Goal: Task Accomplishment & Management: Use online tool/utility

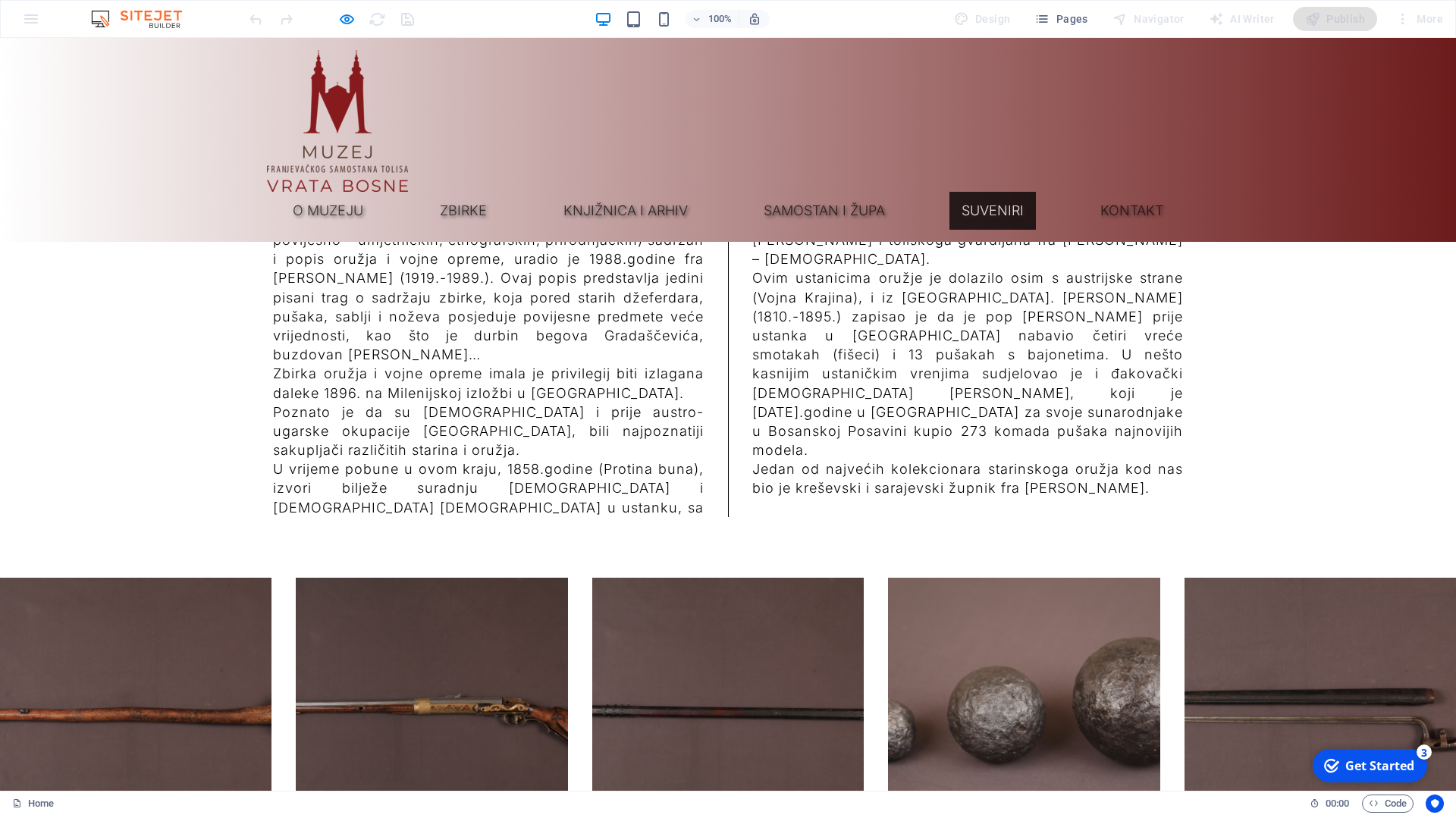
scroll to position [15901, 0]
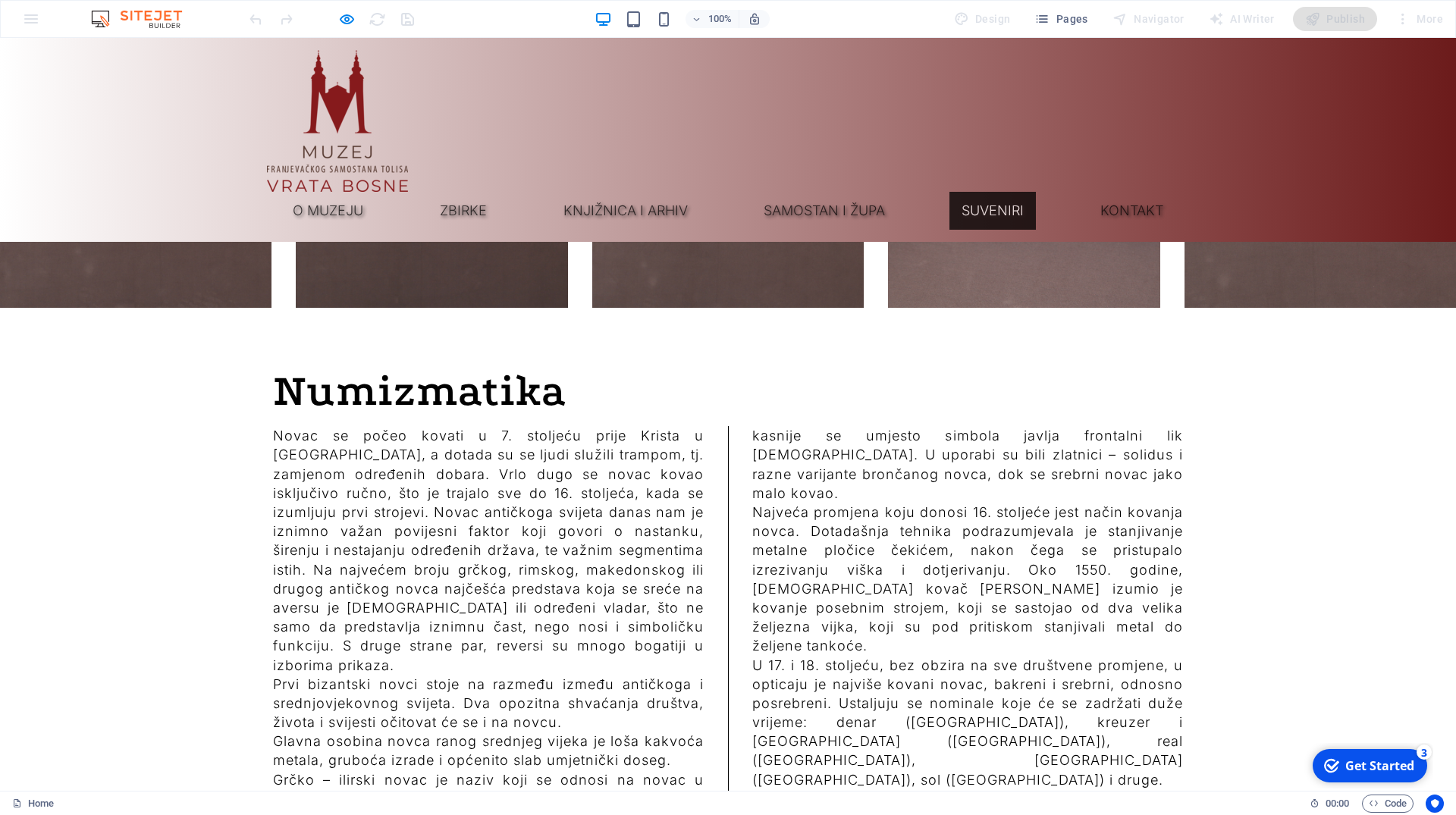
click at [999, 192] on link "Suveniri" at bounding box center [993, 210] width 86 height 38
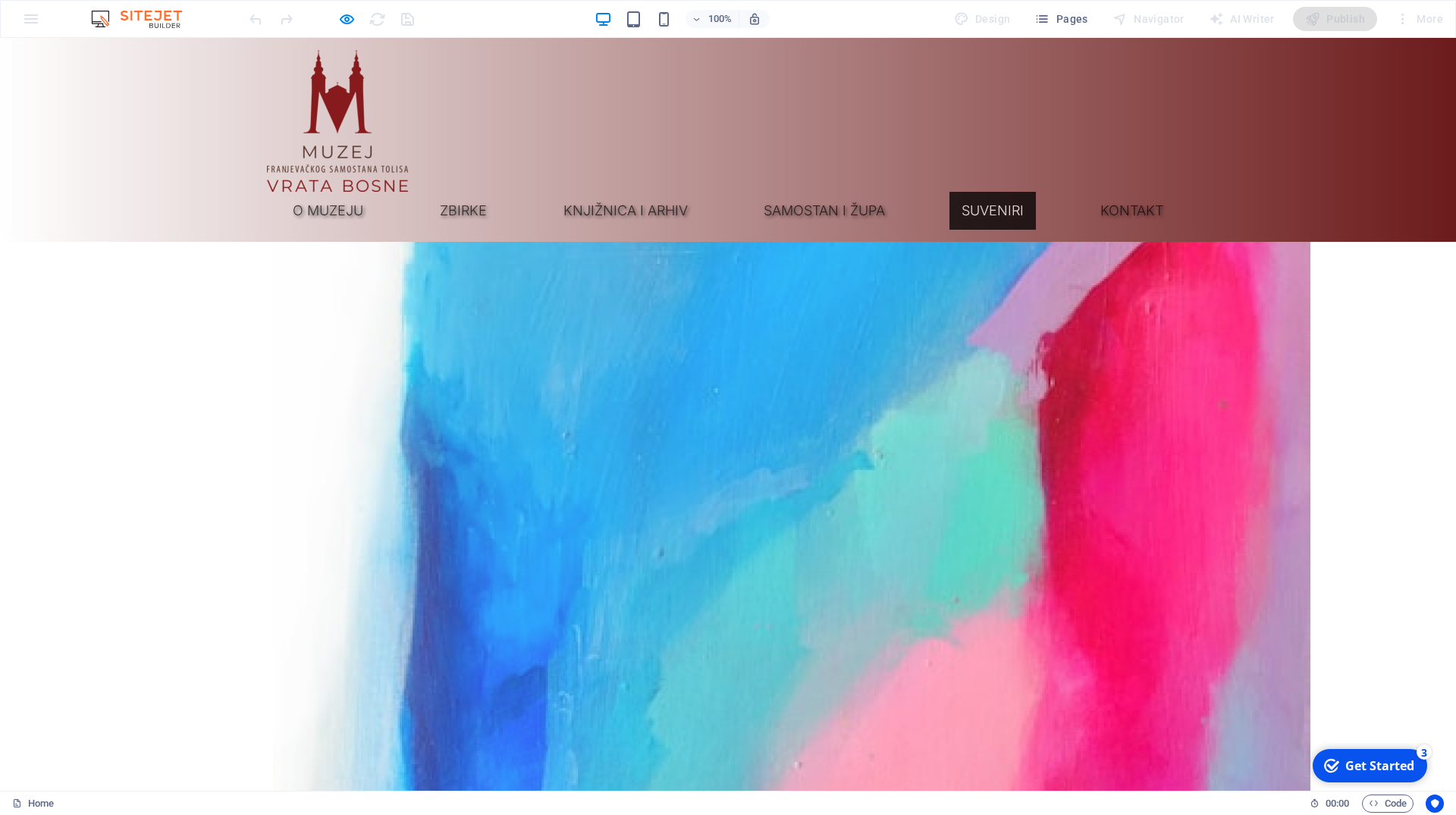
scroll to position [3683, 0]
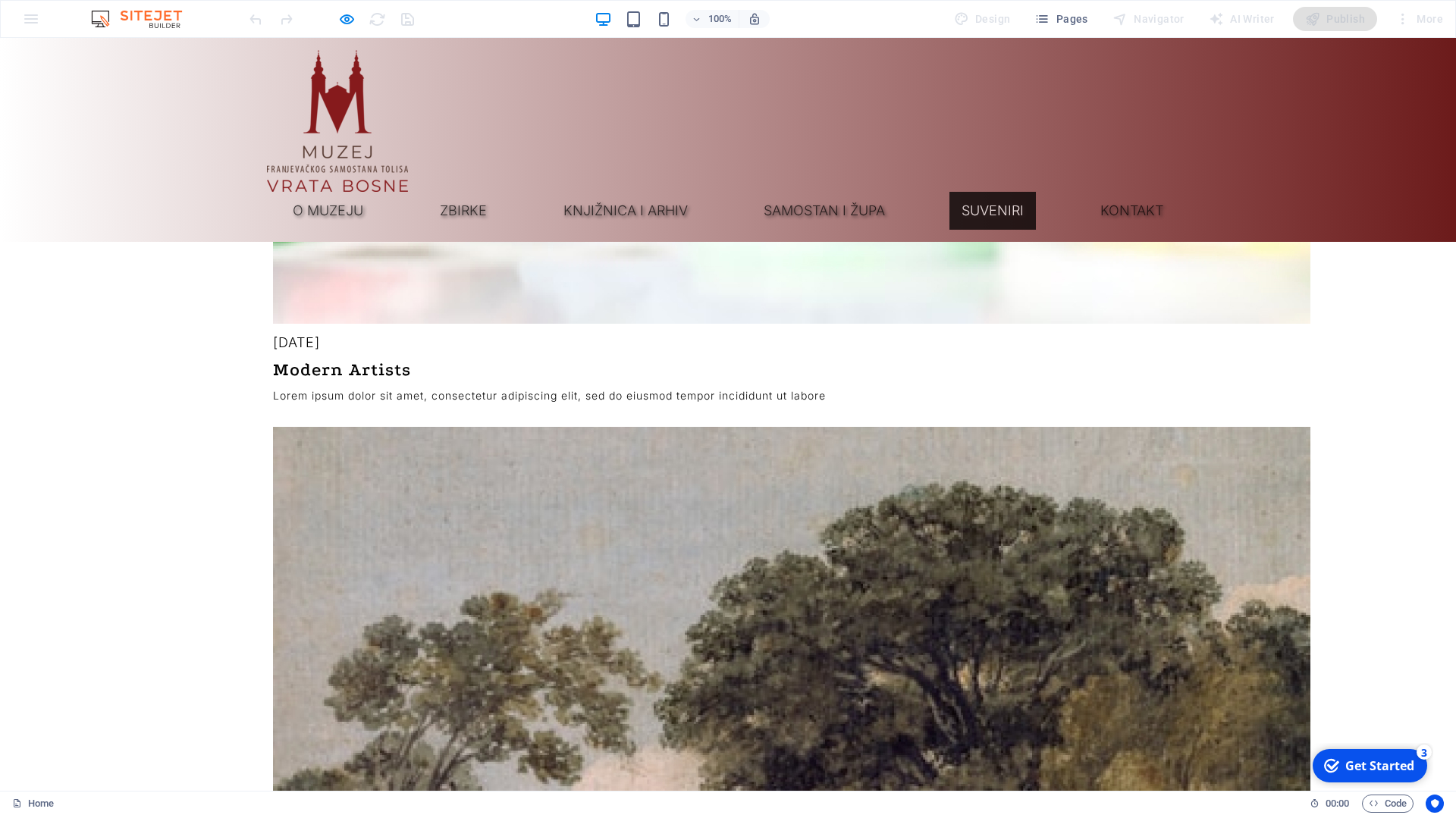
scroll to position [5771, 0]
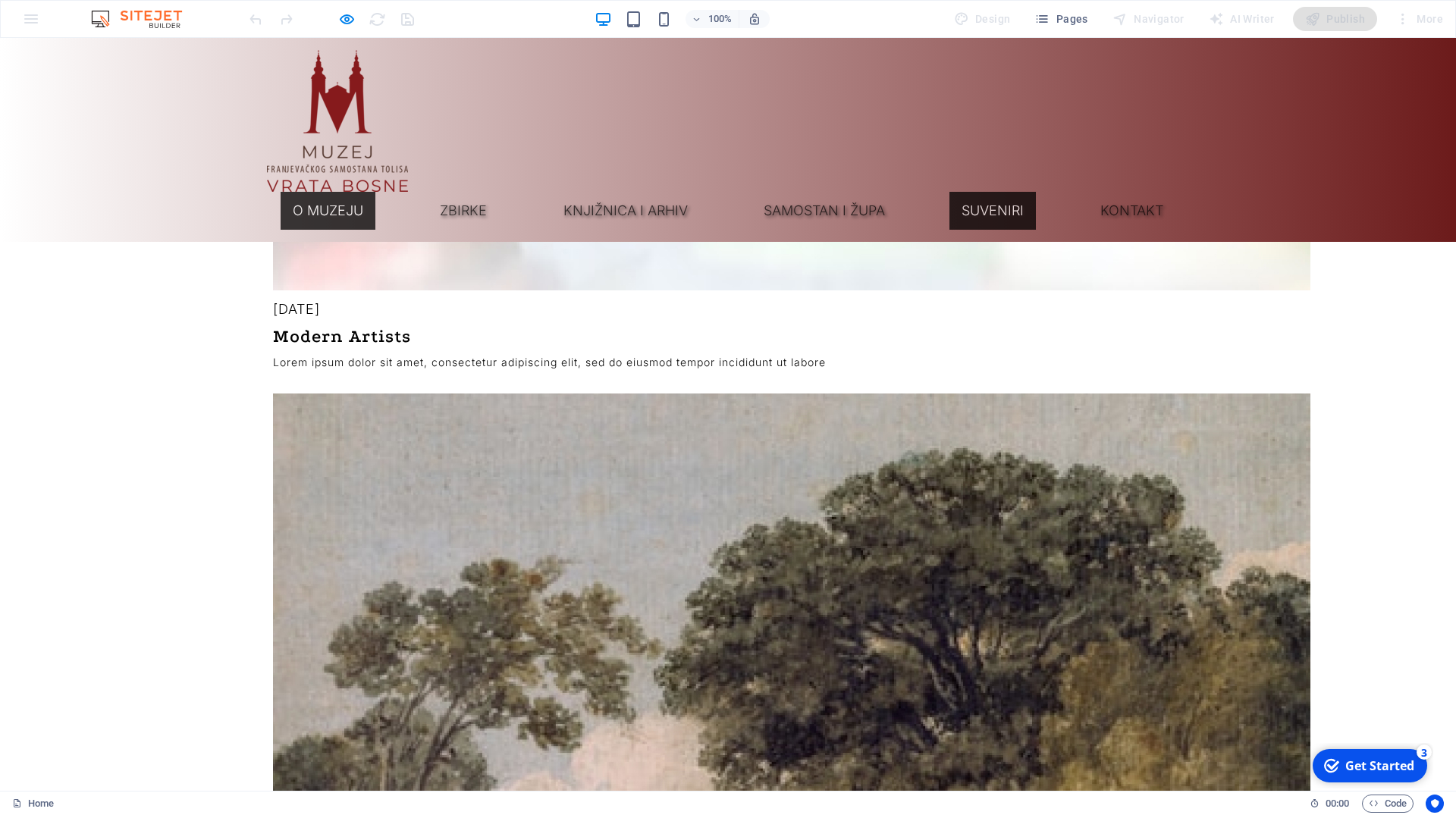
click at [376, 192] on link "O muzeju" at bounding box center [328, 210] width 95 height 38
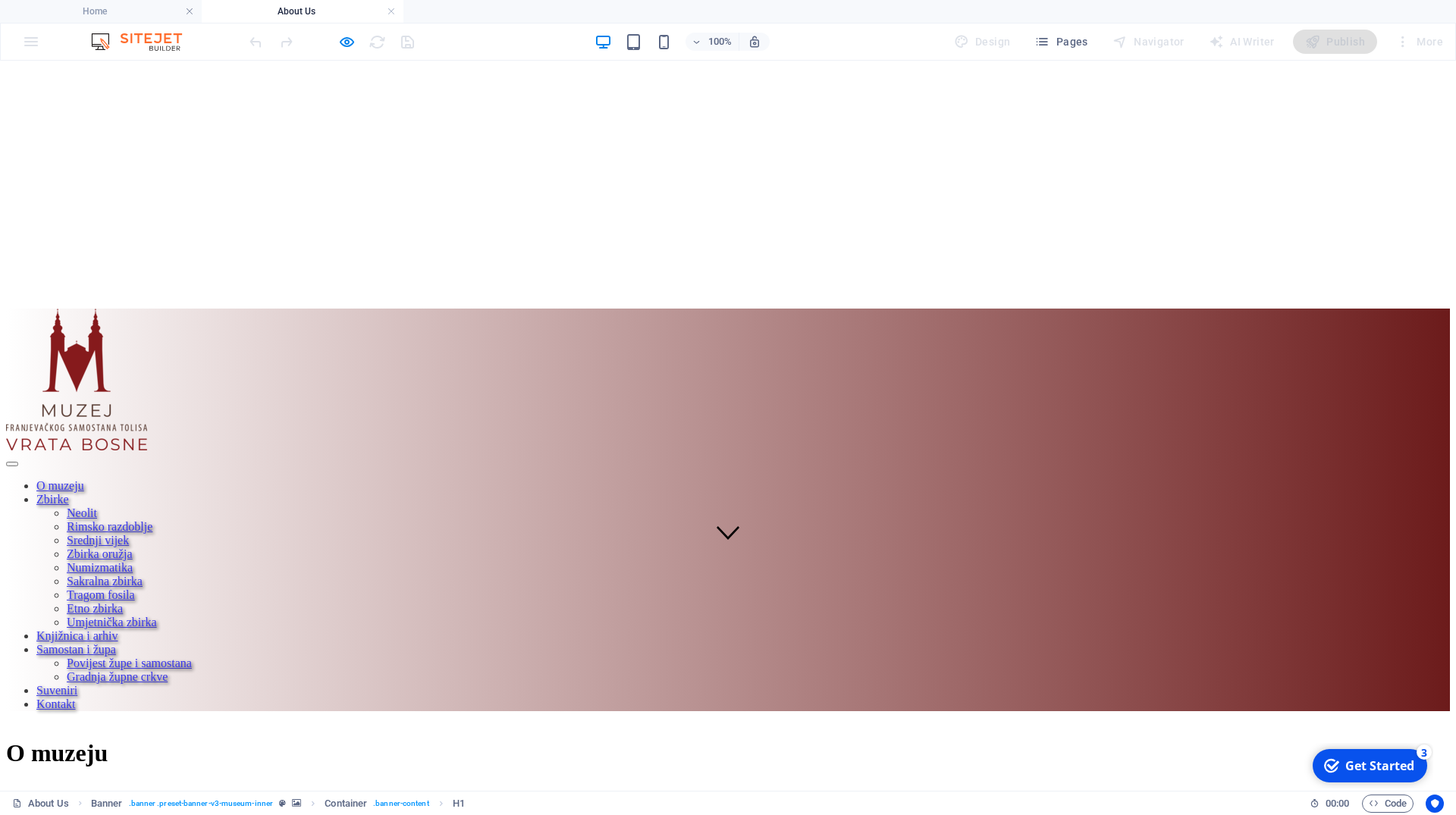
scroll to position [0, 0]
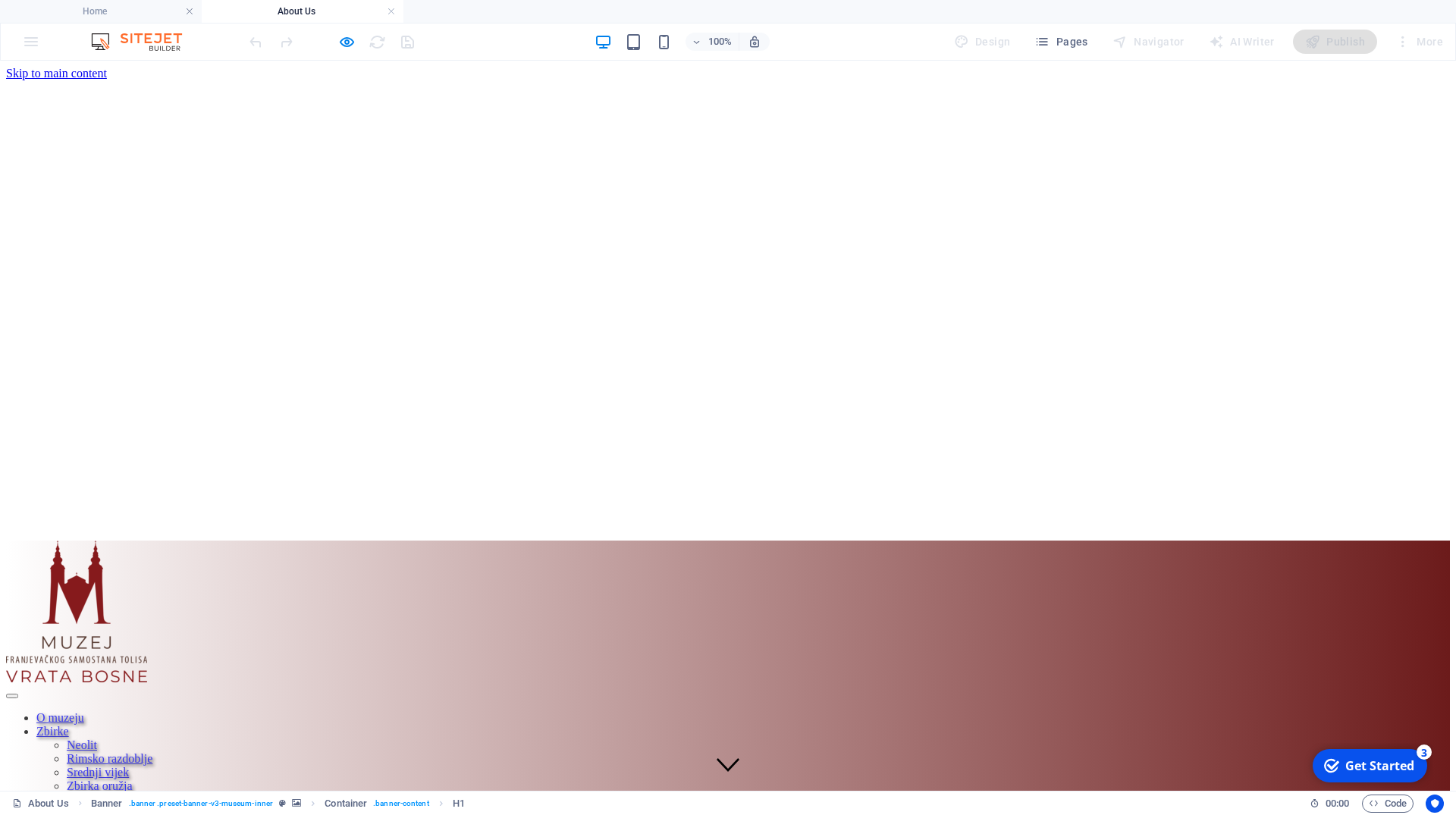
click at [330, 77] on h6 "Preview Ctrl+P" at bounding box center [359, 81] width 102 height 19
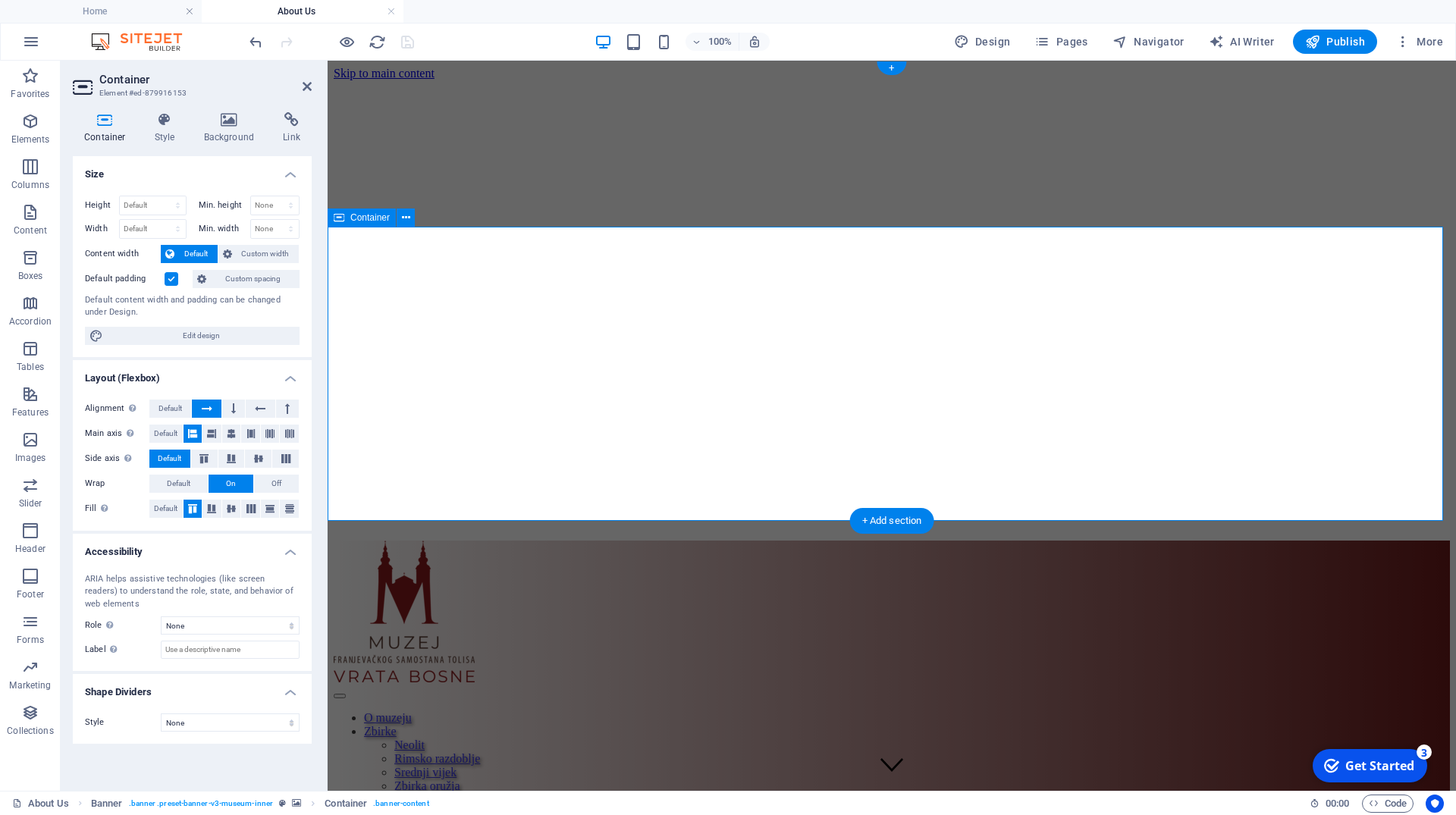
click at [217, 122] on icon at bounding box center [229, 120] width 73 height 15
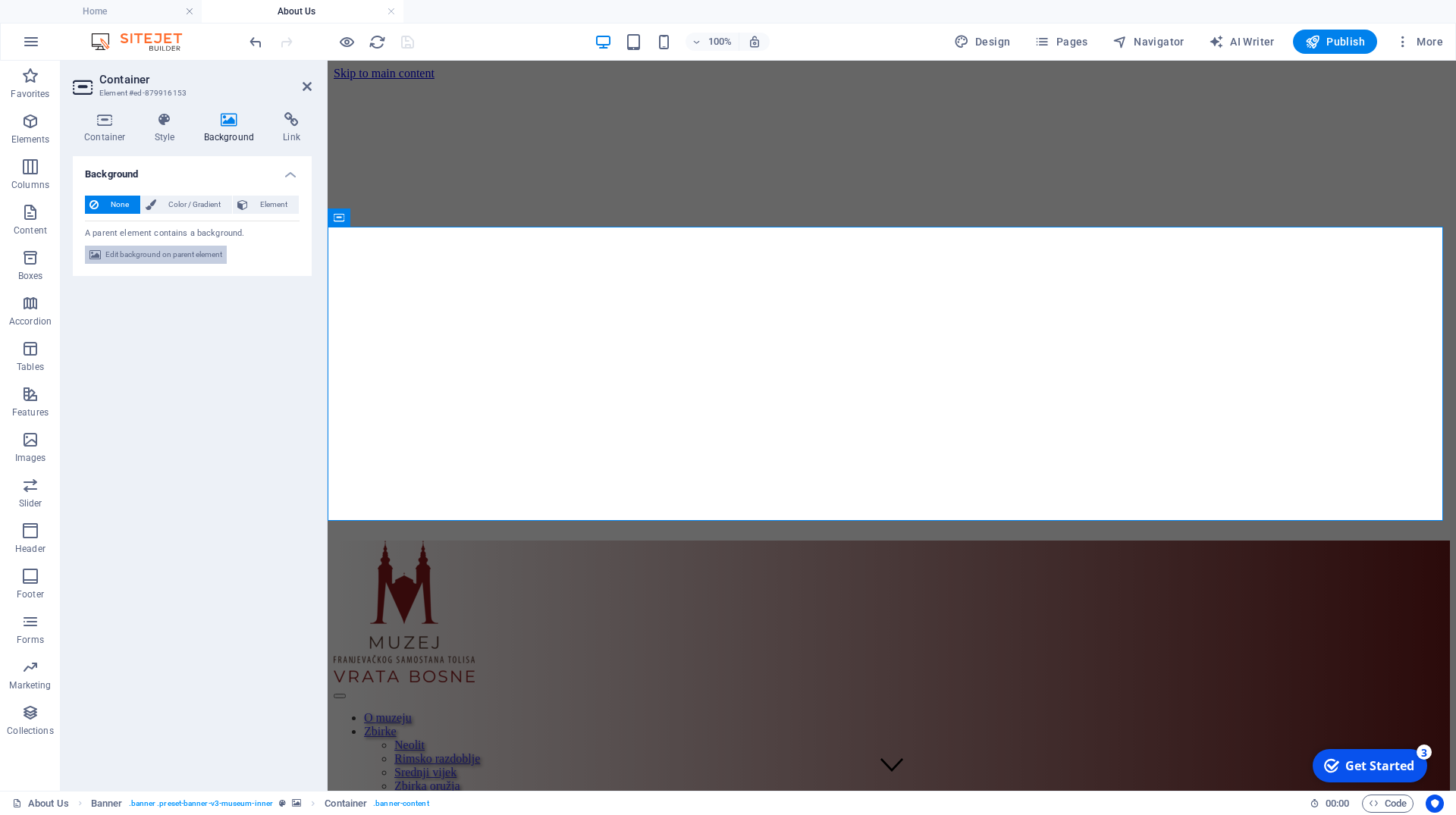
click at [182, 256] on span "Edit background on parent element" at bounding box center [163, 255] width 116 height 19
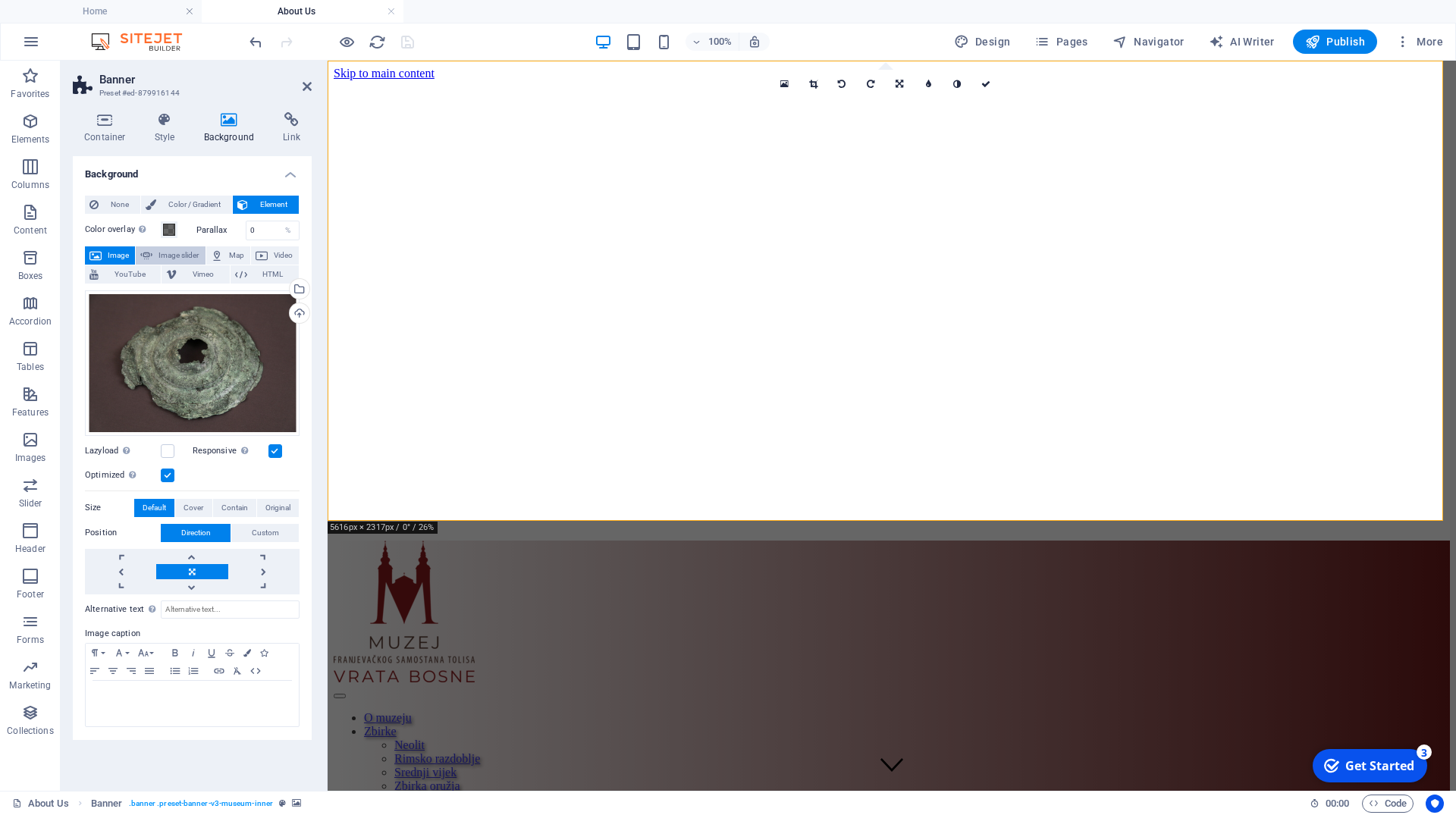
click at [190, 260] on span "Image slider" at bounding box center [179, 256] width 43 height 19
select select "ms"
select select "s"
select select "progressive"
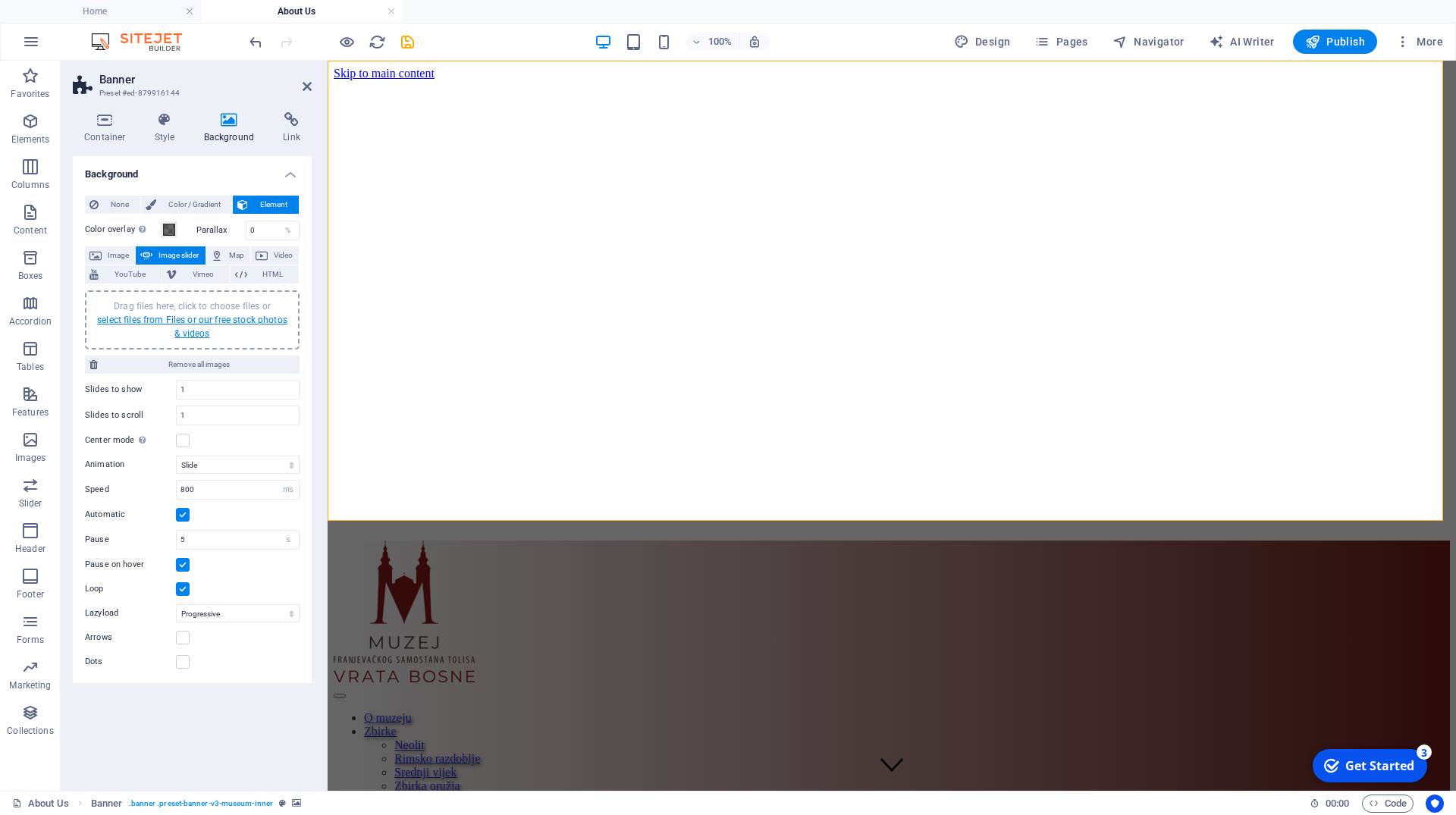
click at [220, 322] on link "select files from Files or our free stock photos & videos" at bounding box center [192, 326] width 190 height 24
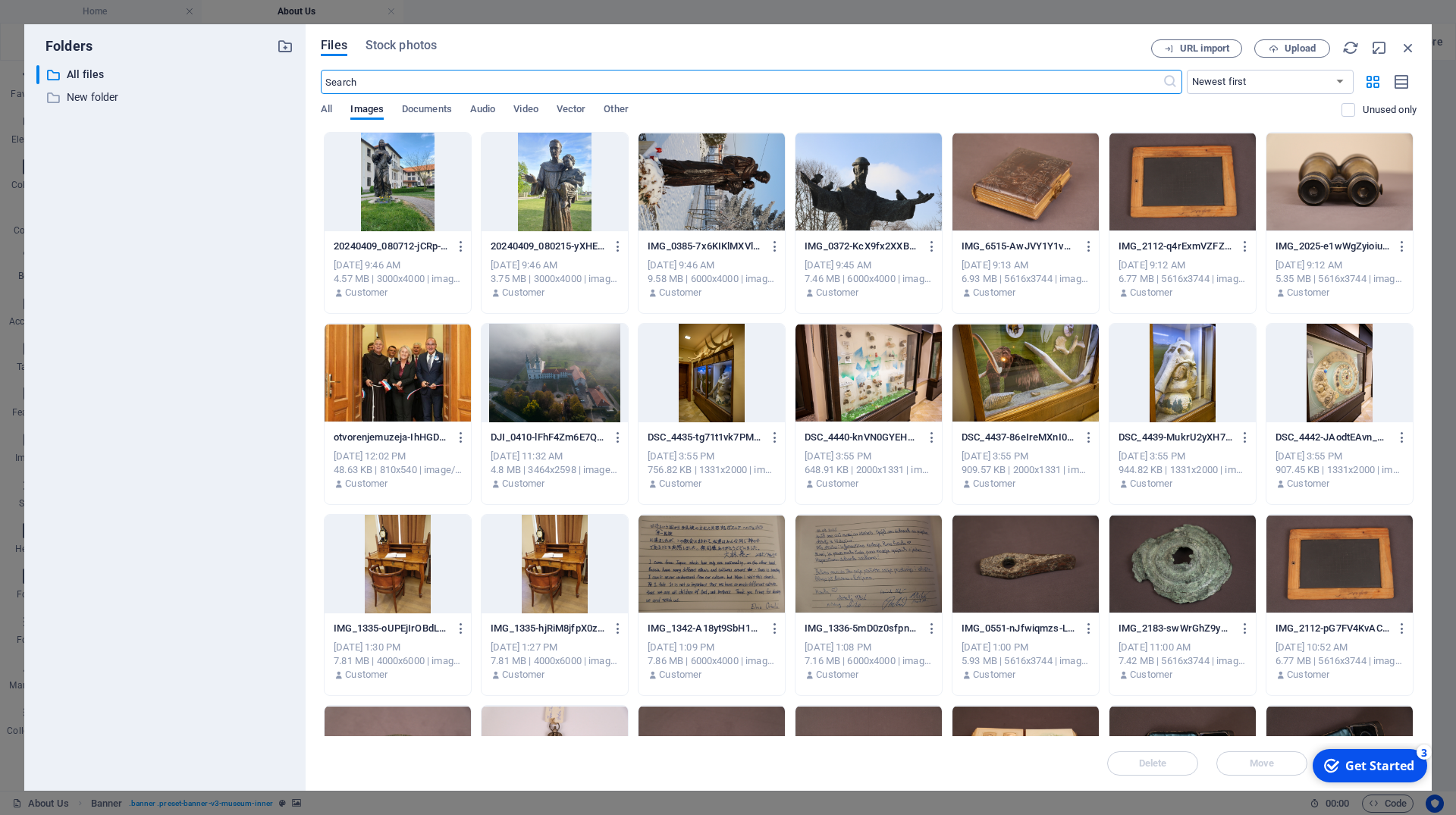
click at [1159, 591] on div at bounding box center [1182, 564] width 147 height 99
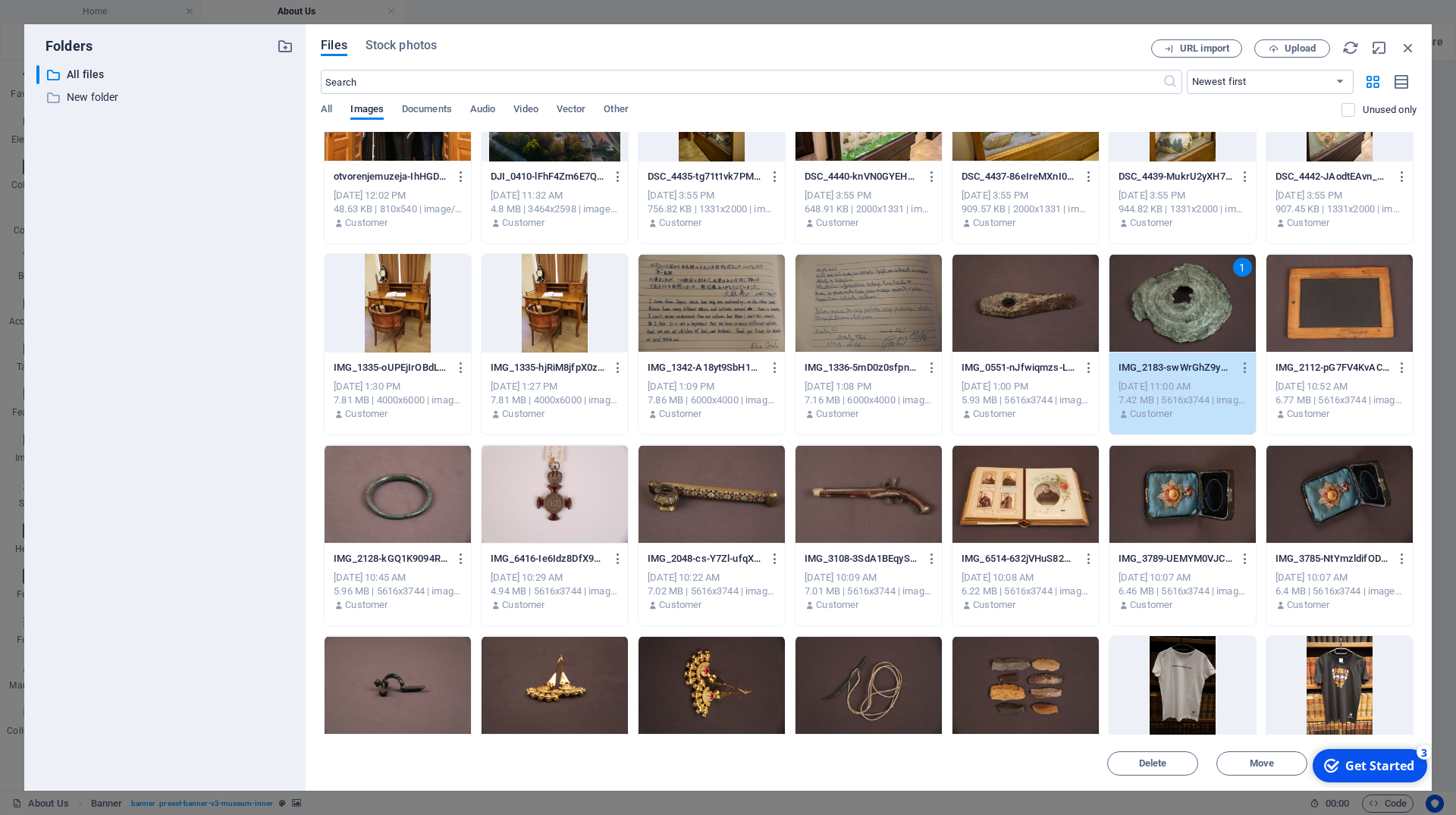
scroll to position [273, 0]
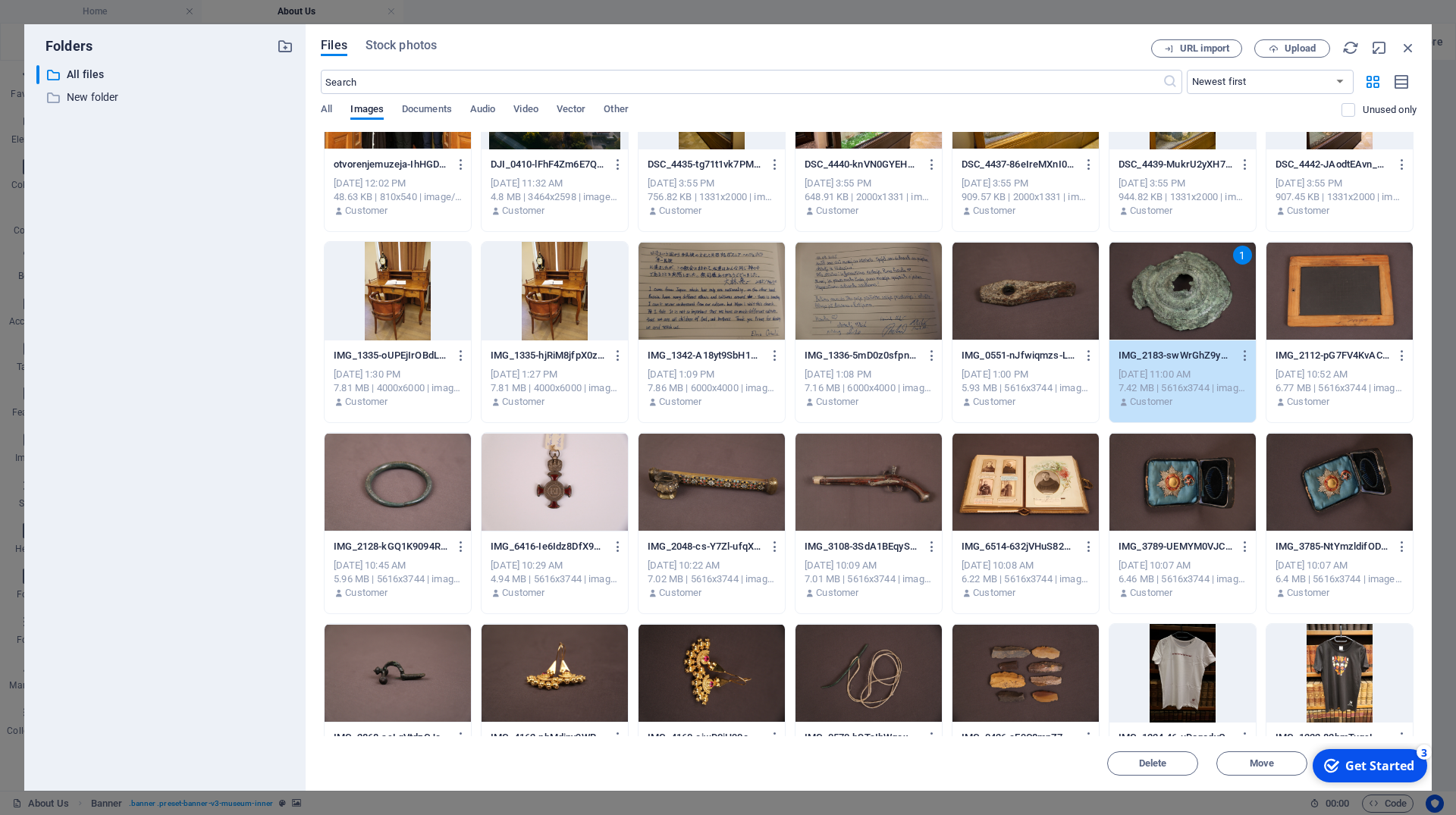
click at [706, 490] on div at bounding box center [712, 482] width 147 height 99
click at [366, 494] on div at bounding box center [398, 482] width 147 height 99
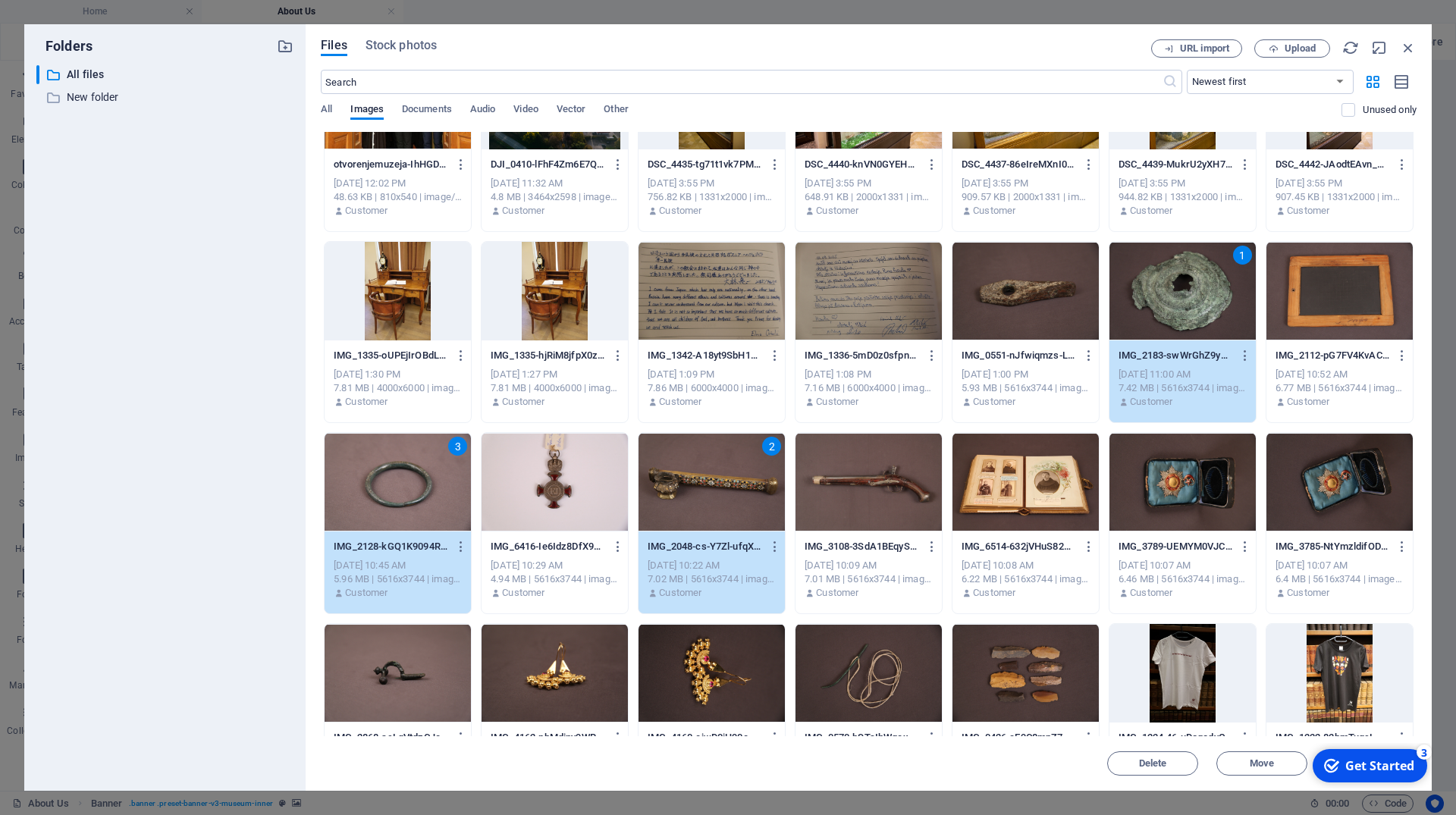
click at [595, 685] on div at bounding box center [554, 673] width 147 height 99
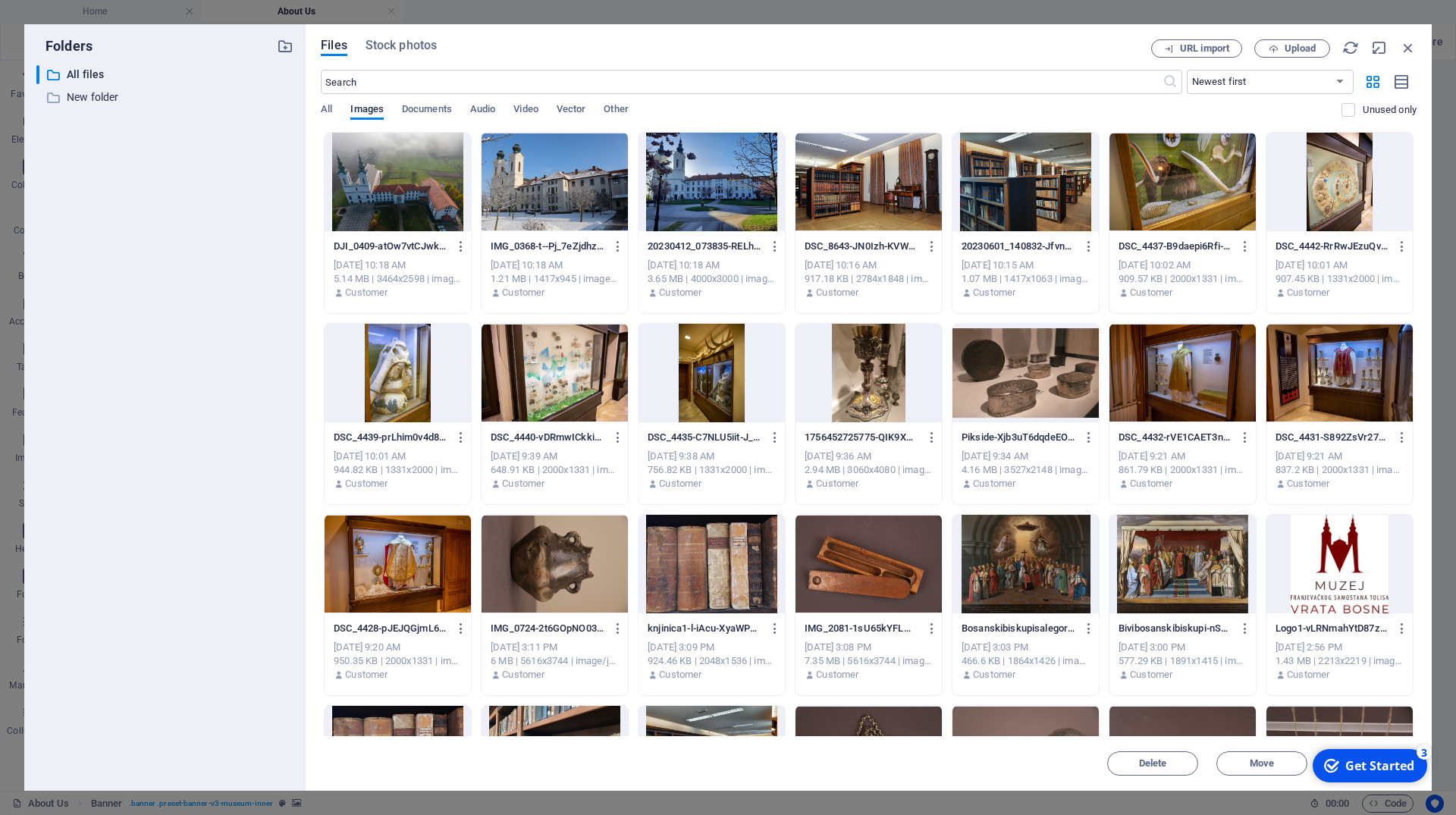
scroll to position [3002, 0]
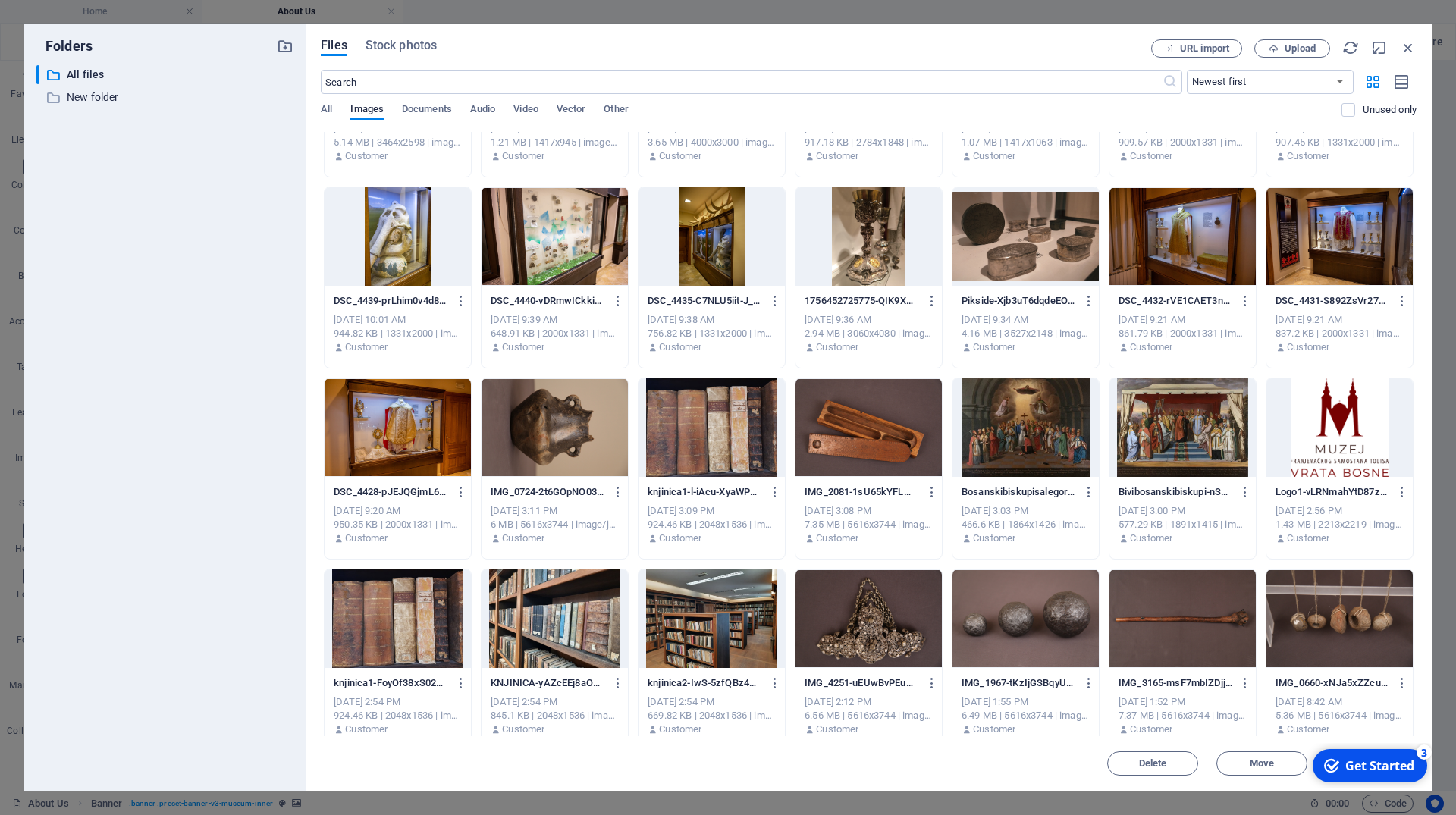
click at [852, 426] on div at bounding box center [868, 428] width 147 height 99
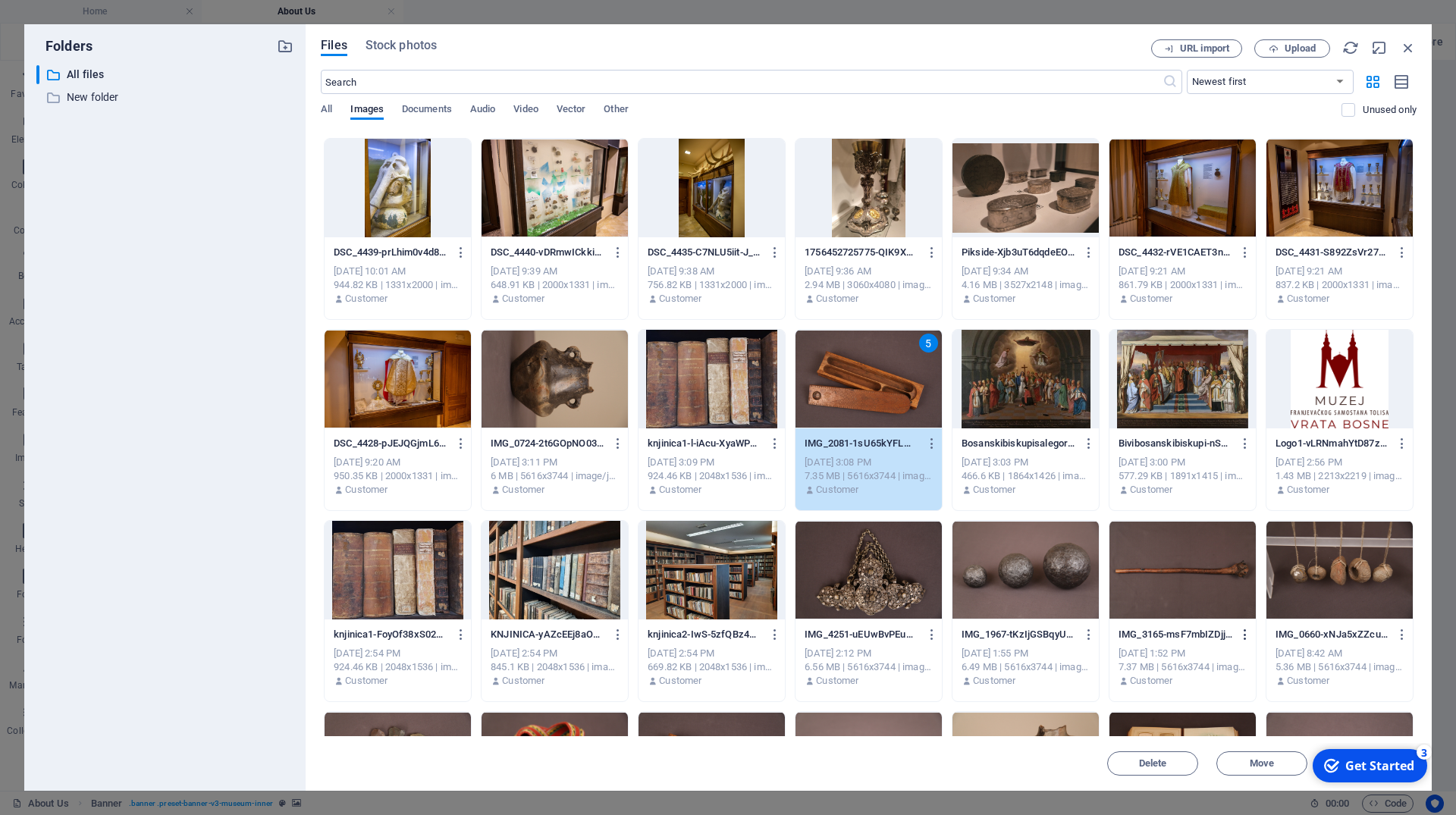
scroll to position [3070, 0]
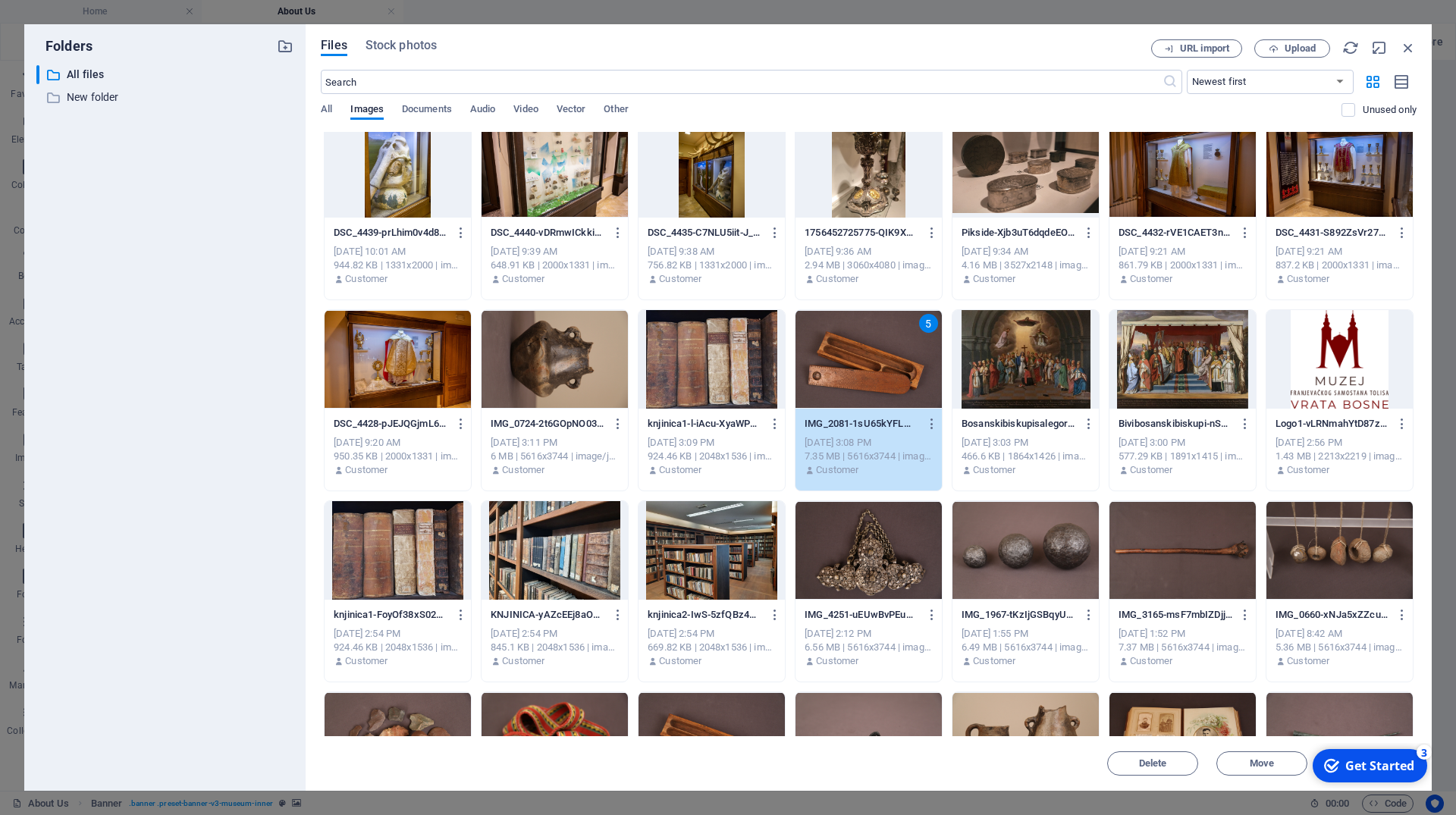
click at [1206, 554] on div at bounding box center [1182, 551] width 147 height 99
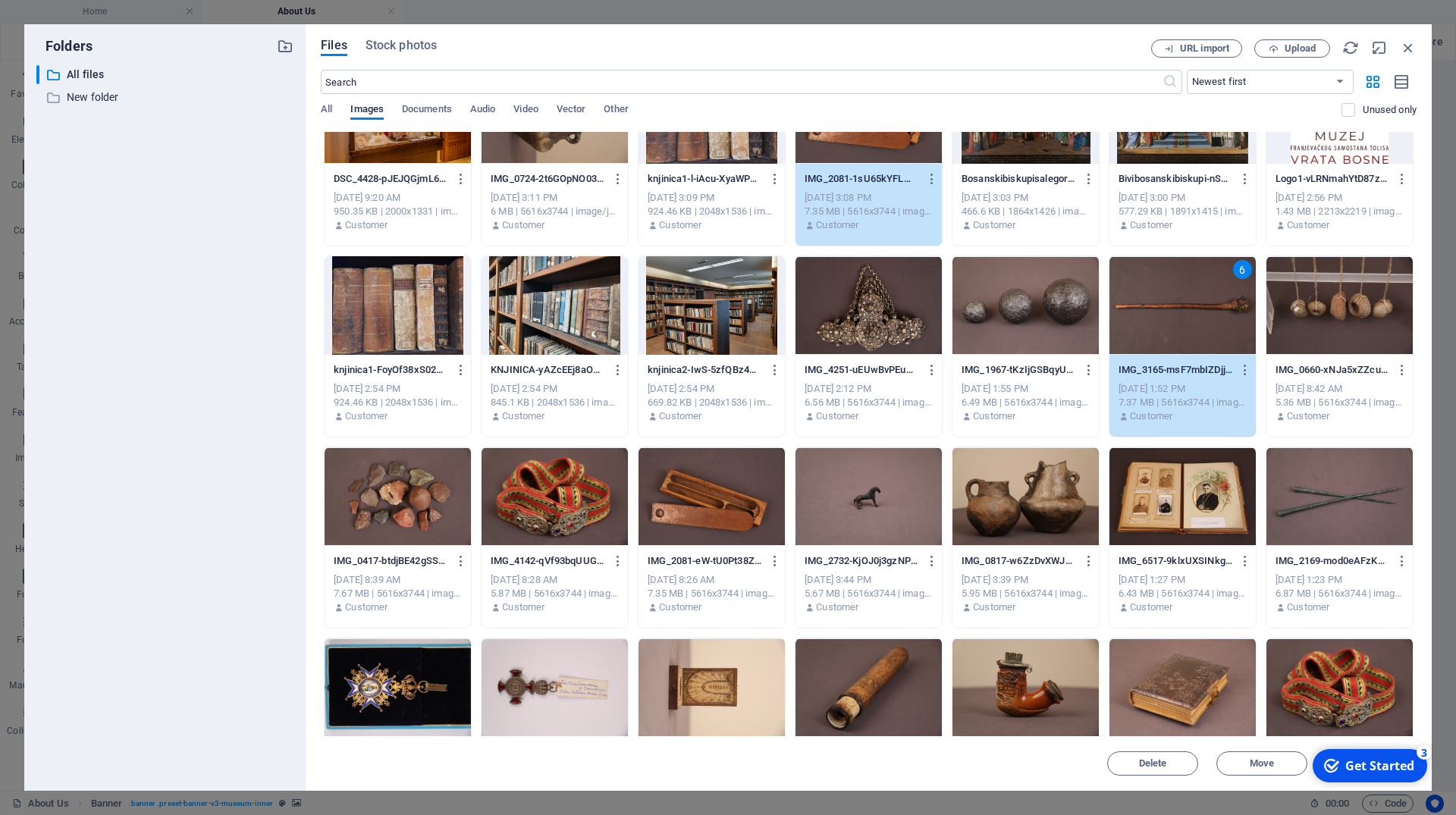
scroll to position [3343, 0]
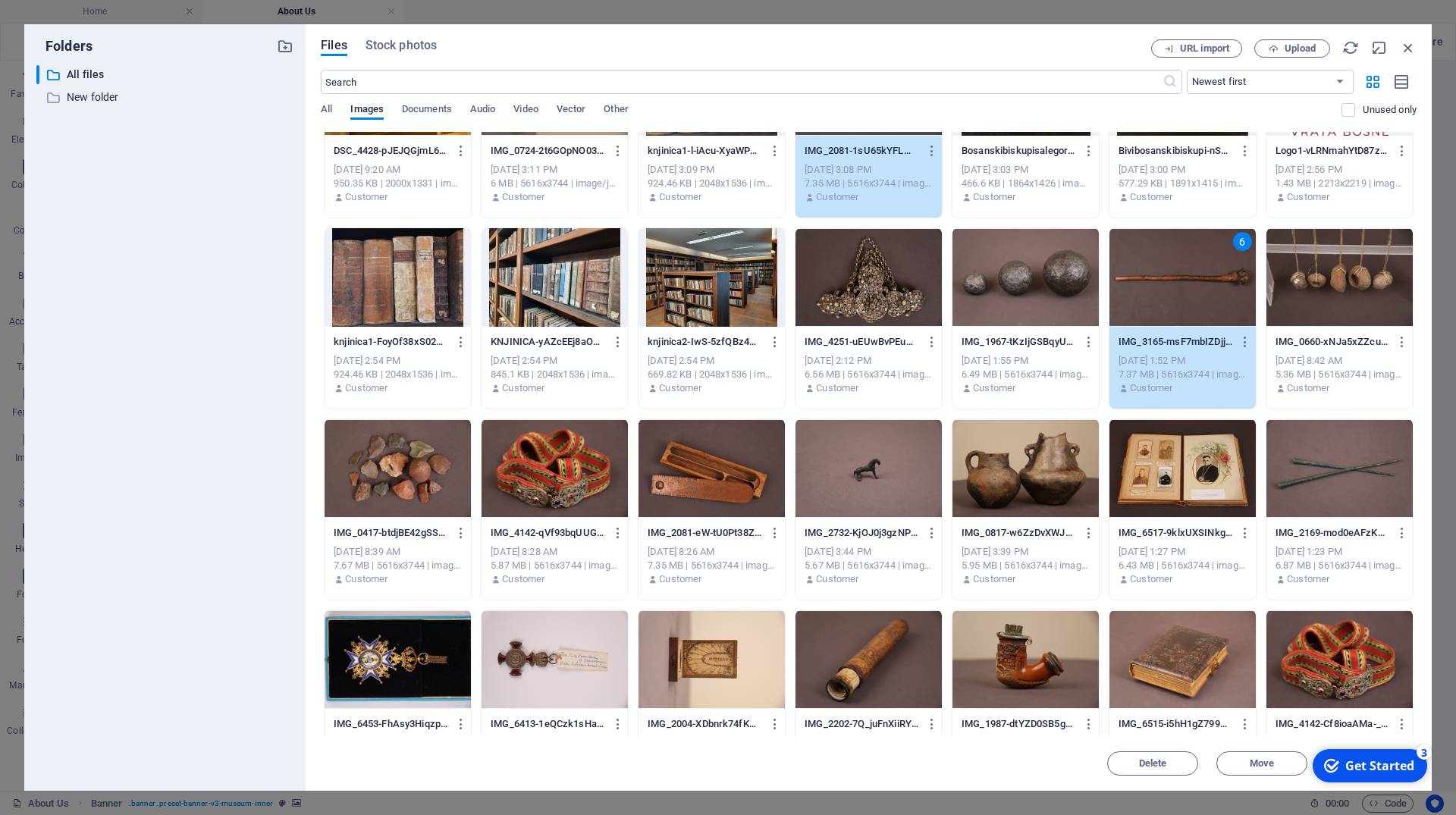
click at [995, 483] on div at bounding box center [1026, 469] width 147 height 99
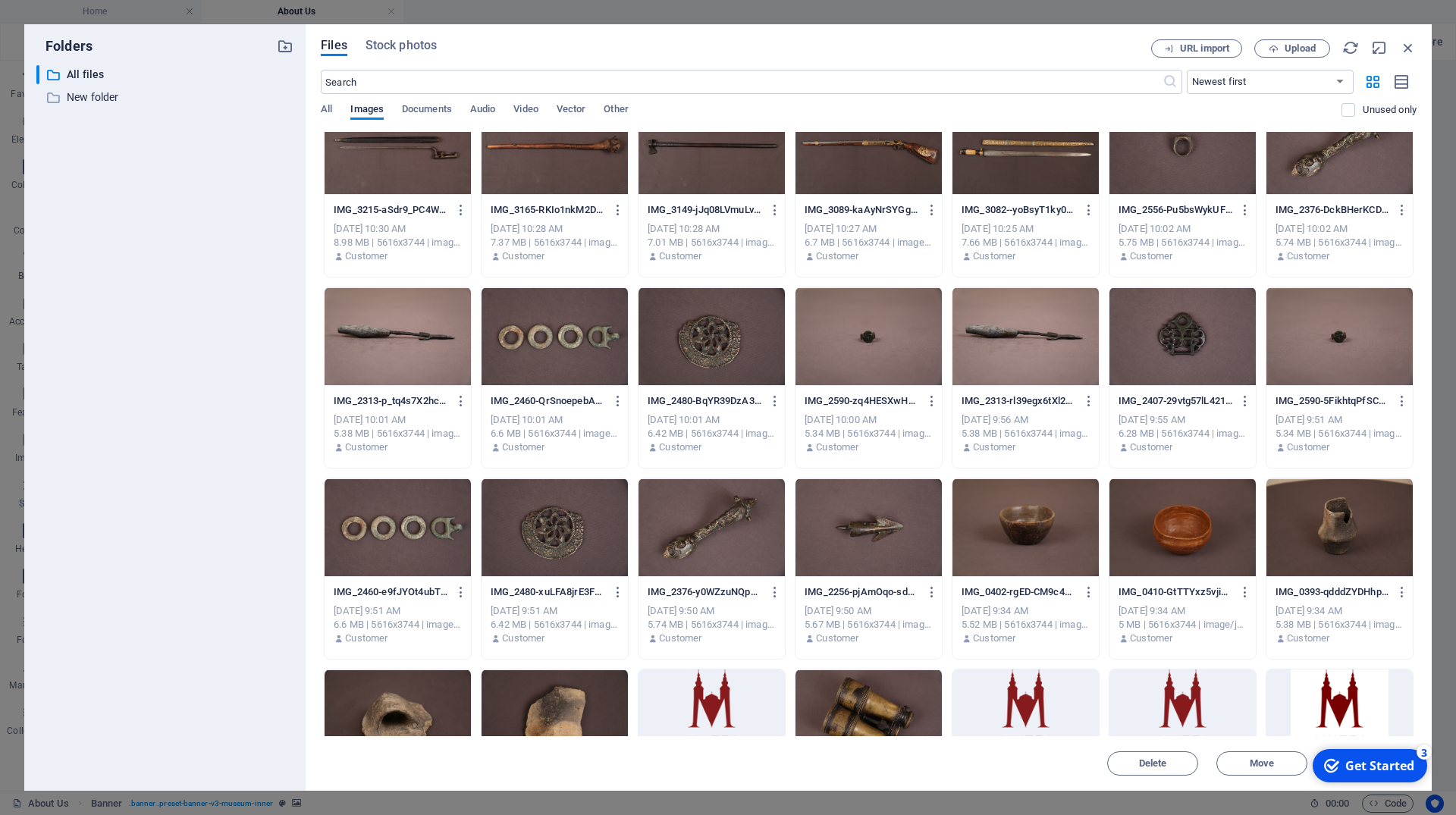
scroll to position [4326, 0]
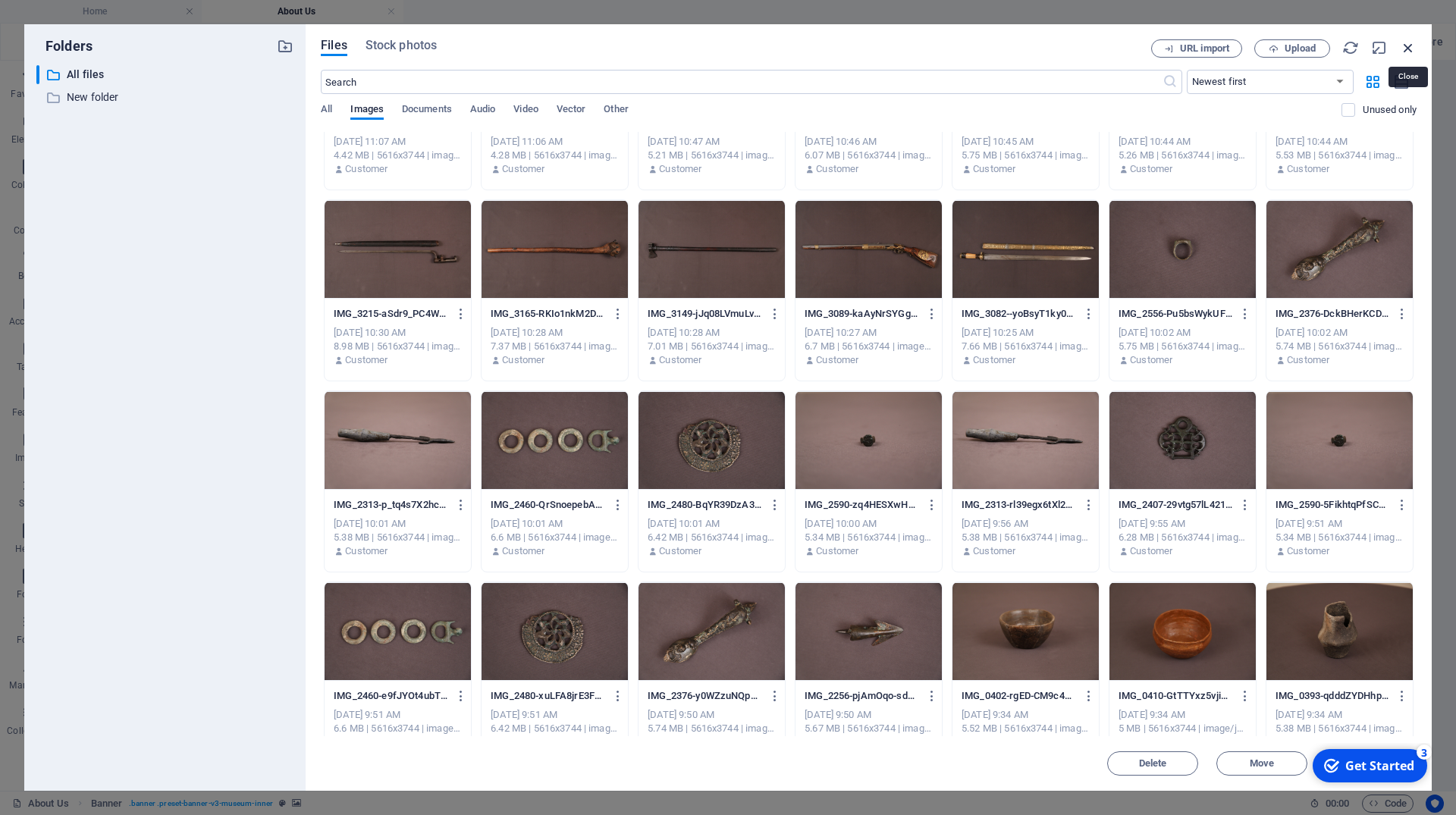
click at [1411, 44] on icon "button" at bounding box center [1408, 48] width 17 height 17
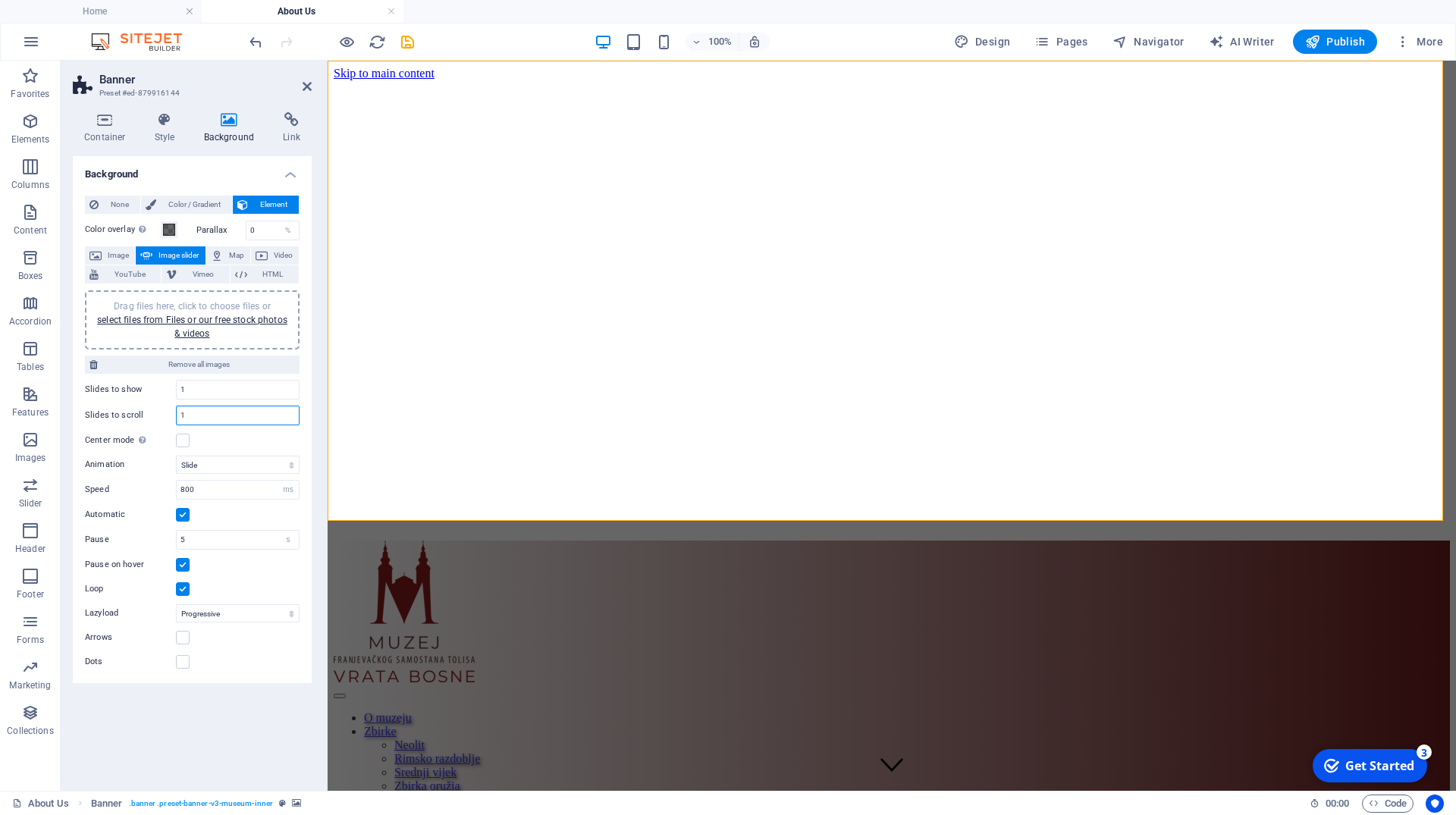
click at [201, 416] on input "1" at bounding box center [238, 416] width 122 height 19
click at [189, 325] on link "select files from Files or our free stock photos & videos" at bounding box center [192, 326] width 190 height 24
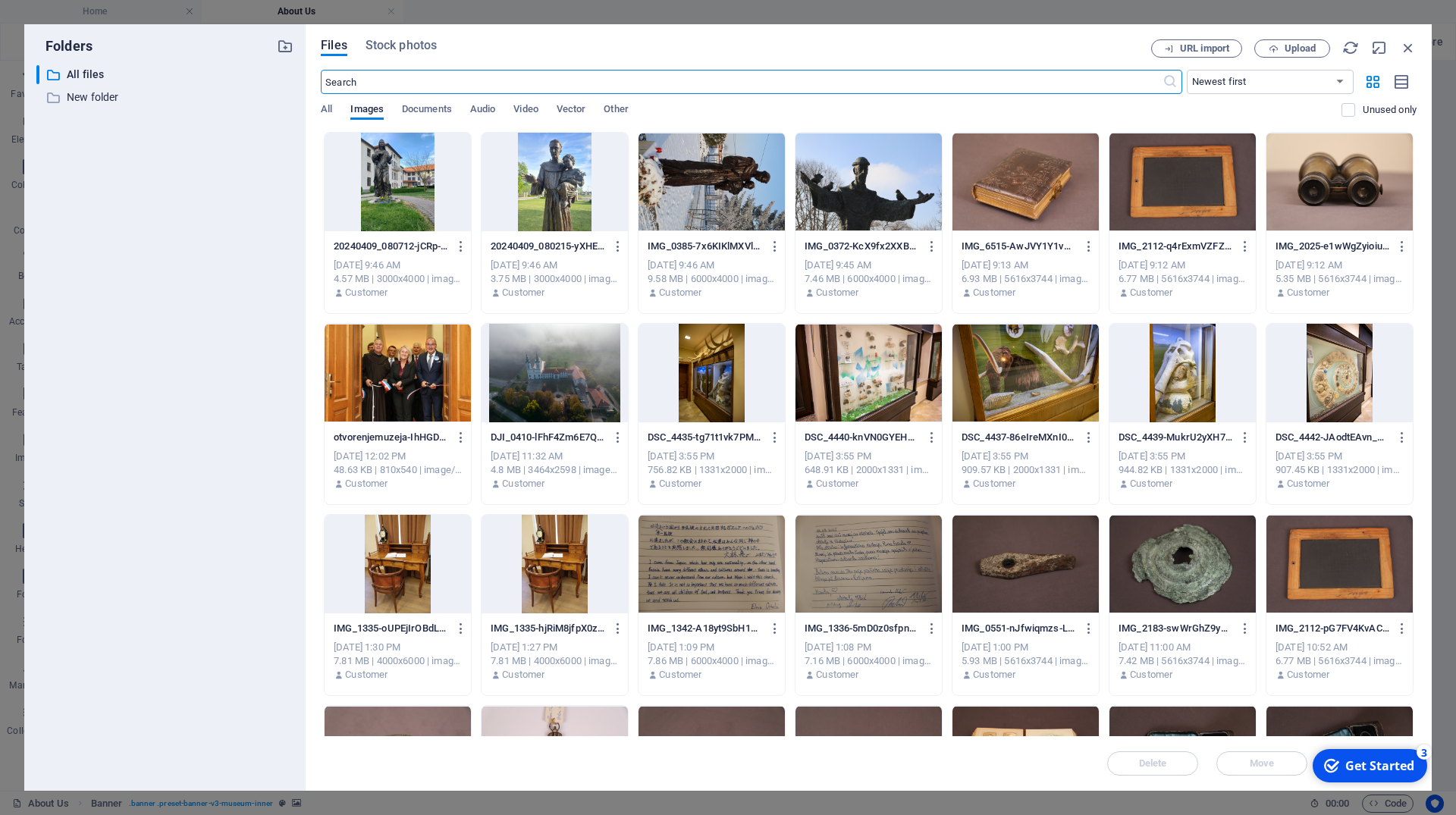
click at [1003, 586] on div at bounding box center [1026, 564] width 147 height 99
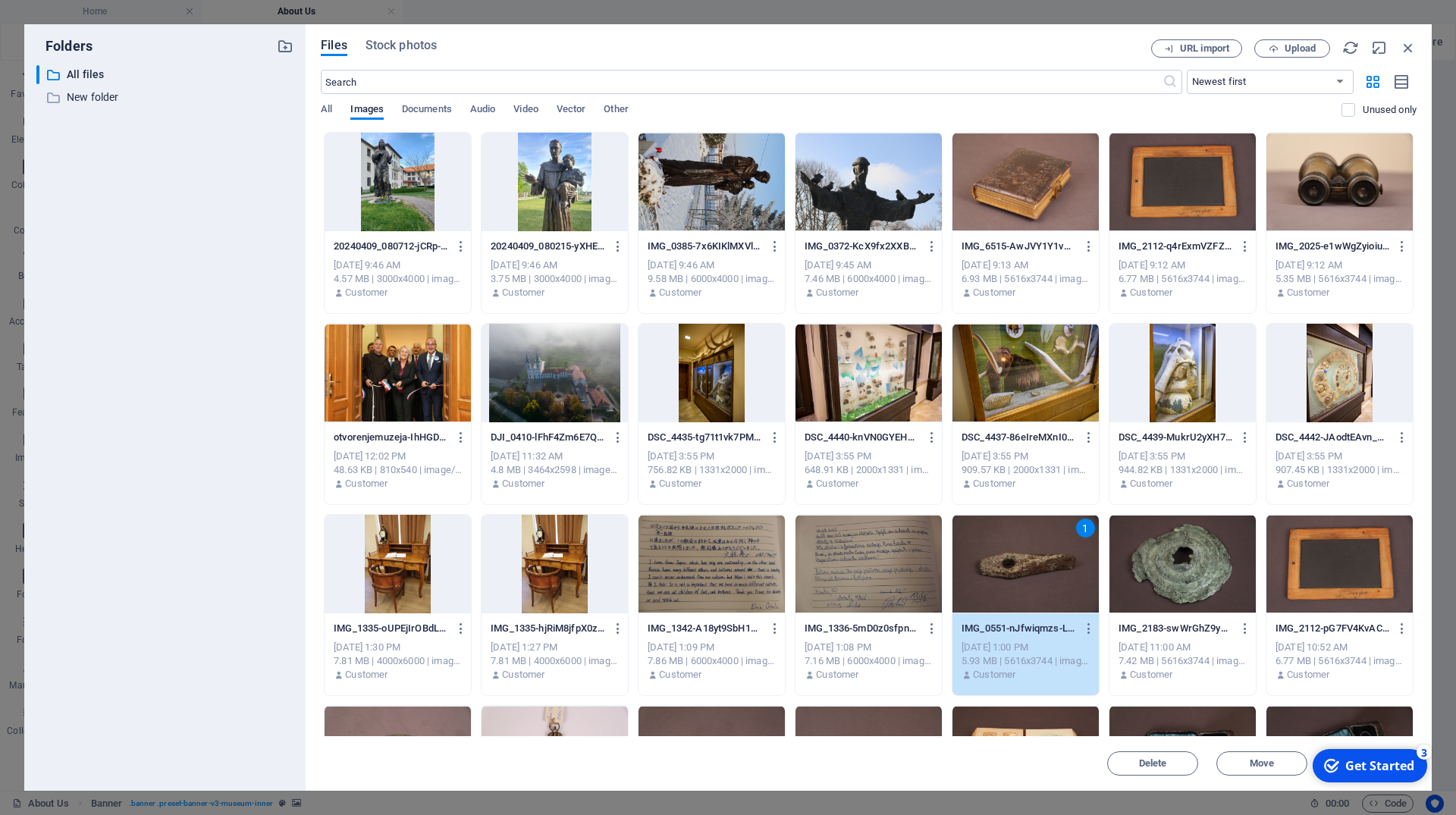
click at [1171, 572] on div at bounding box center [1182, 564] width 147 height 99
click at [1207, 52] on span "URL import" at bounding box center [1205, 49] width 49 height 9
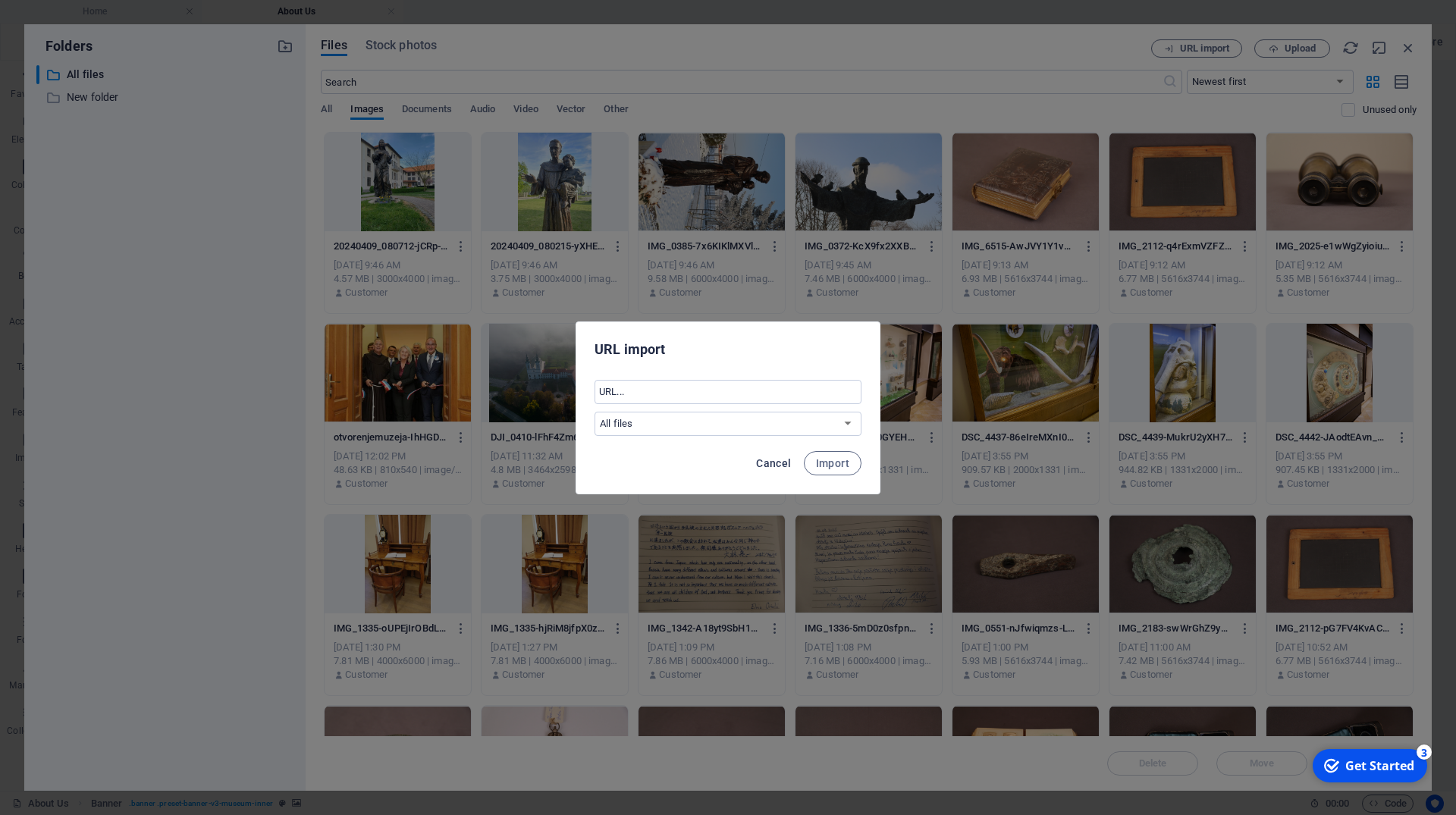
click at [774, 463] on span "Cancel" at bounding box center [773, 463] width 35 height 12
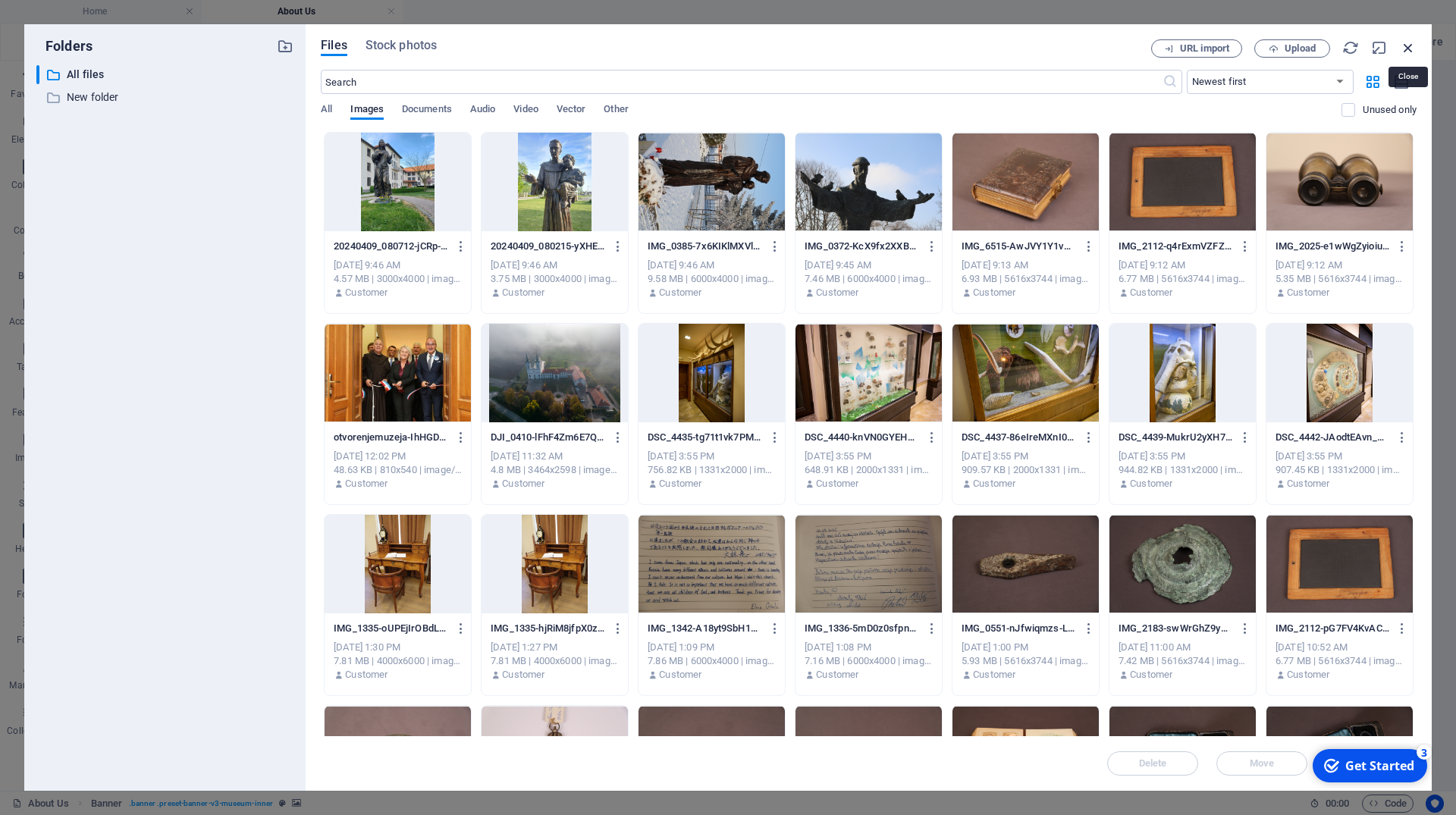
click at [1410, 44] on icon "button" at bounding box center [1408, 48] width 17 height 17
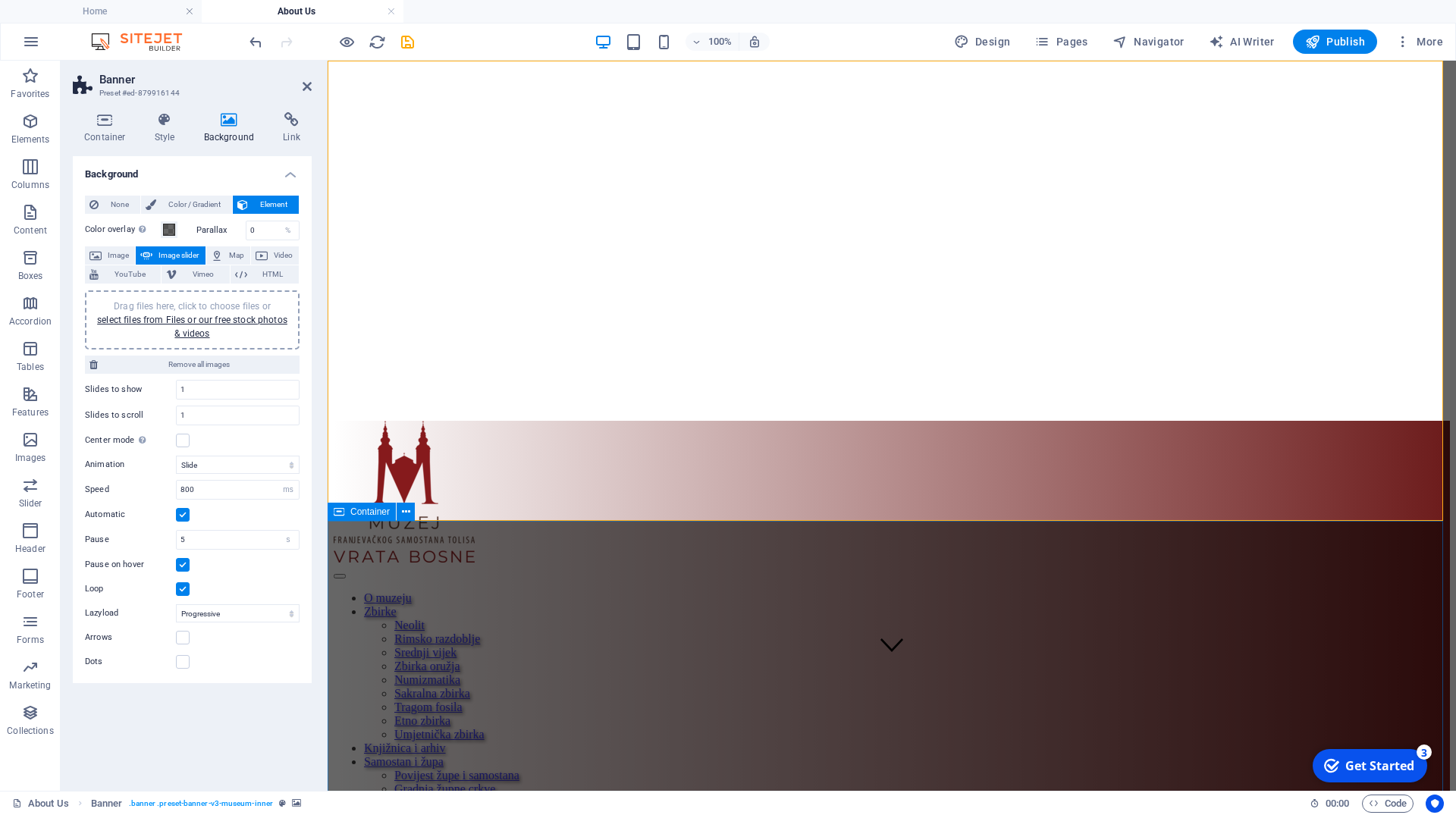
scroll to position [0, 0]
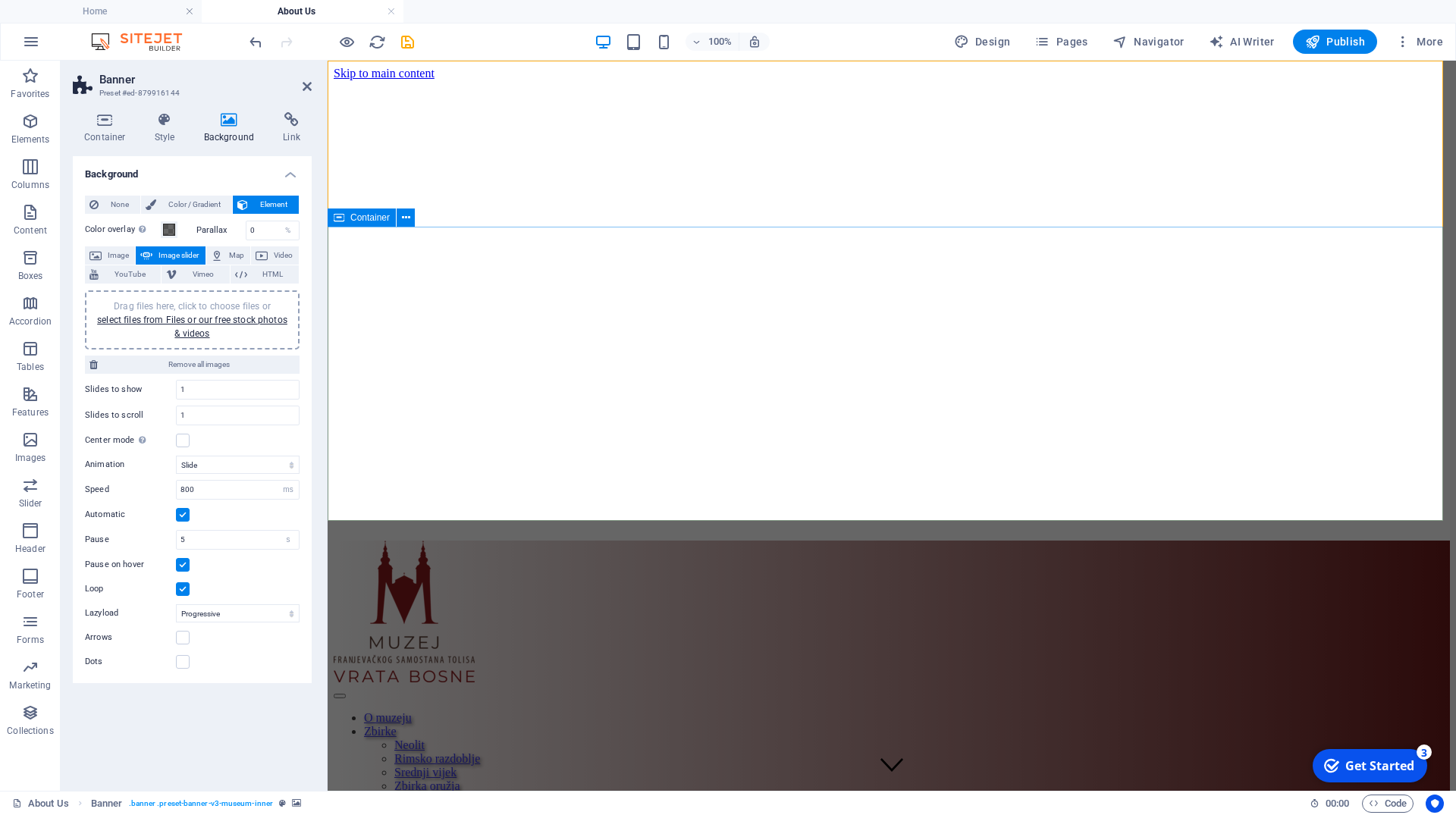
click at [190, 419] on input "1" at bounding box center [238, 416] width 122 height 19
type input "4"
click at [200, 327] on div "Drag files here, click to choose files or select files from Files or our free s…" at bounding box center [192, 319] width 197 height 41
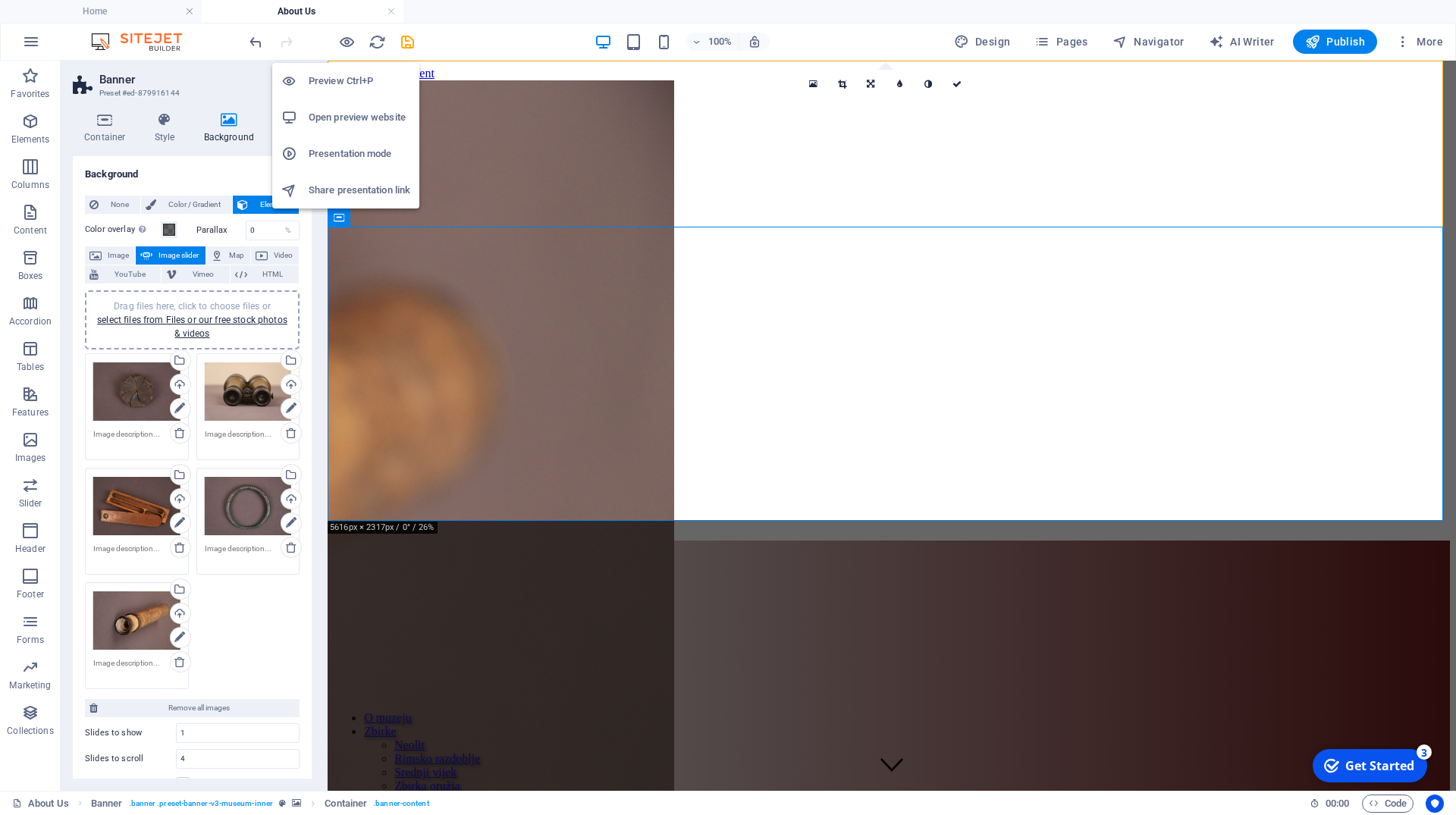
click at [336, 75] on h6 "Preview Ctrl+P" at bounding box center [359, 81] width 102 height 19
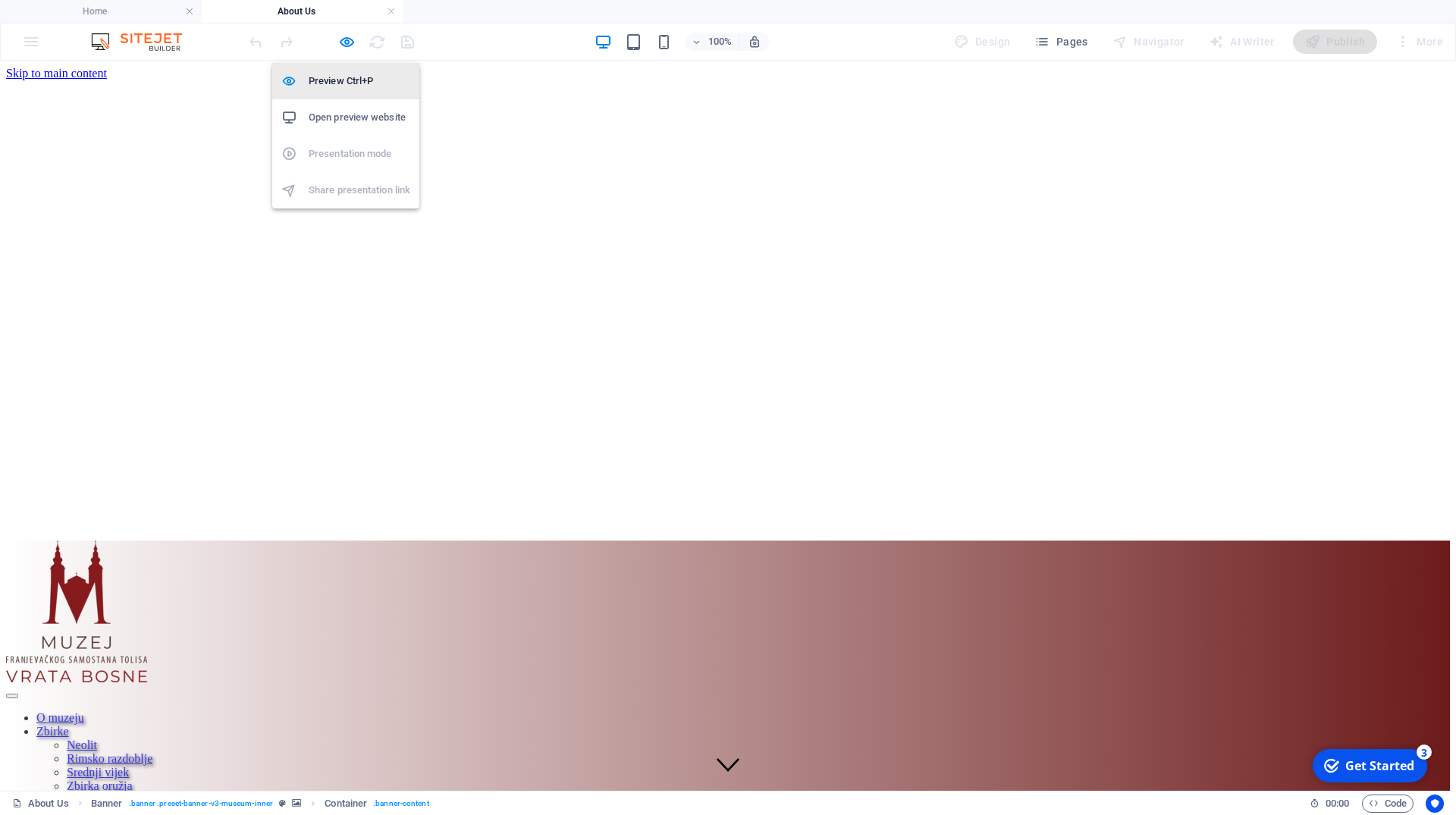
click at [342, 73] on h6 "Preview Ctrl+P" at bounding box center [359, 81] width 102 height 19
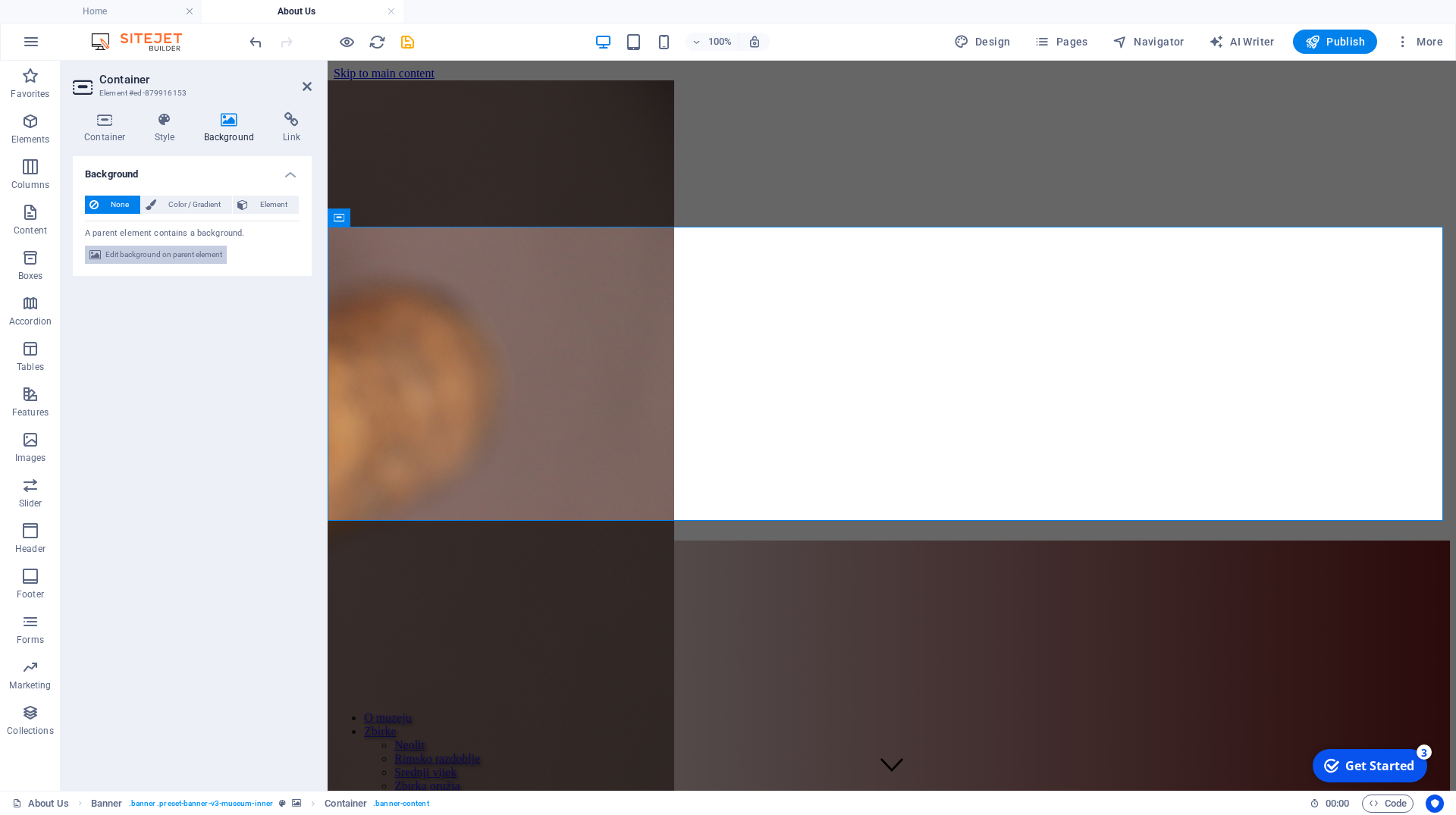
click at [180, 248] on span "Edit background on parent element" at bounding box center [163, 255] width 116 height 19
select select "ms"
select select "s"
select select "progressive"
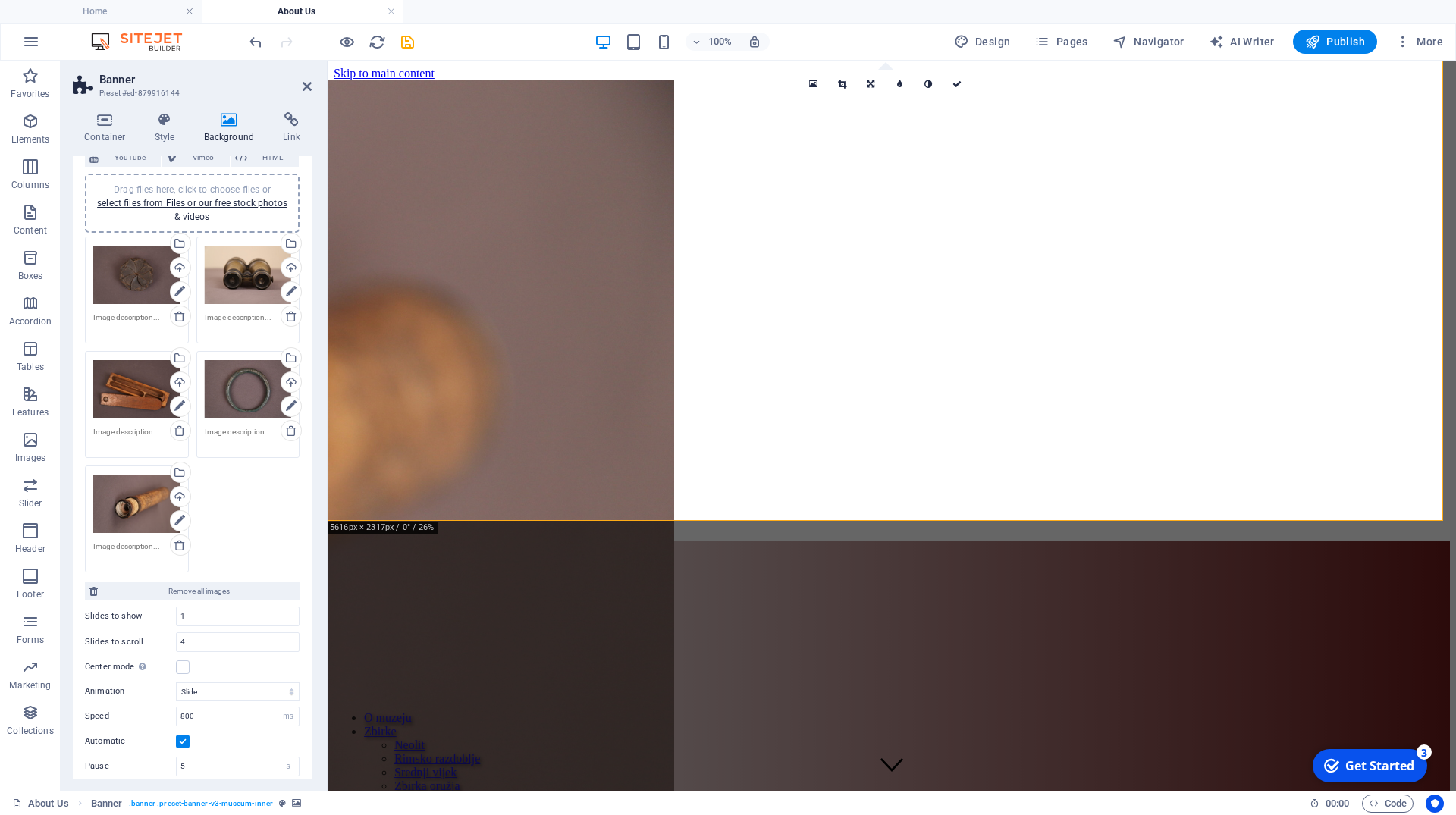
scroll to position [136, 0]
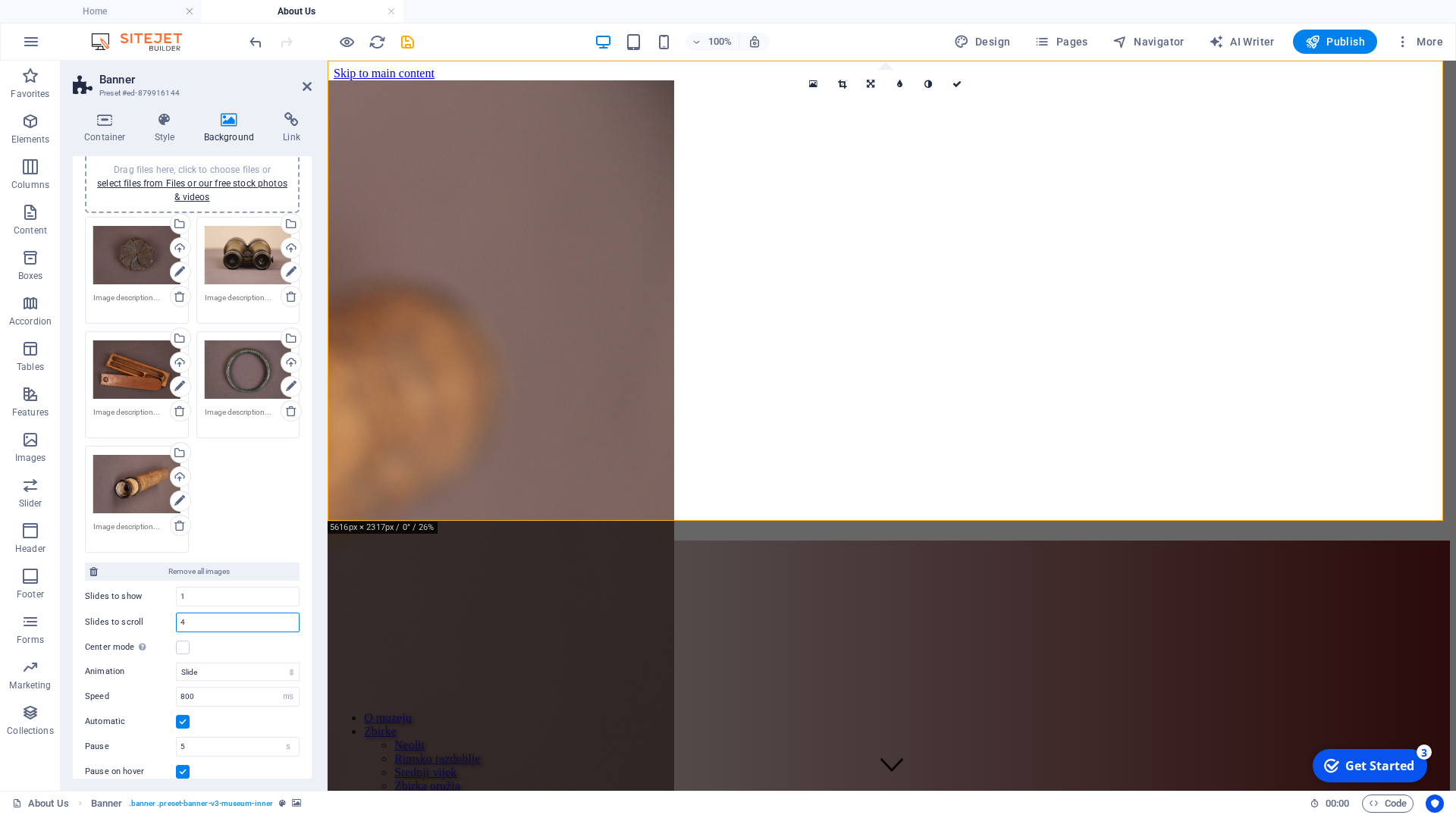
click at [195, 625] on input "4" at bounding box center [238, 622] width 122 height 19
type input "1"
click at [261, 467] on div "Drag files here, click to choose files or select files from Files or our free s…" at bounding box center [192, 384] width 222 height 343
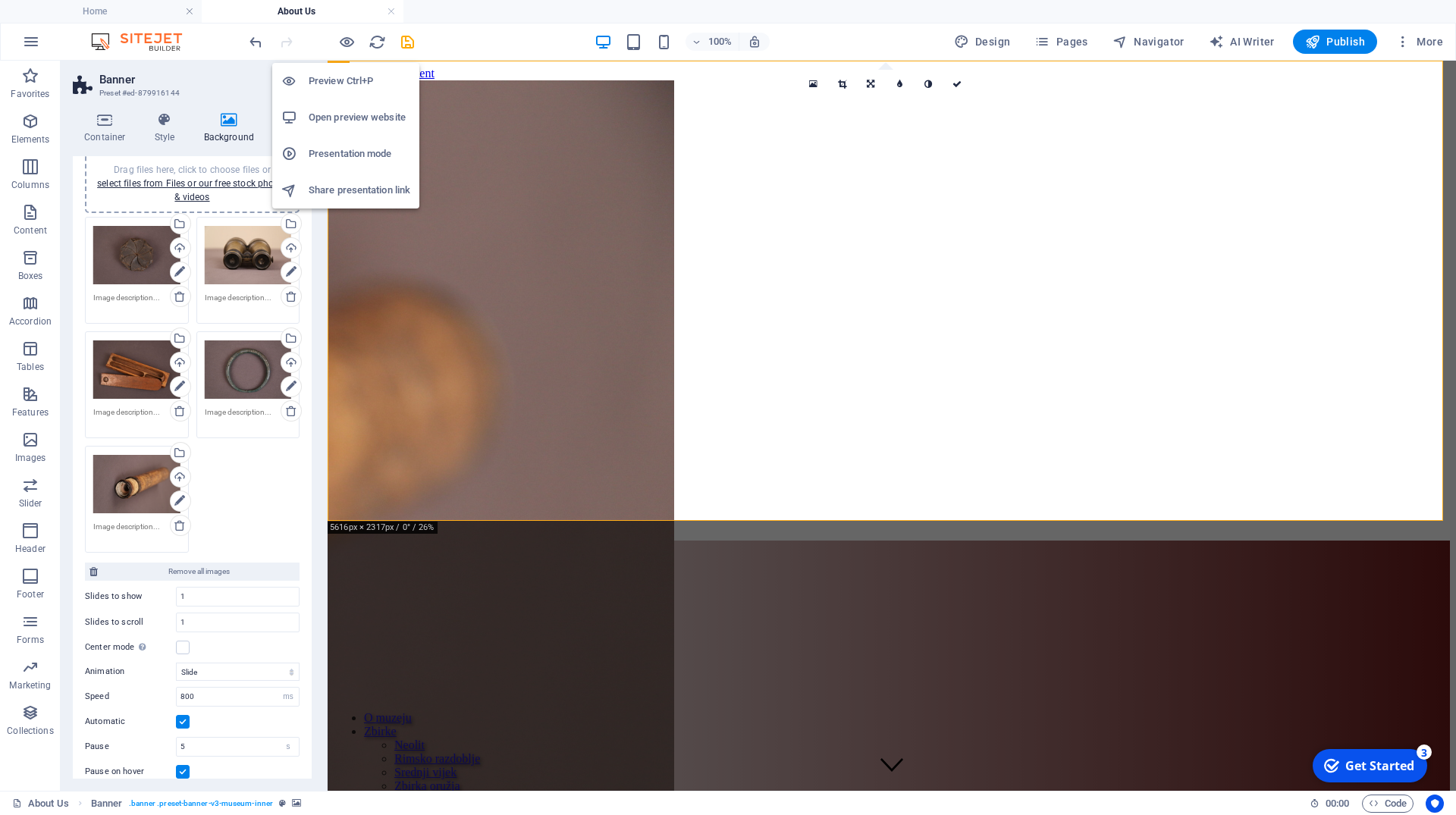
click at [345, 76] on h6 "Preview Ctrl+P" at bounding box center [359, 81] width 102 height 19
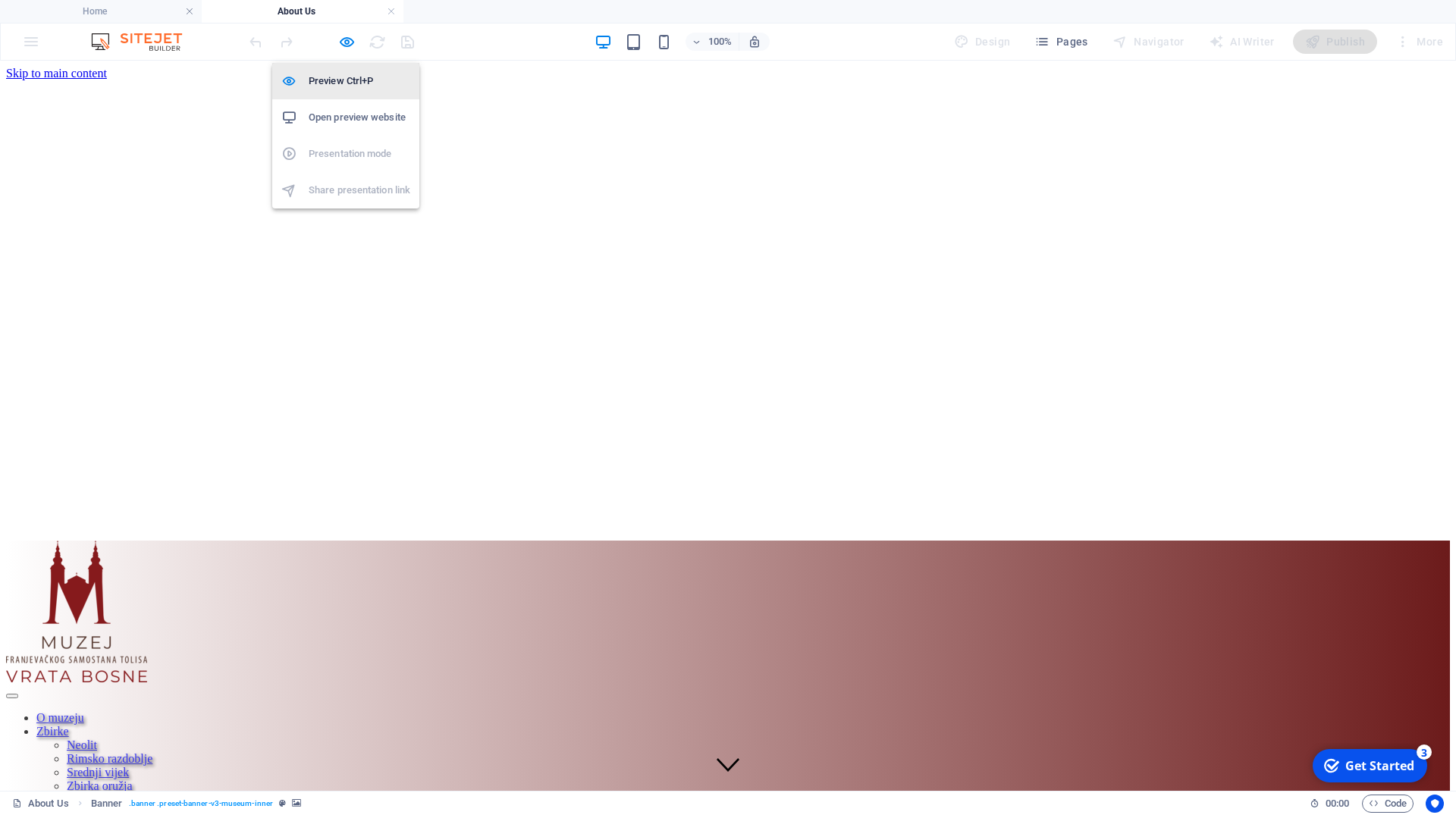
click at [345, 76] on h6 "Preview Ctrl+P" at bounding box center [359, 81] width 102 height 19
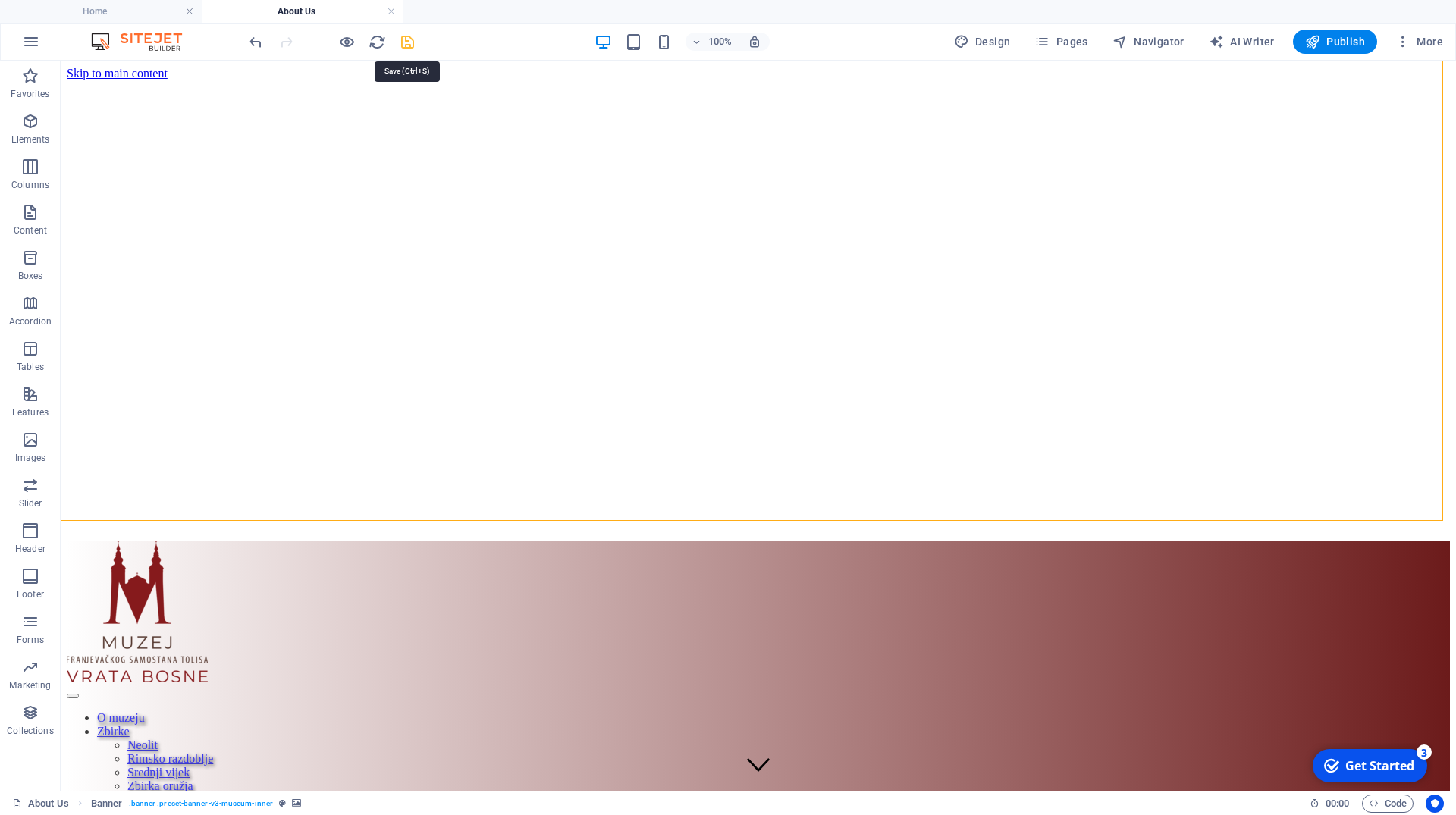
click at [403, 37] on icon "save" at bounding box center [407, 42] width 18 height 18
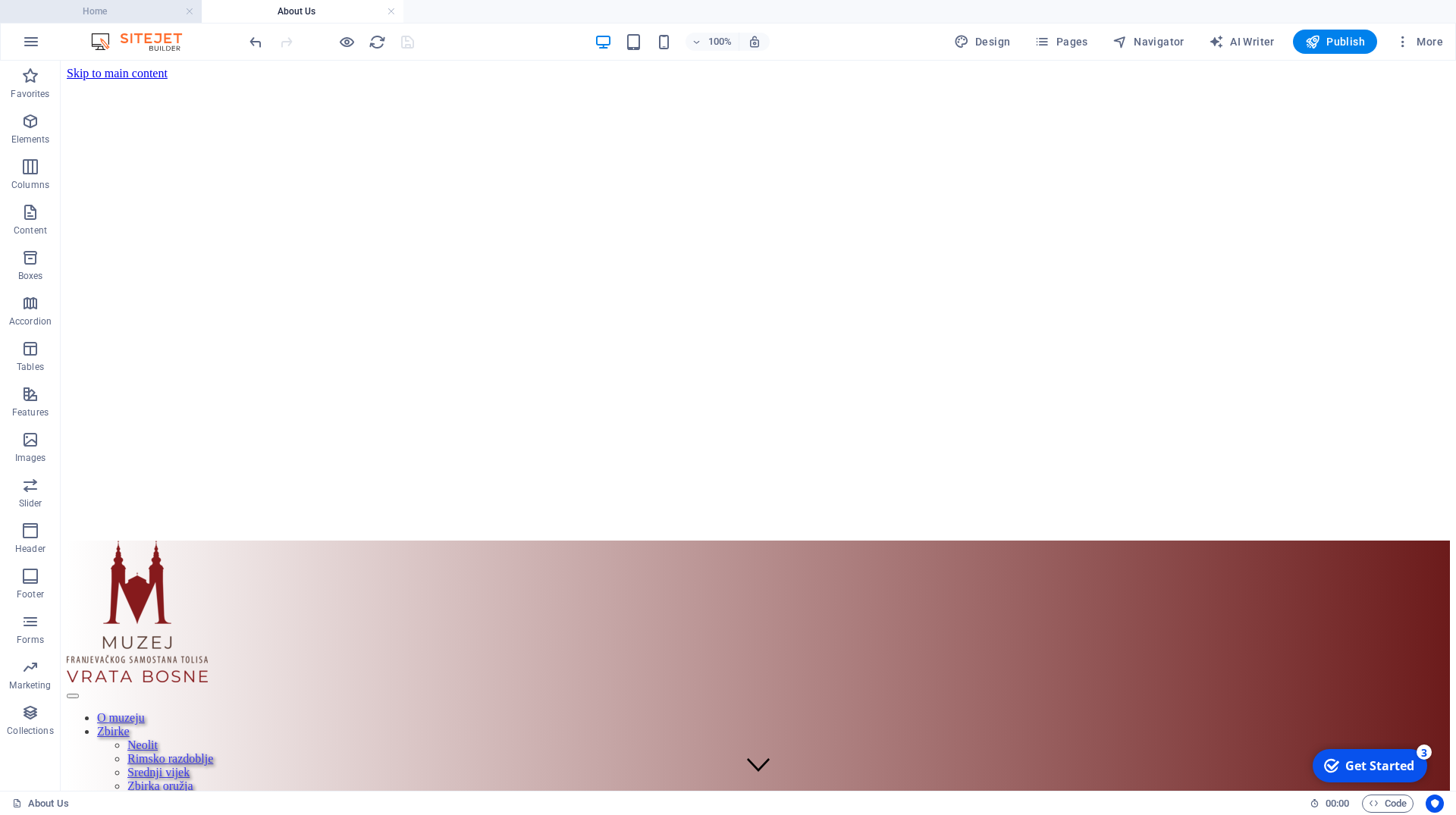
click at [96, 6] on h4 "Home" at bounding box center [101, 12] width 202 height 17
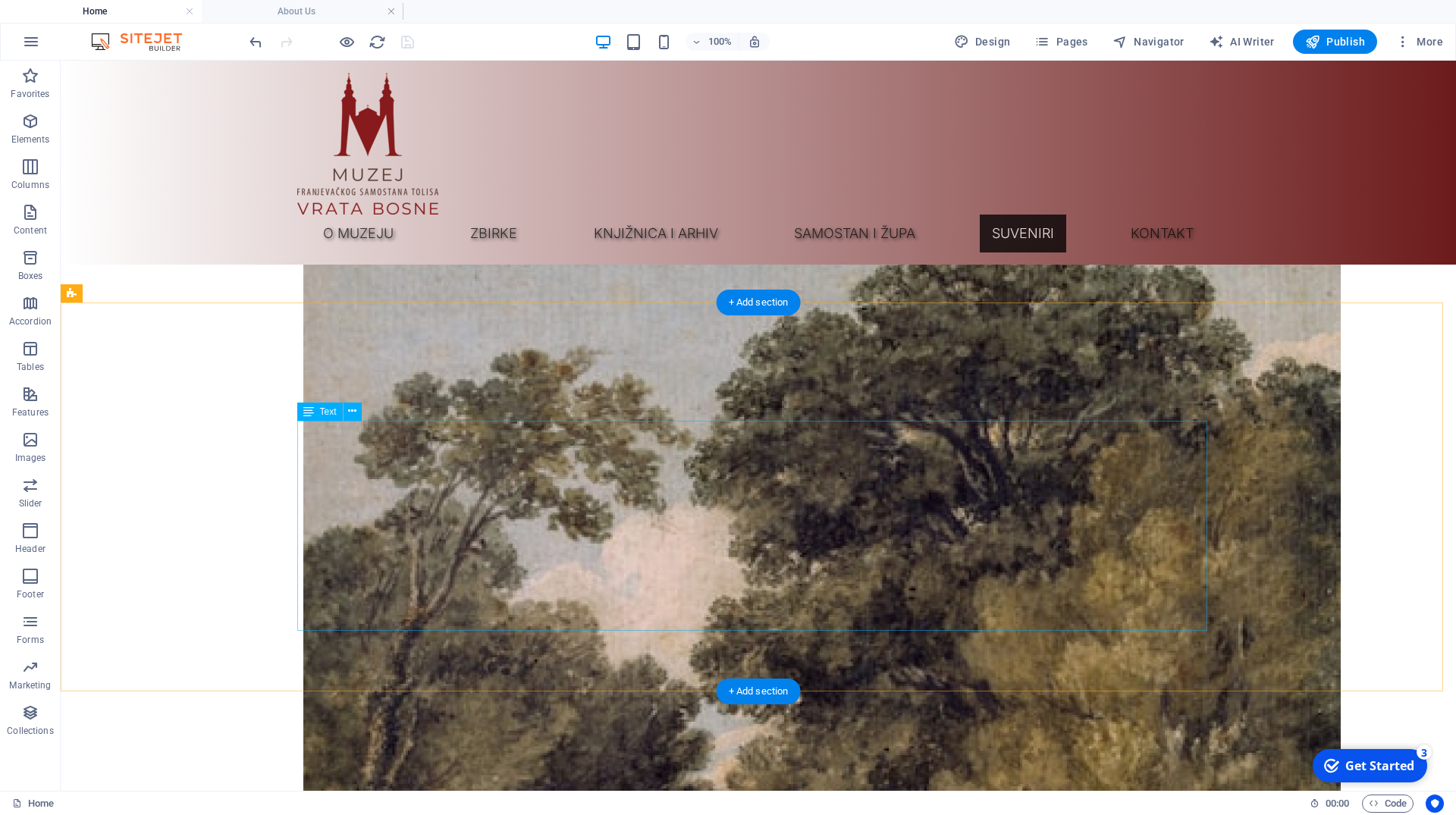
scroll to position [6270, 0]
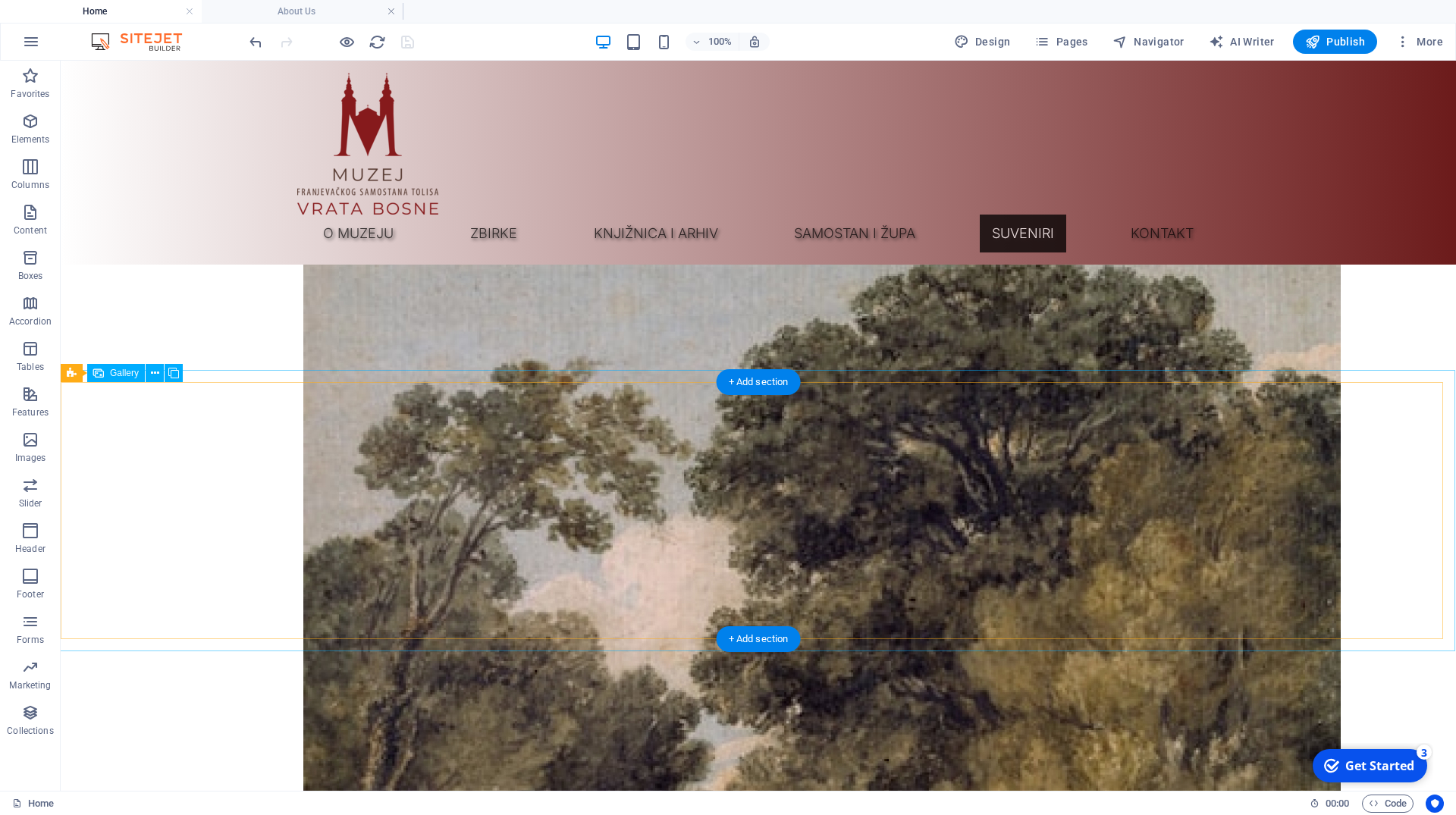
select select "4"
select select "px"
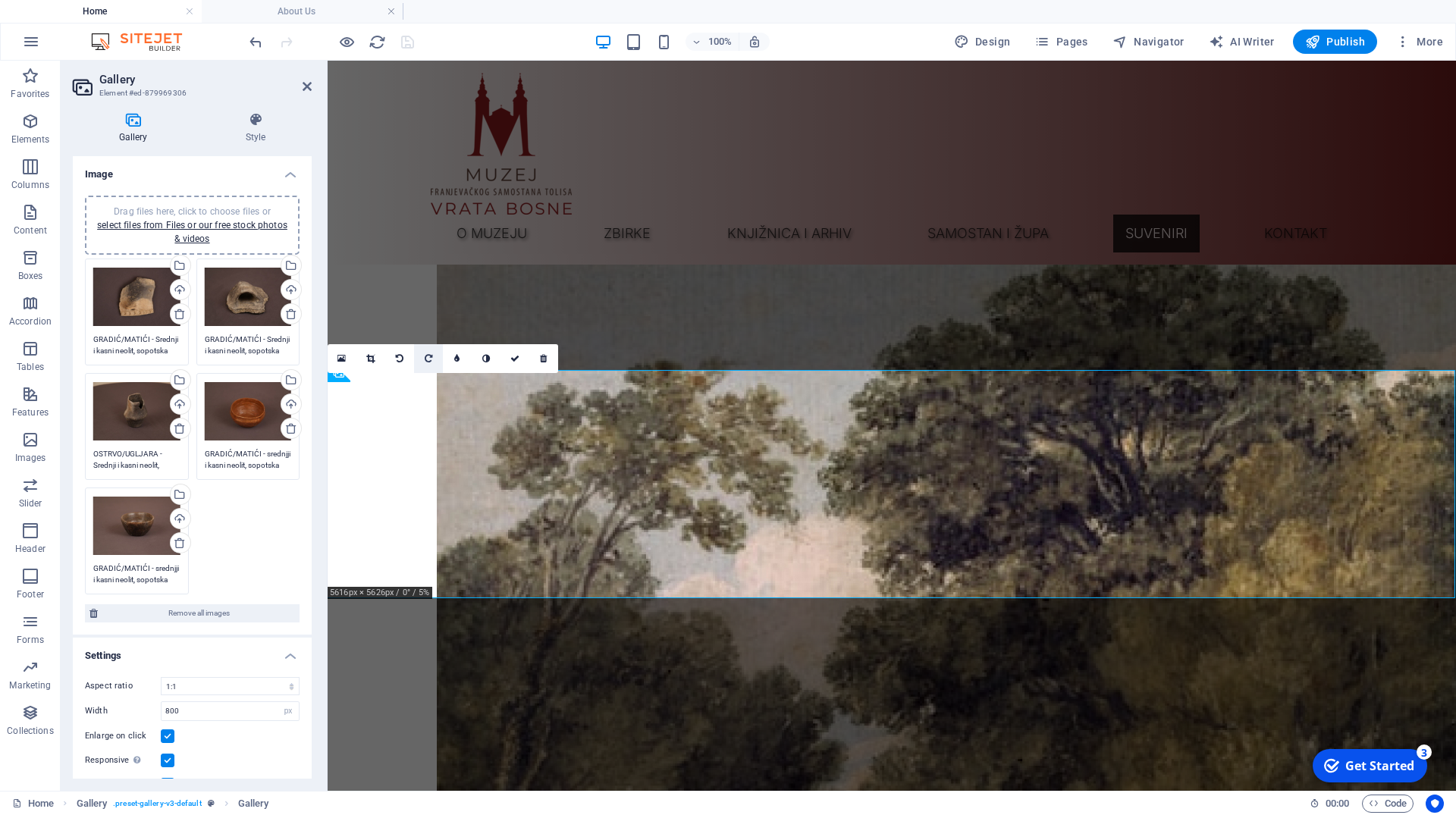
click at [421, 359] on link at bounding box center [428, 358] width 29 height 29
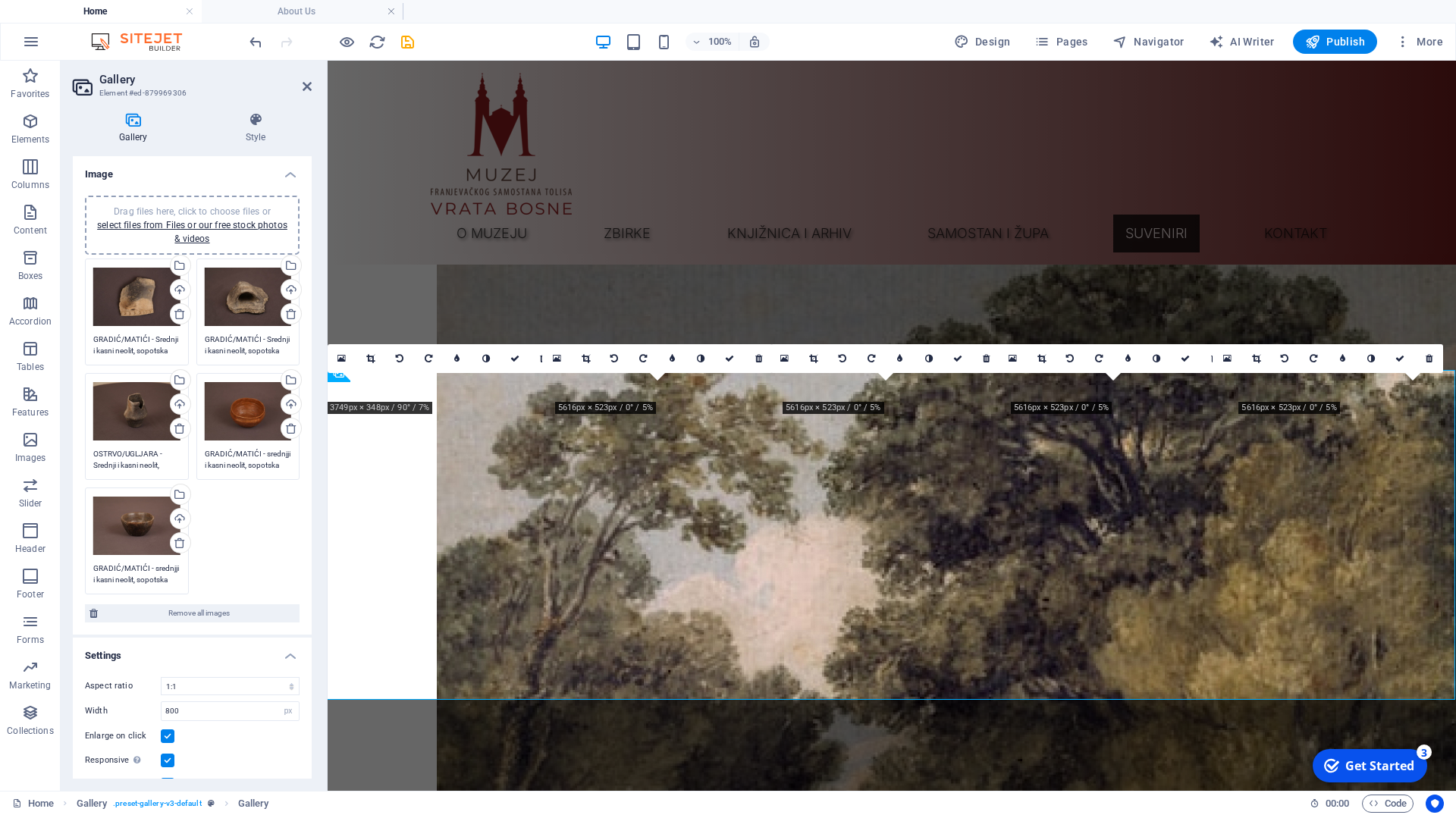
click at [426, 359] on icon at bounding box center [429, 359] width 8 height 9
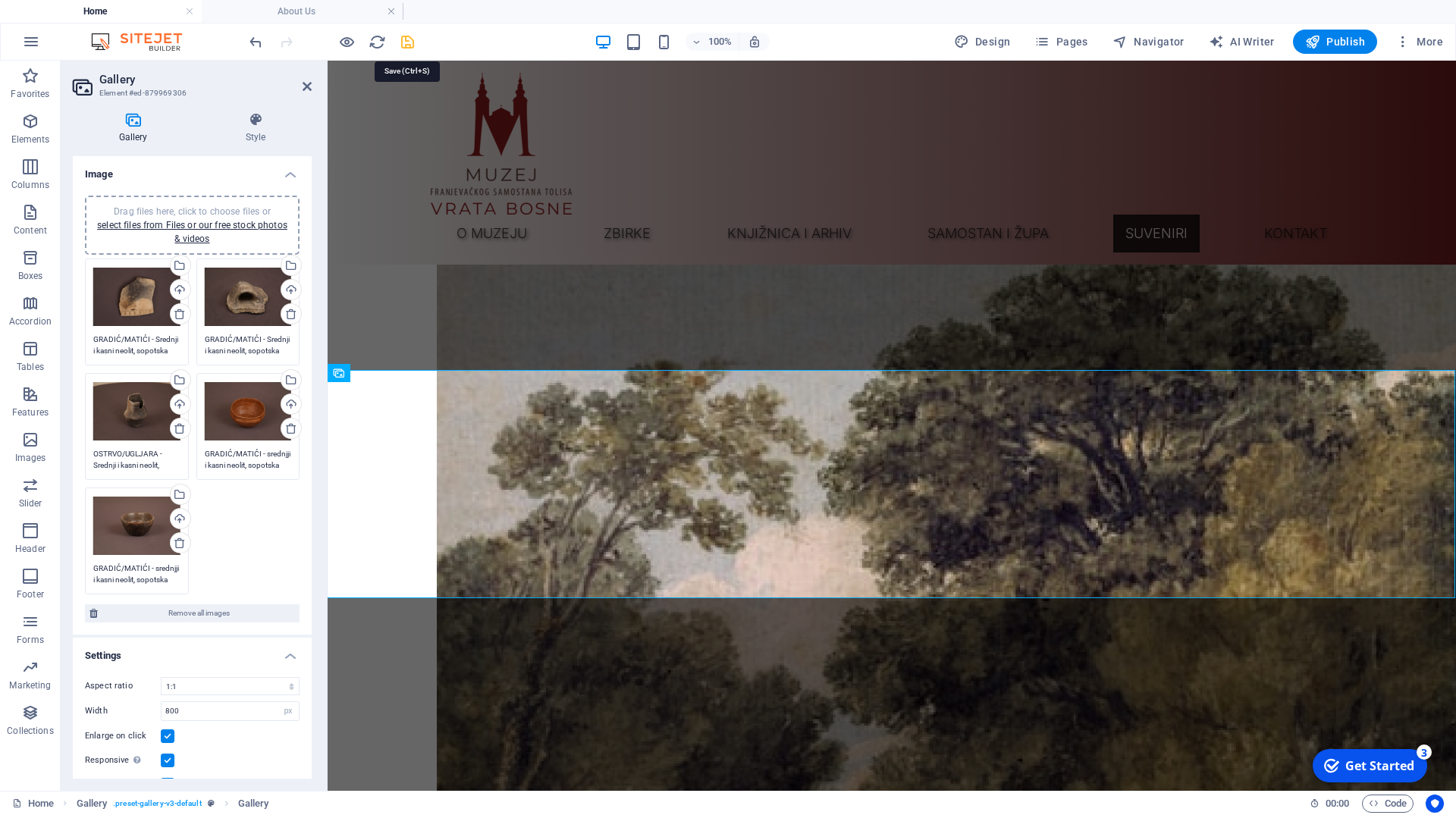
click at [411, 42] on icon "save" at bounding box center [407, 42] width 18 height 18
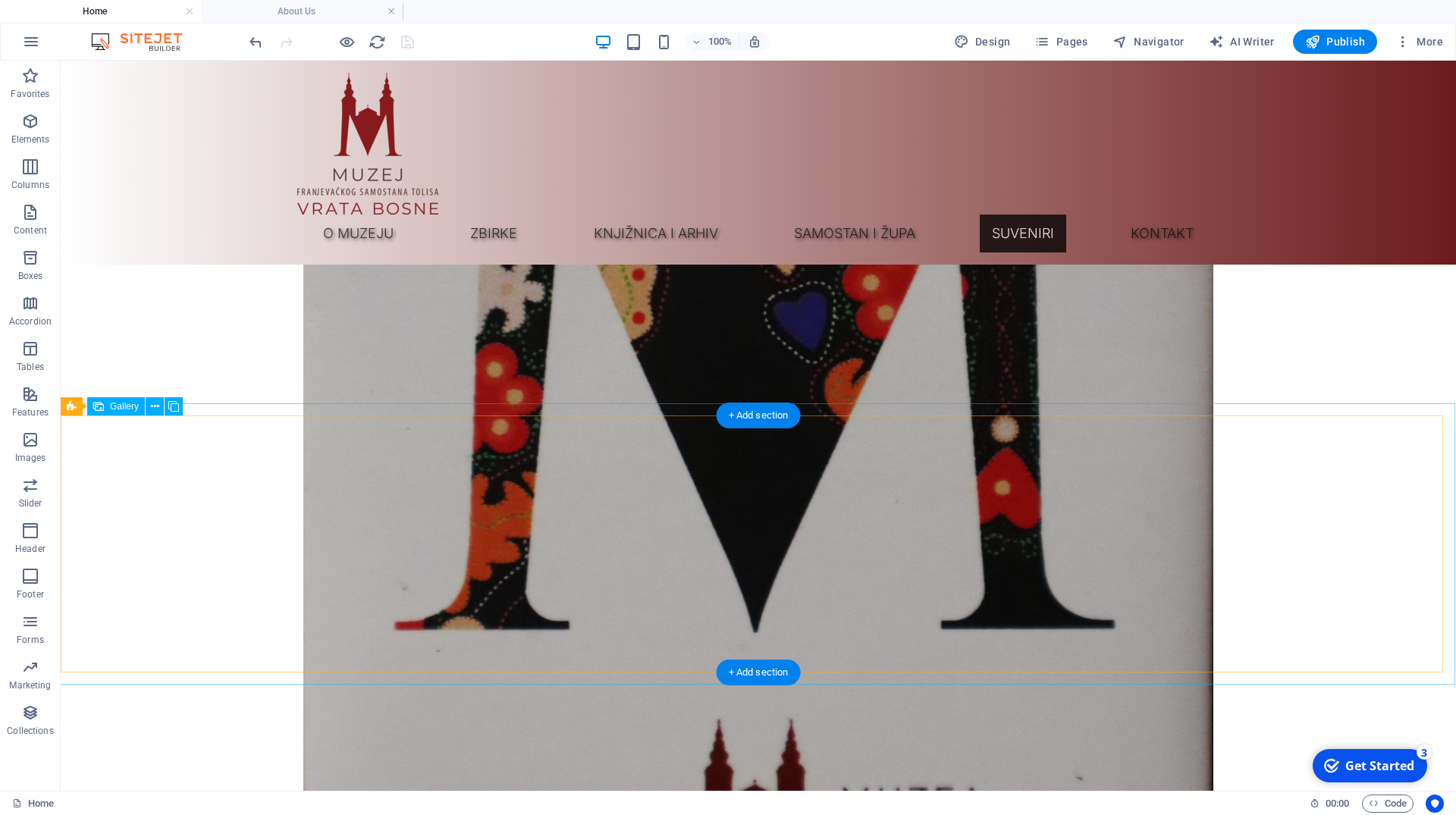
scroll to position [10060, 0]
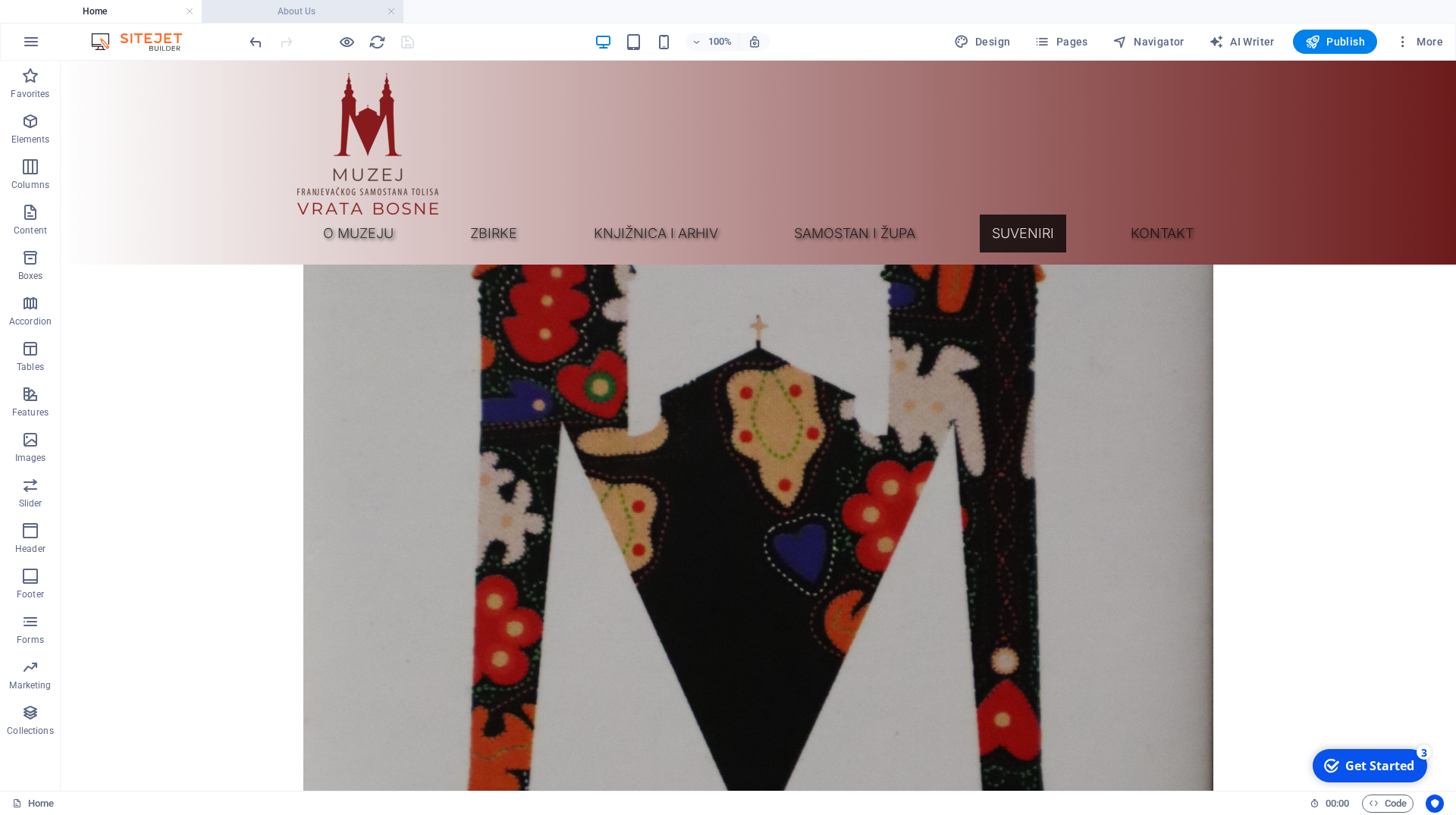
click at [304, 12] on h4 "About Us" at bounding box center [303, 12] width 202 height 17
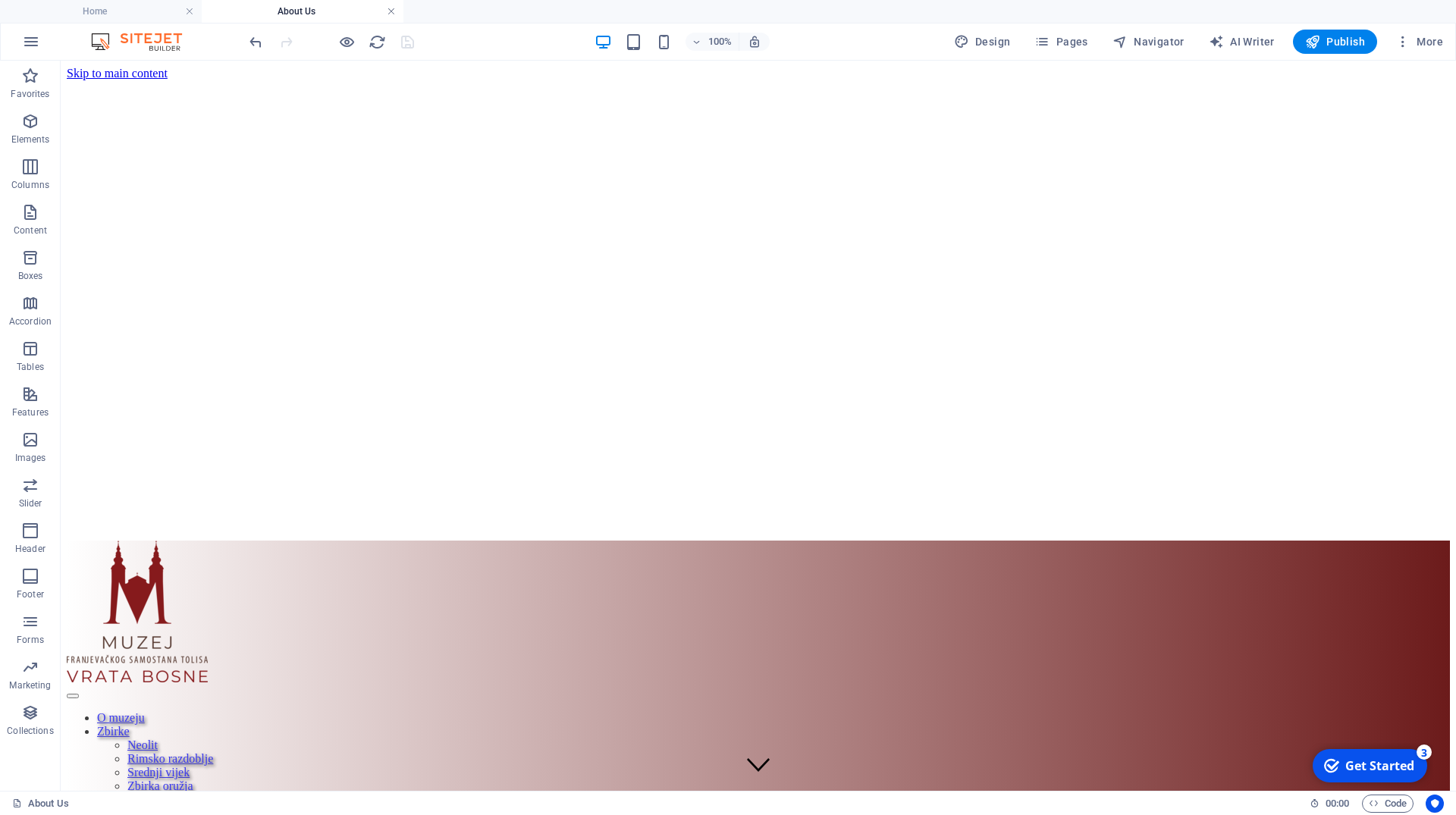
click at [393, 14] on link at bounding box center [391, 12] width 9 height 15
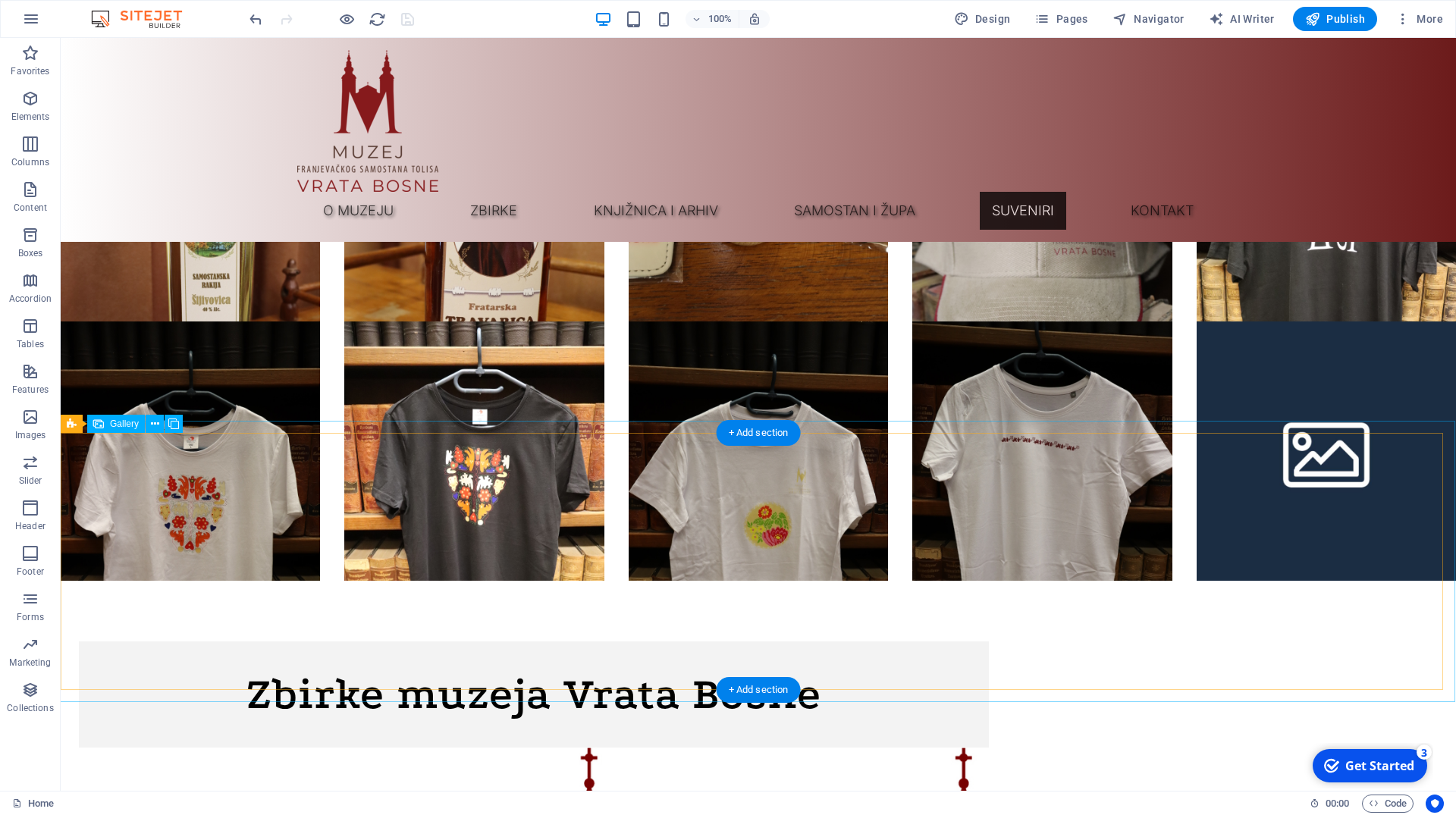
scroll to position [12691, 0]
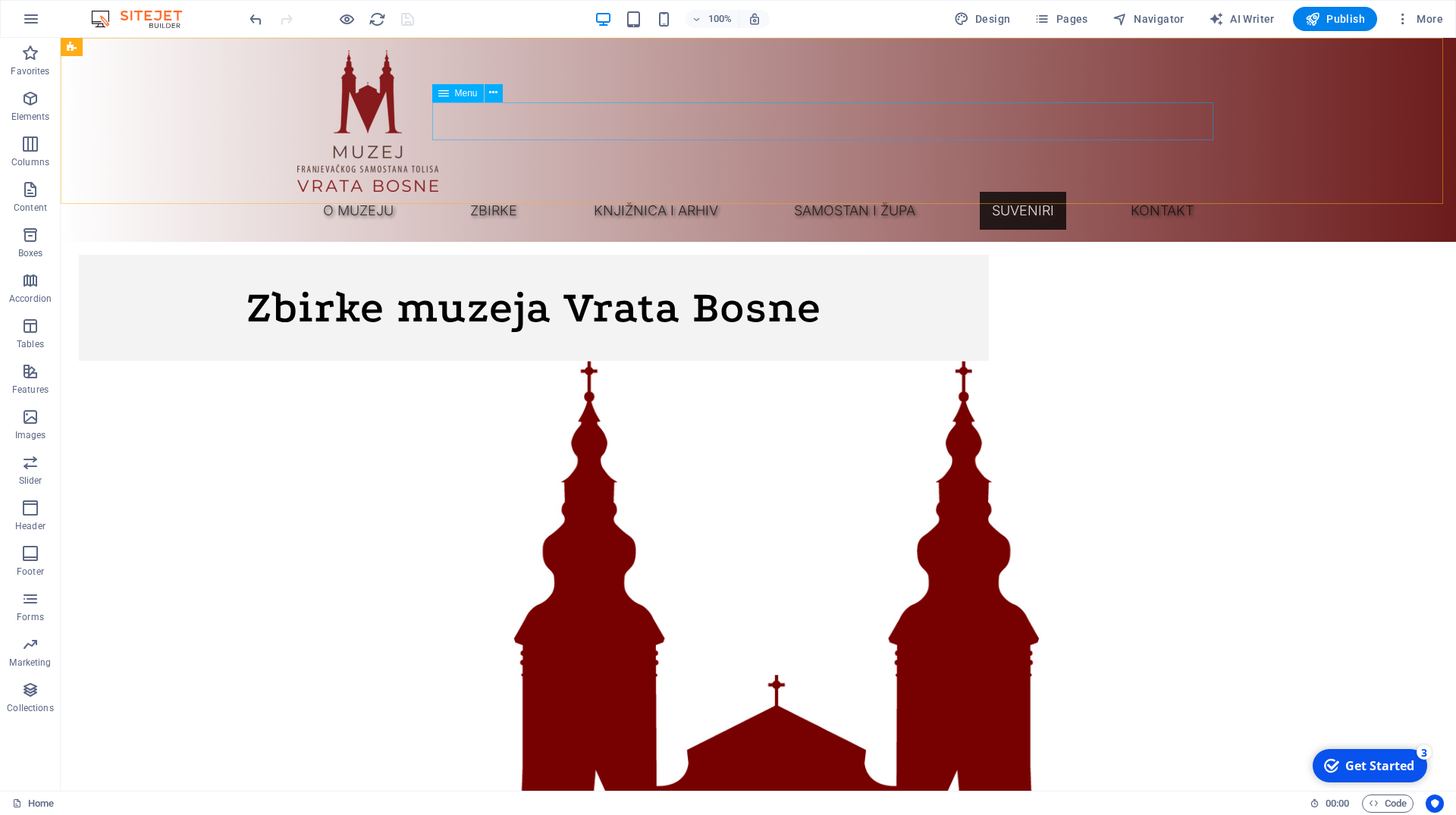
click at [1057, 192] on nav "O muzeju Zbirke Neolit Rimsko razdoblje Srednji vijek Zbirka oružja Numizmatika…" at bounding box center [758, 210] width 922 height 38
select select "1"
select select
select select "4"
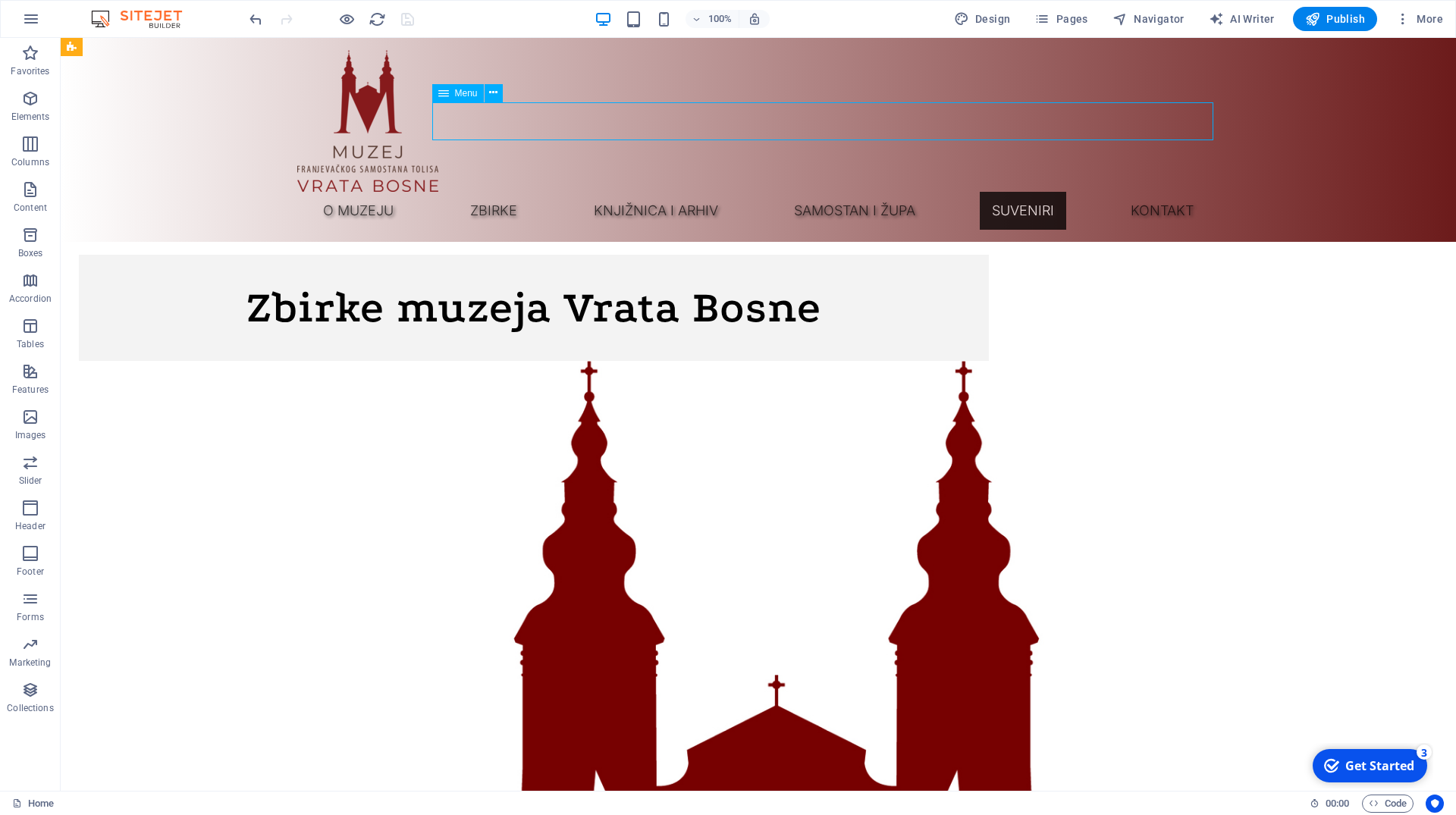
select select
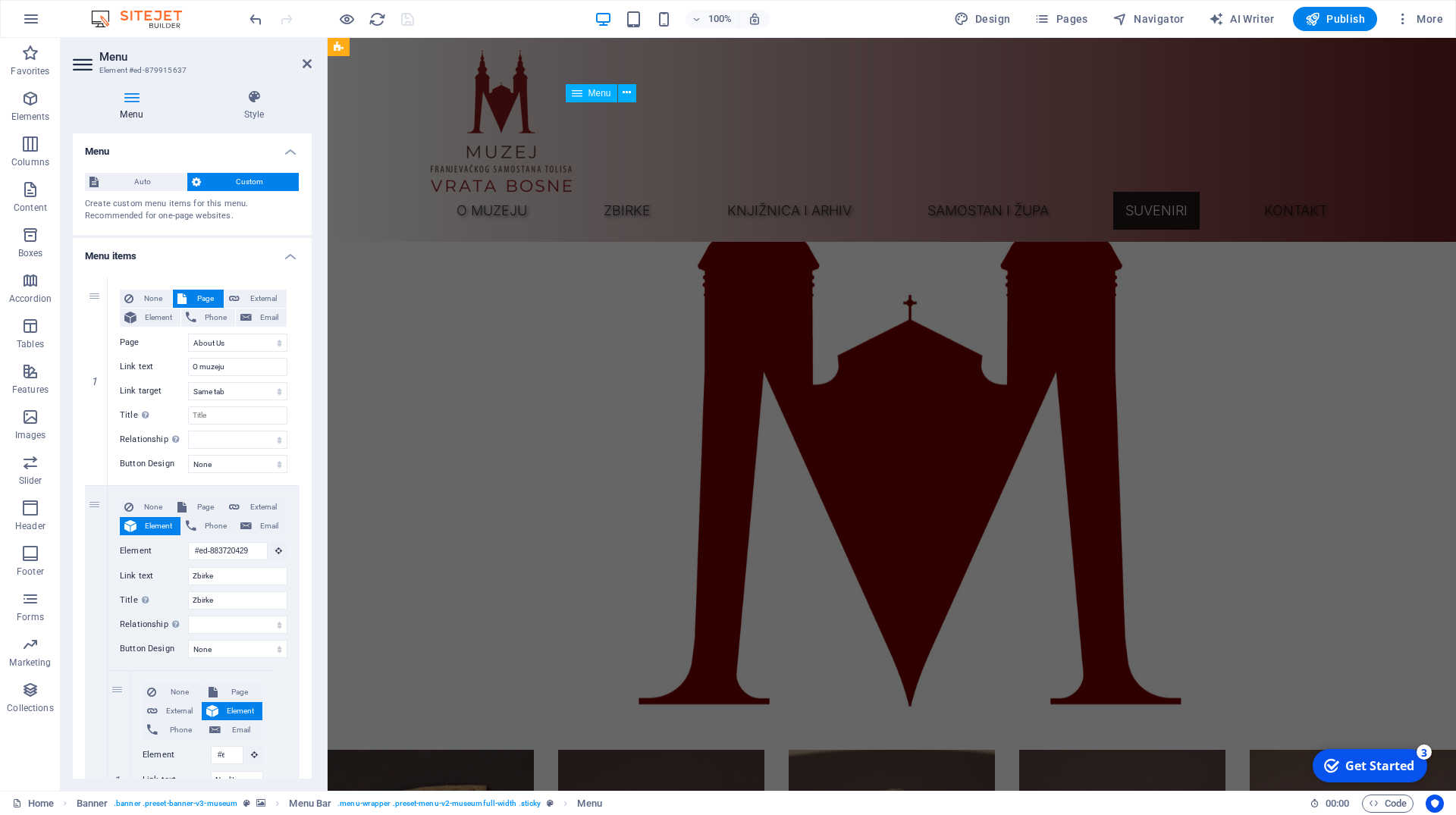
scroll to position [11943, 0]
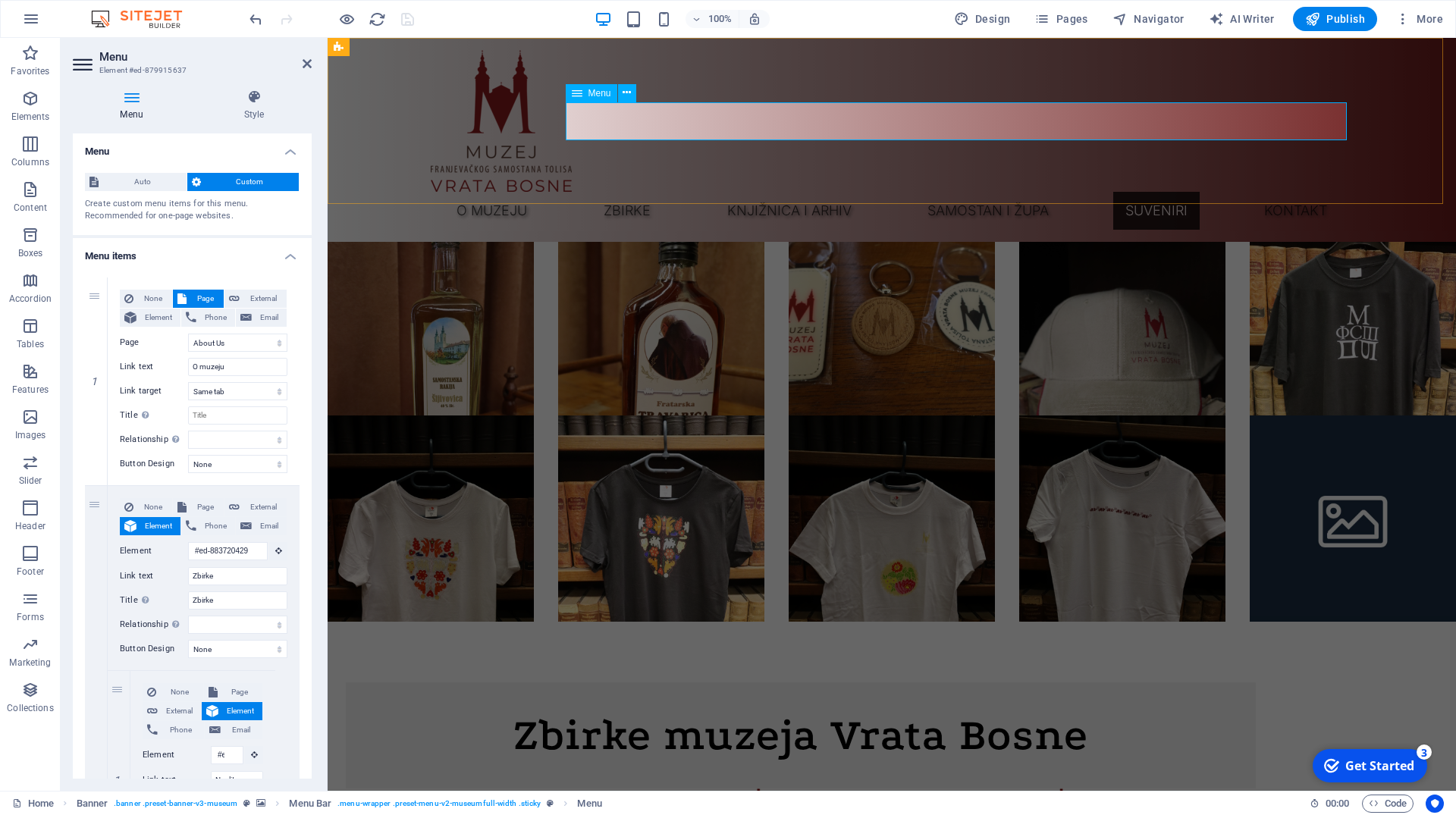
click at [605, 91] on span "Menu" at bounding box center [599, 93] width 22 height 9
click at [630, 88] on icon at bounding box center [626, 93] width 8 height 16
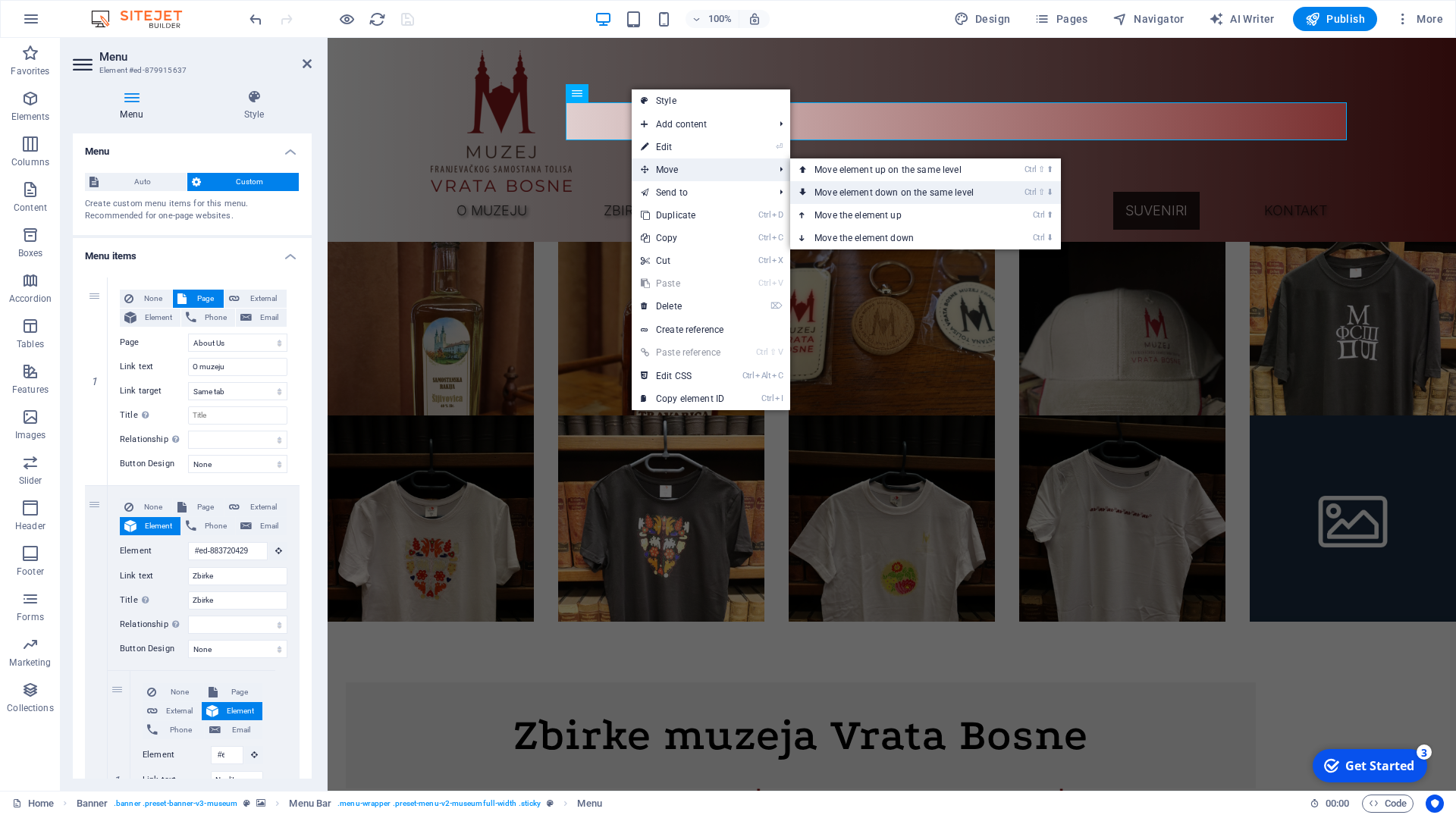
click at [864, 190] on link "Ctrl ⇧ ⬇ Move element down on the same level" at bounding box center [897, 192] width 214 height 22
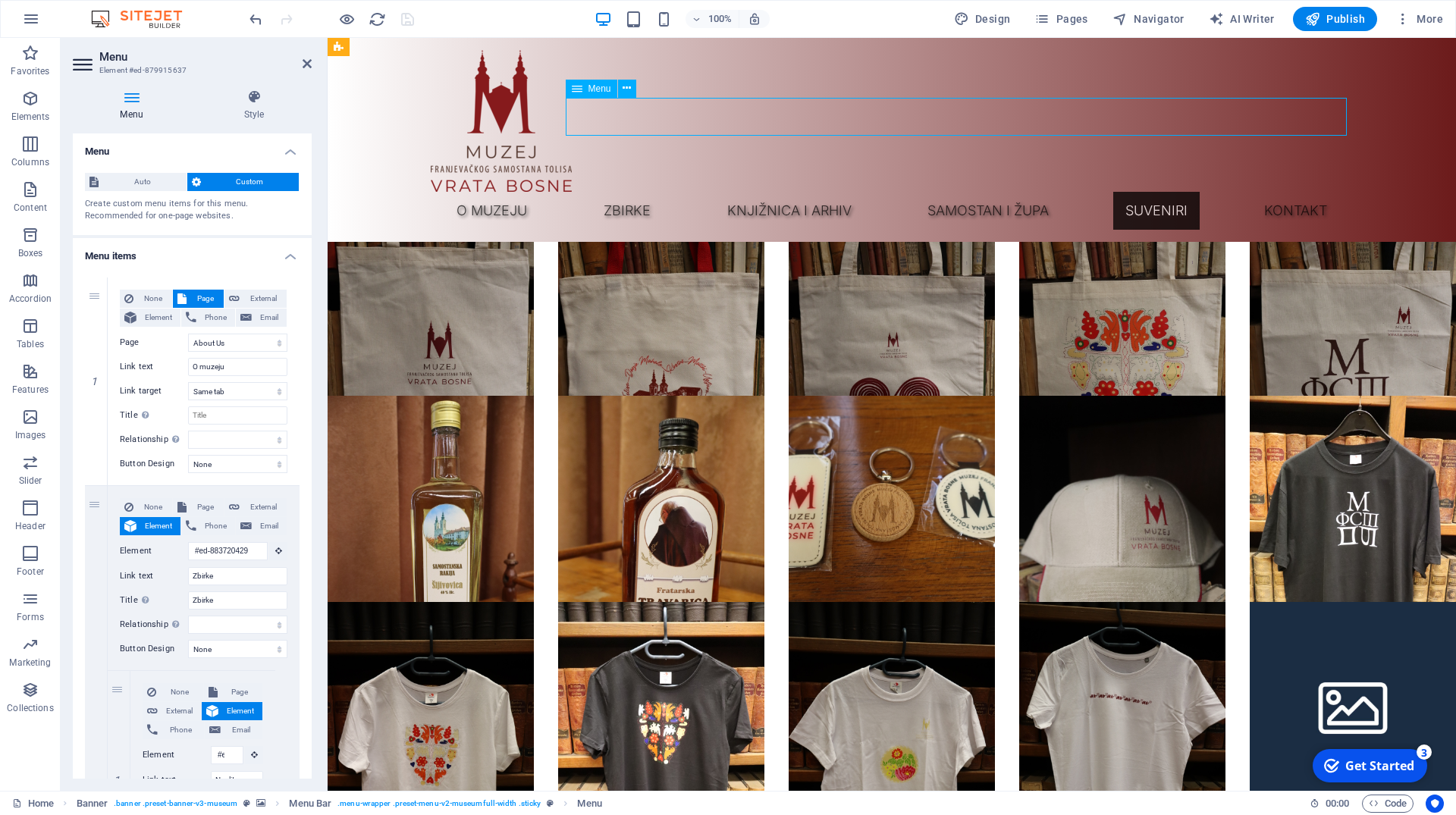
scroll to position [11743, 0]
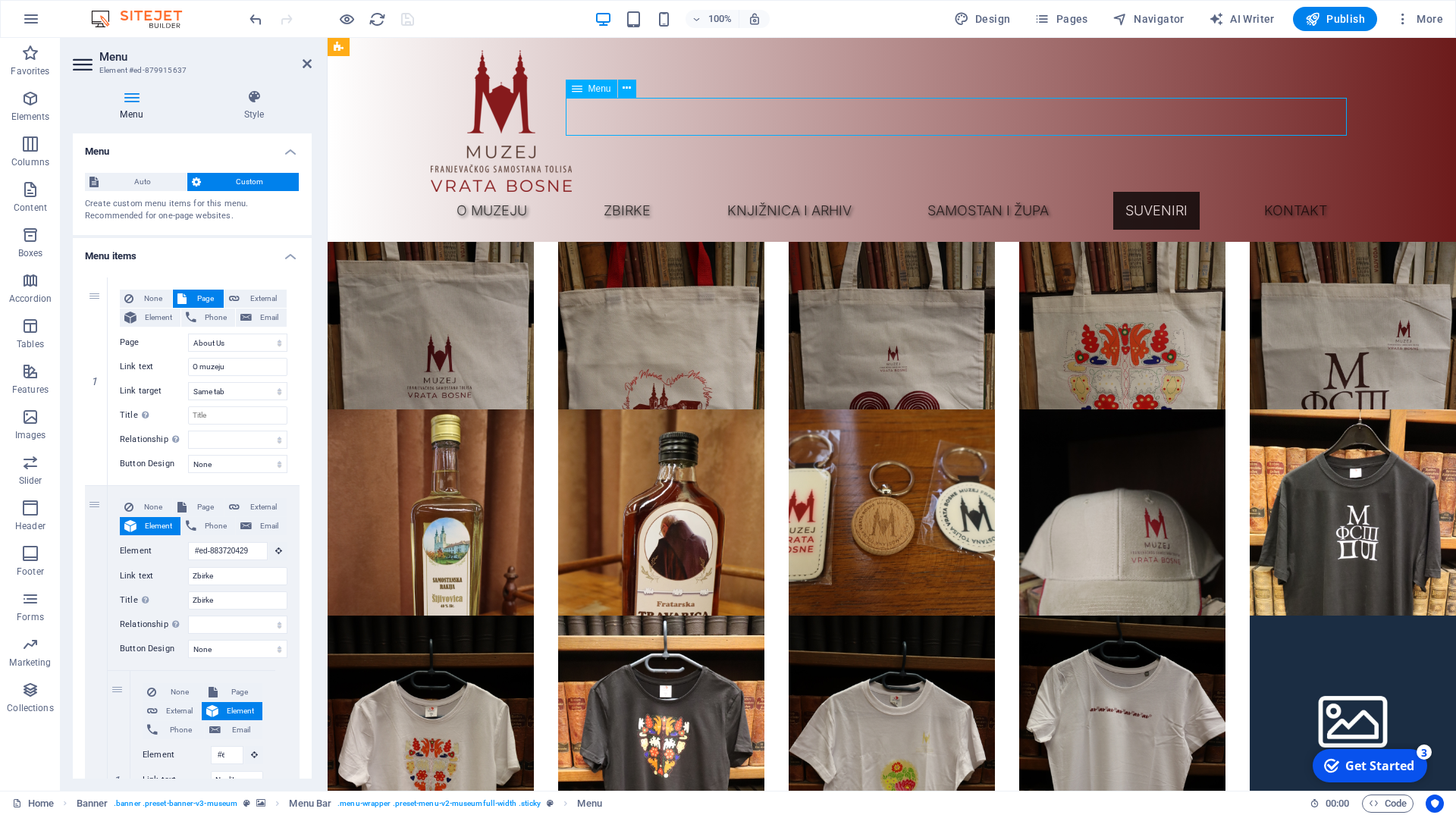
click at [754, 192] on nav "O muzeju Zbirke Neolit Rimsko razdoblje Srednji vijek Zbirka oružja Numizmatika…" at bounding box center [891, 210] width 922 height 38
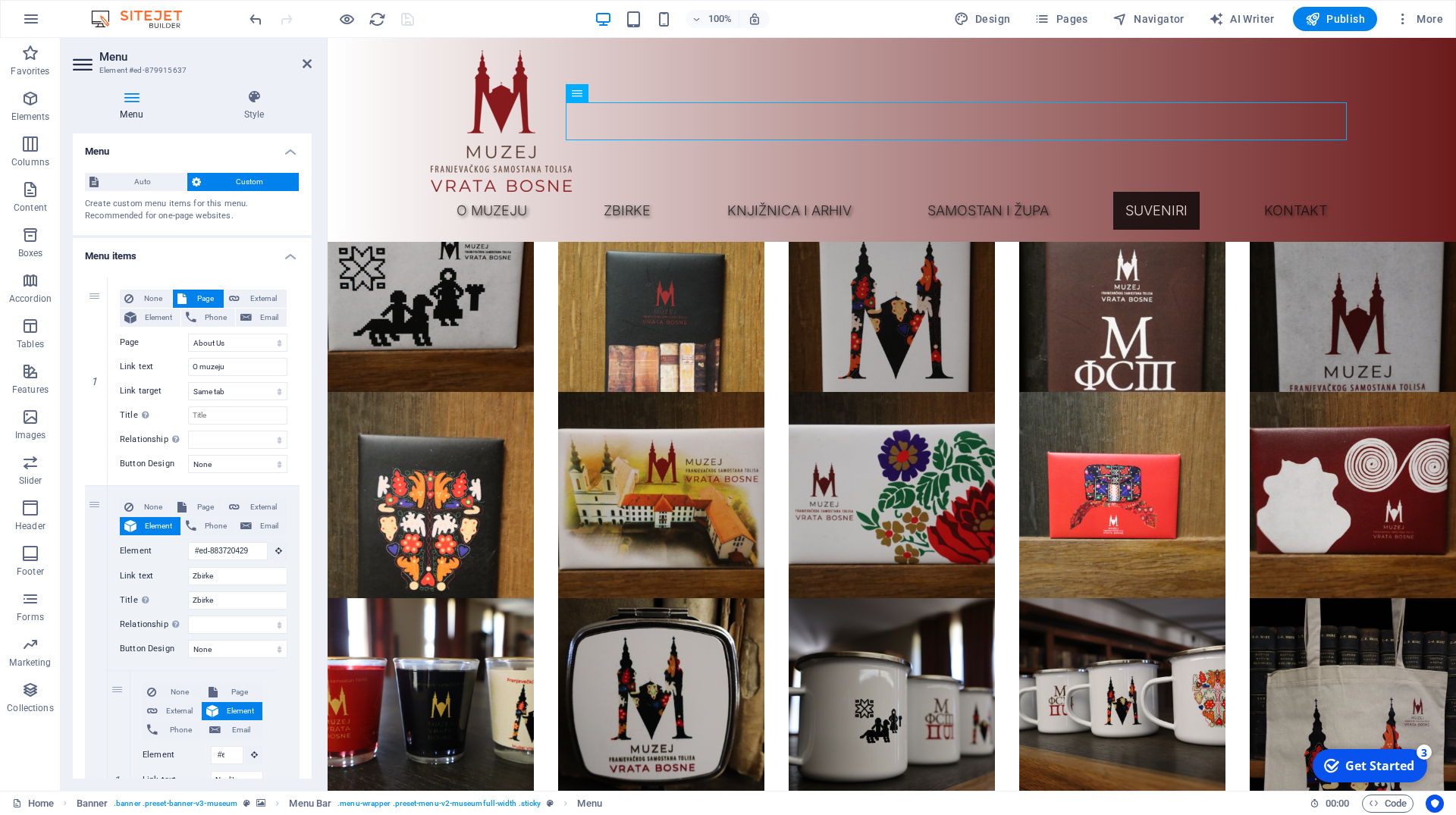
drag, startPoint x: 753, startPoint y: 108, endPoint x: 747, endPoint y: 184, distance: 76.2
click at [747, 184] on div "O muzeju Zbirke Neolit Rimsko razdoblje Srednji vijek Zbirka oružja Numizmatika…" at bounding box center [891, 140] width 1128 height 204
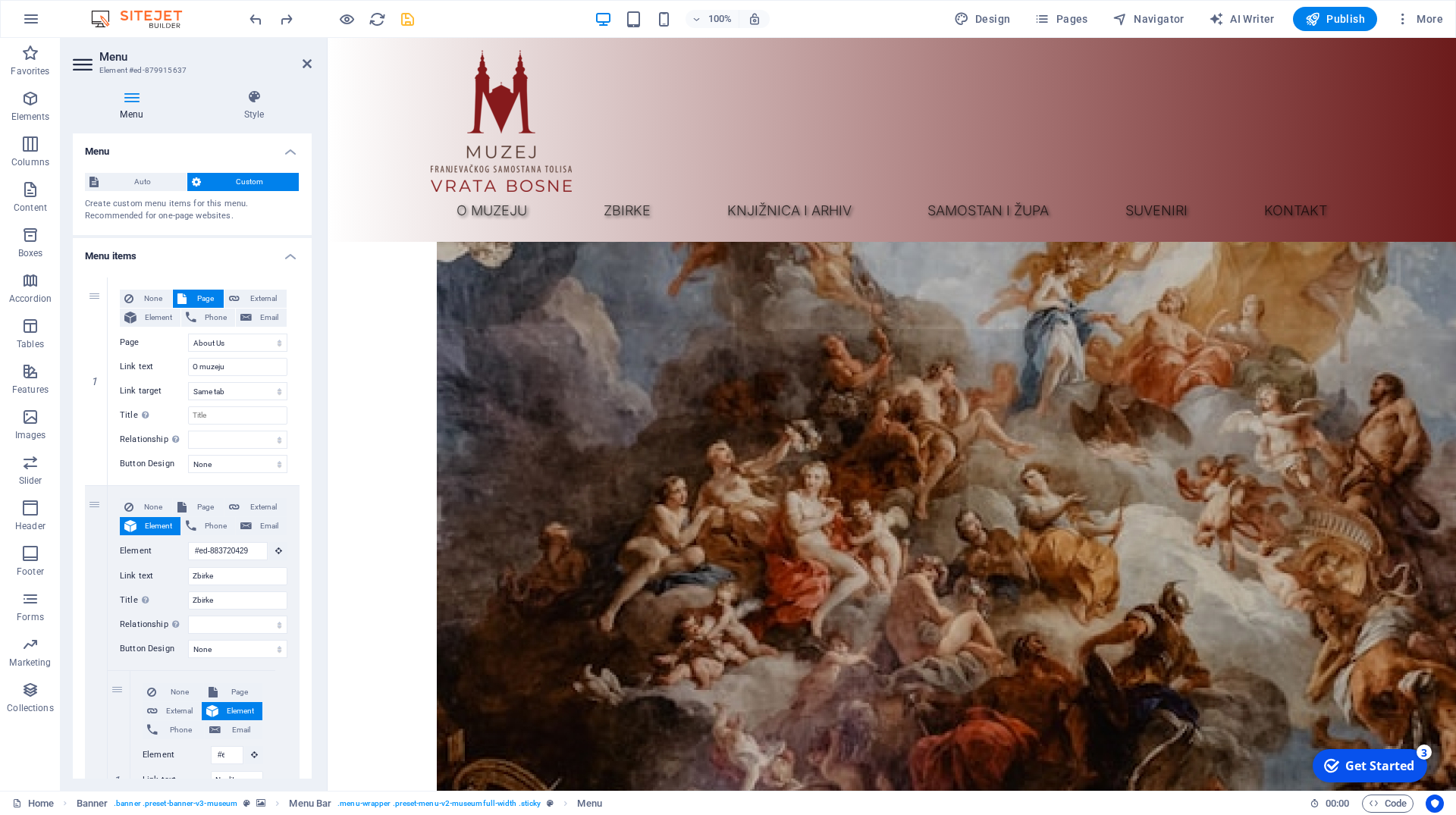
scroll to position [6069, 0]
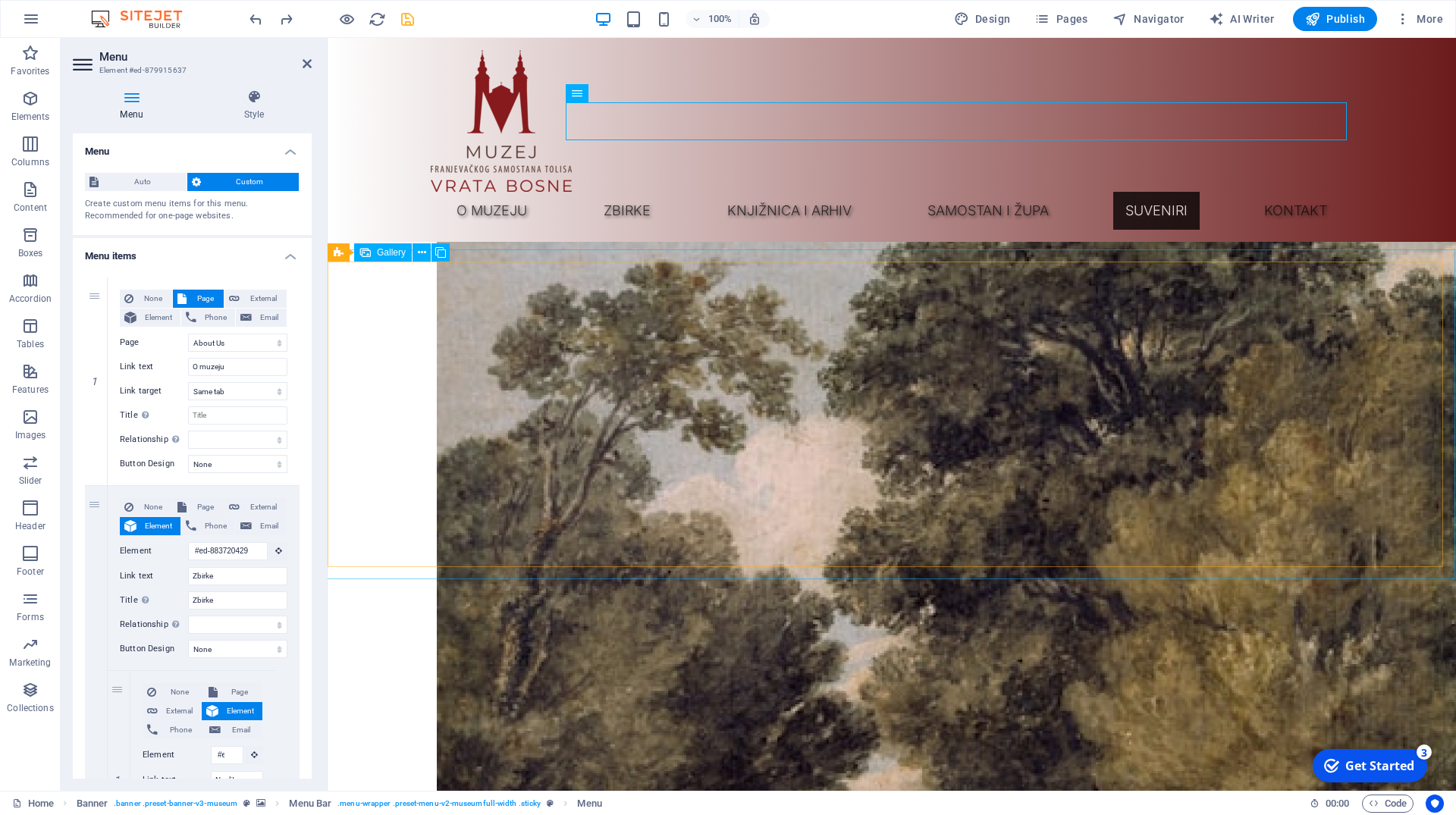
select select "4"
select select "px"
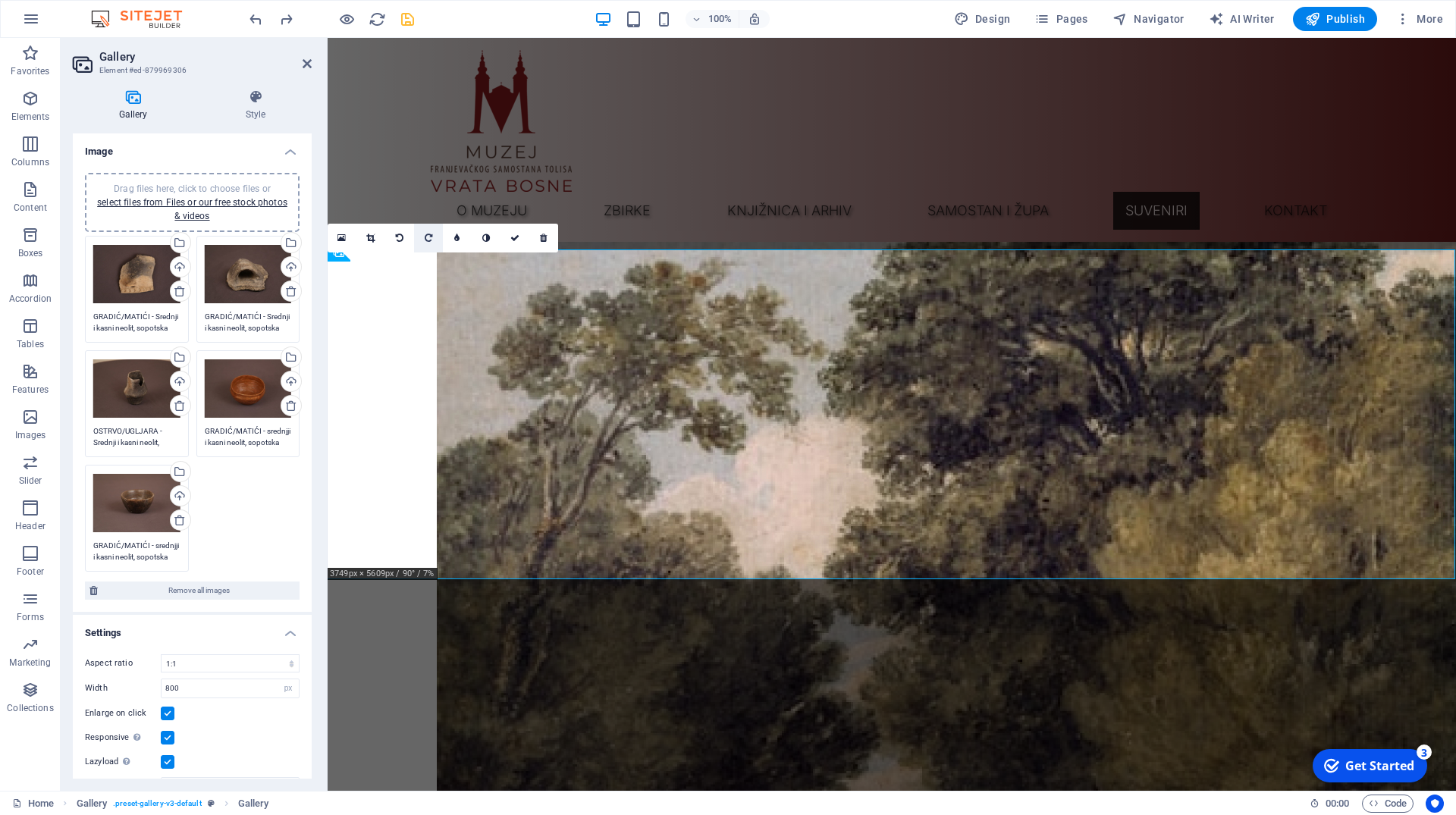
click at [430, 234] on icon at bounding box center [429, 238] width 8 height 9
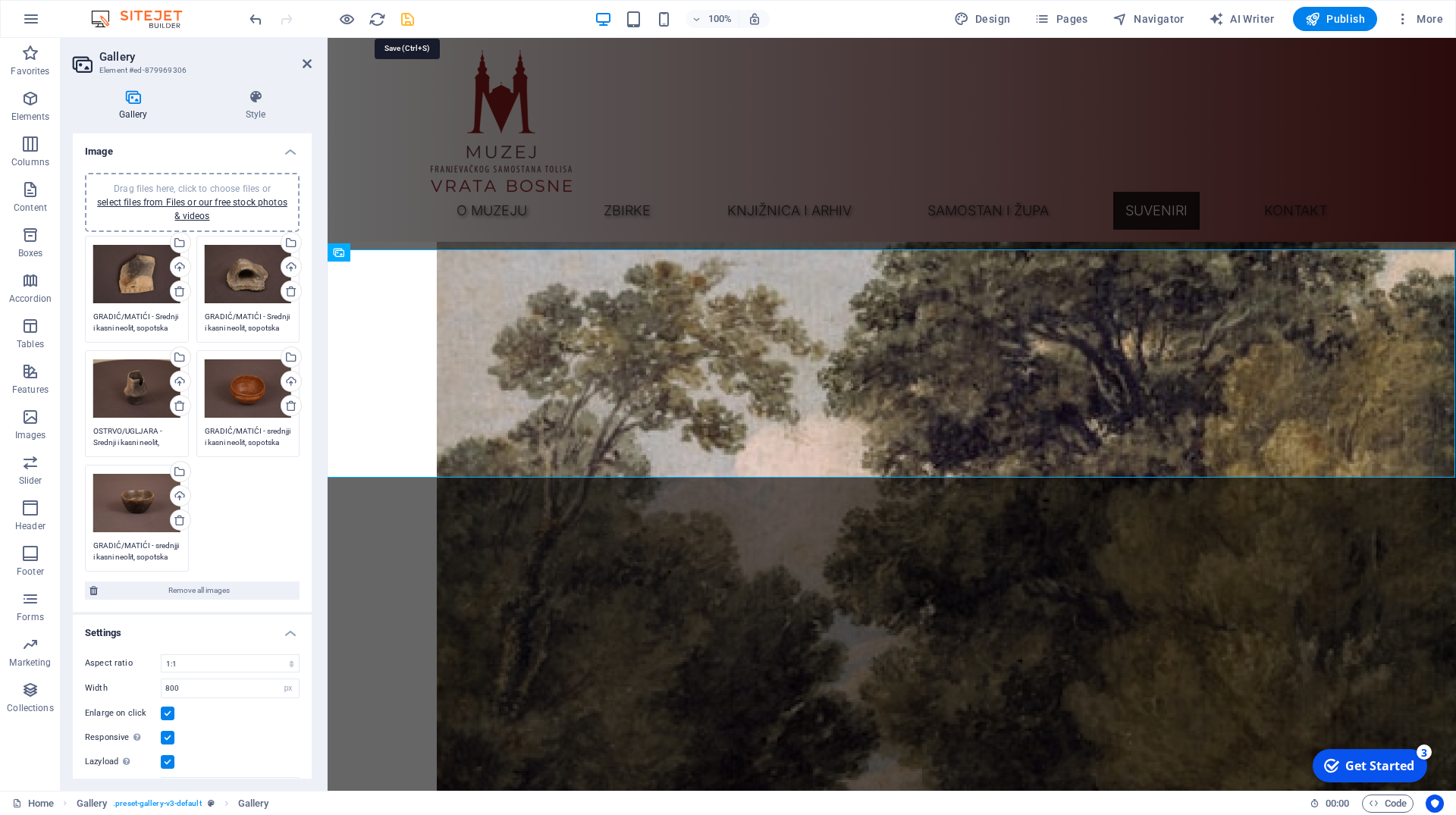
click at [408, 17] on icon "save" at bounding box center [407, 19] width 18 height 18
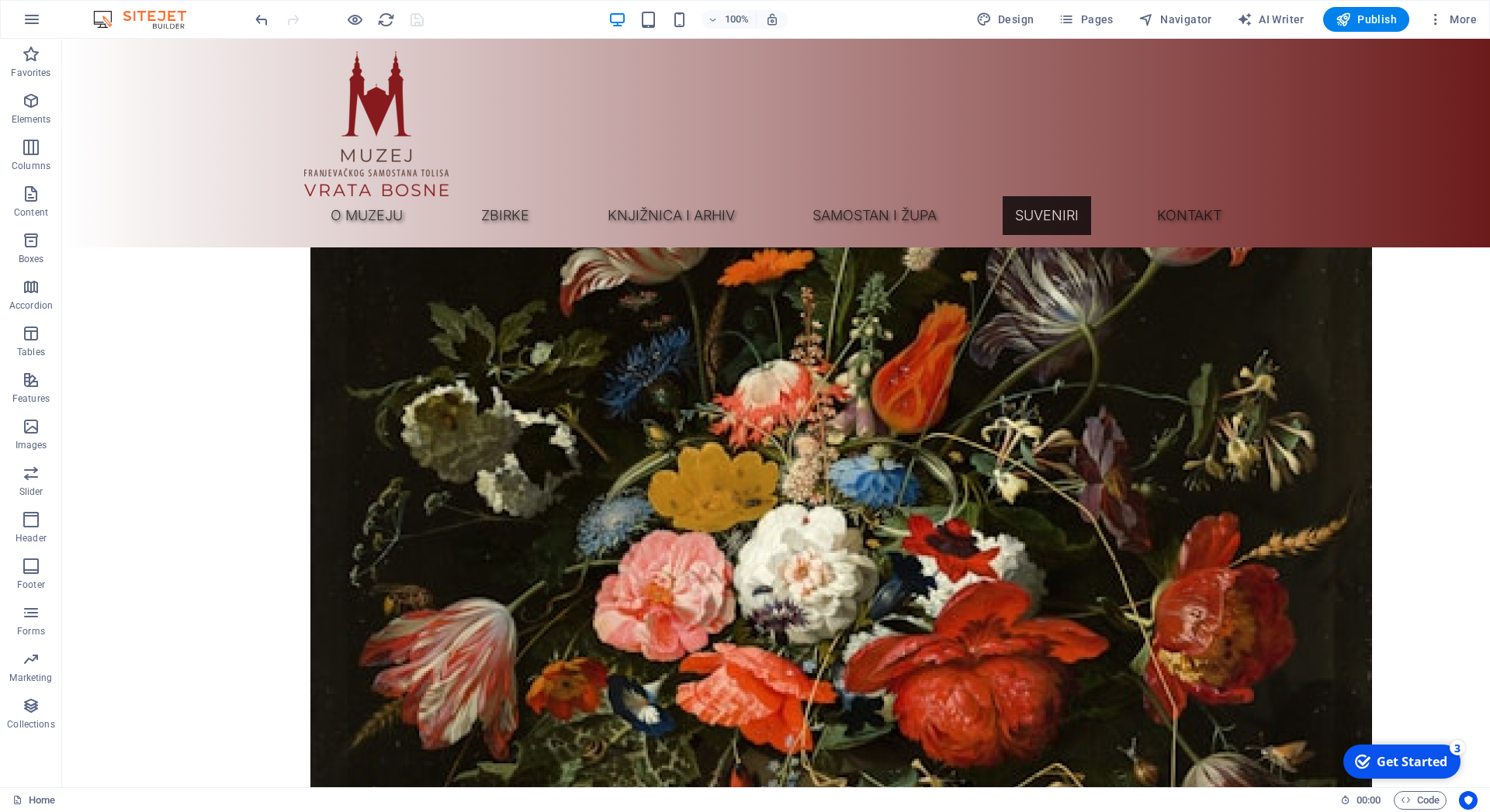
scroll to position [8656, 0]
